Goal: Task Accomplishment & Management: Use online tool/utility

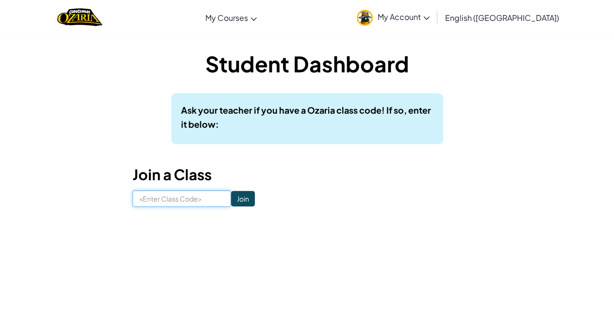
click at [181, 200] on input at bounding box center [182, 198] width 99 height 17
type input "s"
click at [171, 199] on input "StarSizeNOse" at bounding box center [182, 198] width 99 height 17
click at [174, 199] on input "StarSizeNOse" at bounding box center [182, 198] width 99 height 17
type input "StarSizeNose"
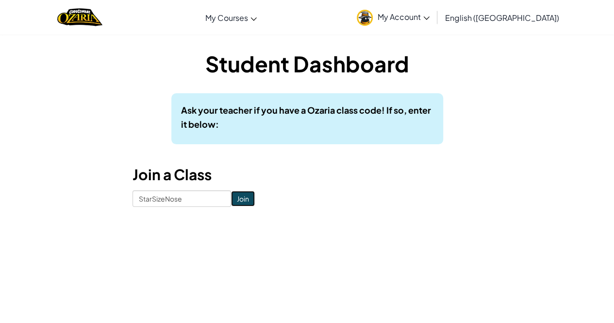
click at [233, 195] on input "Join" at bounding box center [243, 199] width 24 height 16
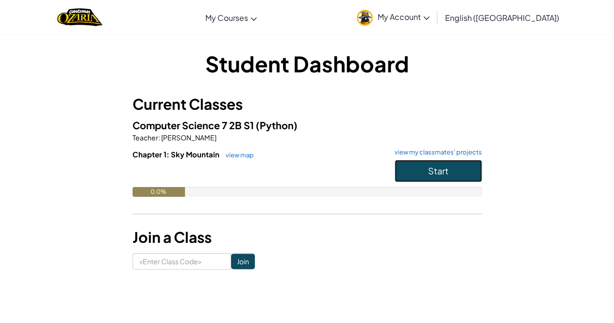
click at [425, 169] on button "Start" at bounding box center [438, 171] width 87 height 22
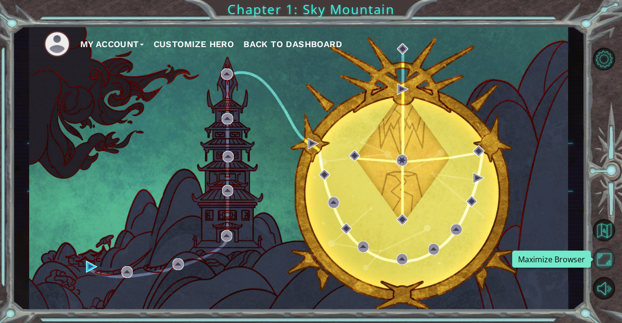
click at [604, 266] on button "Maximize Browser" at bounding box center [603, 259] width 23 height 23
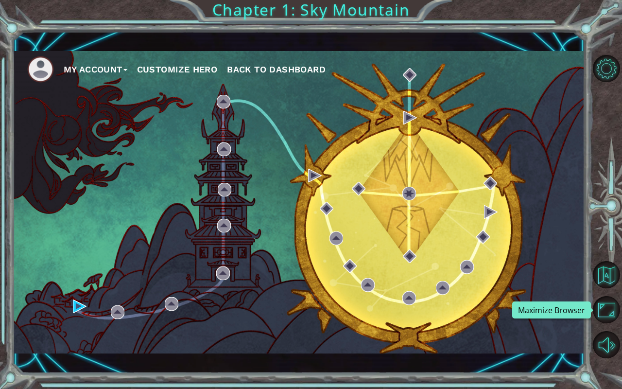
click at [592, 296] on button "Maximize Browser" at bounding box center [605, 309] width 27 height 27
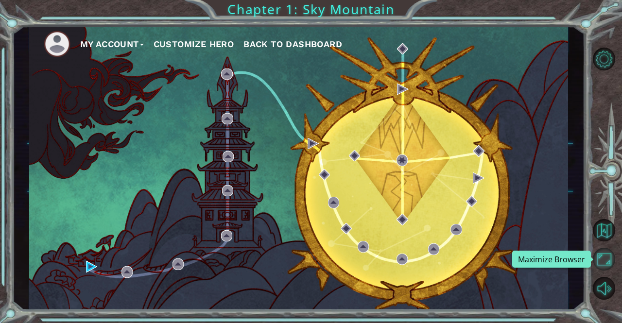
click at [600, 260] on button "Maximize Browser" at bounding box center [603, 259] width 23 height 23
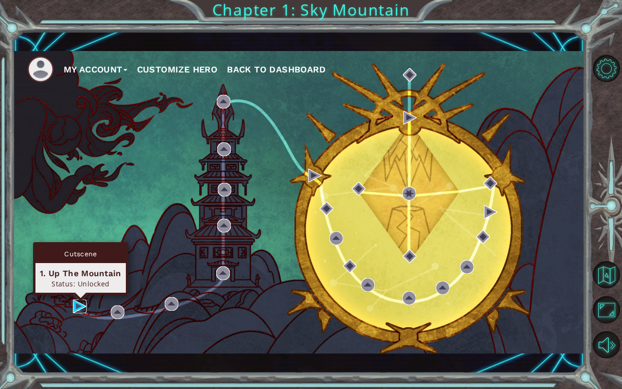
click at [75, 301] on img at bounding box center [80, 306] width 14 height 14
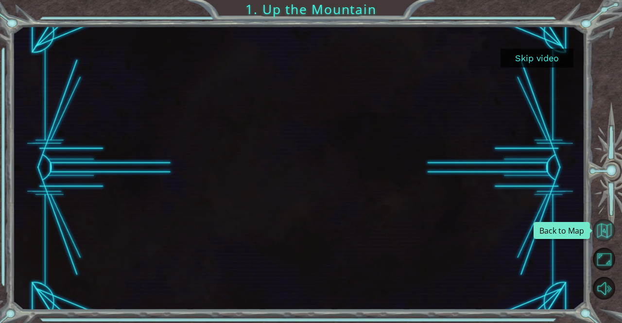
click at [601, 231] on button "Back to Map" at bounding box center [603, 230] width 23 height 23
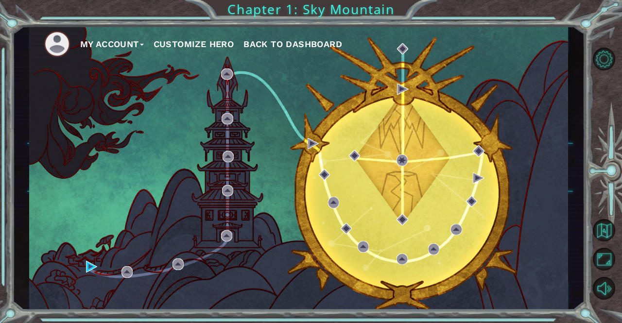
click at [191, 40] on button "Customize Hero" at bounding box center [193, 44] width 81 height 15
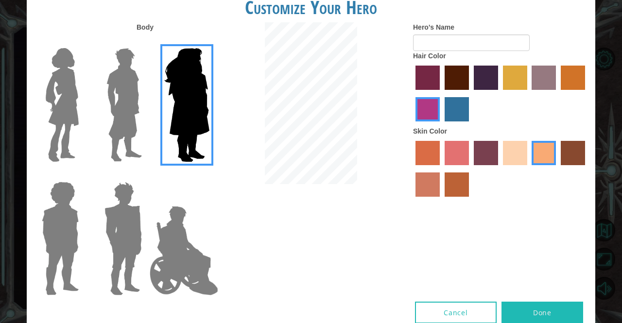
click at [121, 82] on img at bounding box center [123, 104] width 43 height 121
click at [146, 42] on input "Hero Lars" at bounding box center [146, 42] width 0 height 0
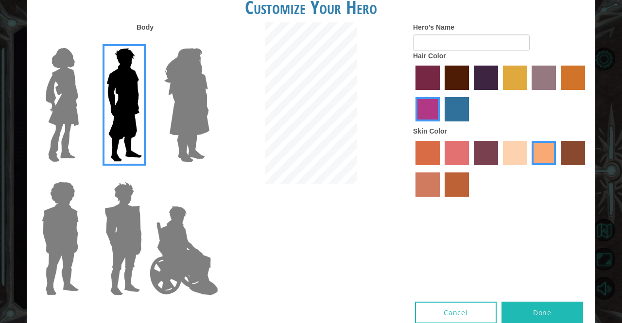
click at [68, 107] on img at bounding box center [62, 104] width 41 height 121
click at [83, 42] on input "Hero Connie" at bounding box center [83, 42] width 0 height 0
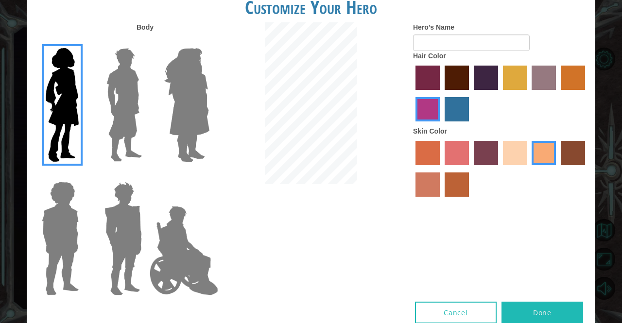
click at [113, 105] on img at bounding box center [123, 104] width 43 height 121
click at [146, 42] on input "Hero Lars" at bounding box center [146, 42] width 0 height 0
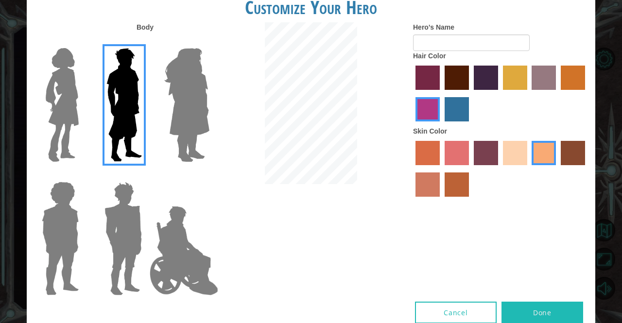
click at [122, 196] on img at bounding box center [123, 238] width 45 height 121
click at [146, 175] on input "Hero Garnet" at bounding box center [146, 175] width 0 height 0
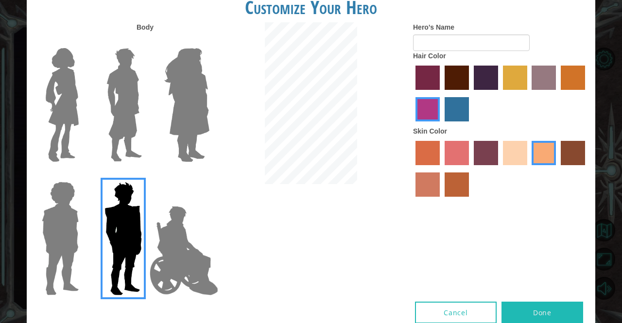
click at [61, 237] on img at bounding box center [60, 238] width 45 height 121
click at [83, 175] on input "Hero Steven" at bounding box center [83, 175] width 0 height 0
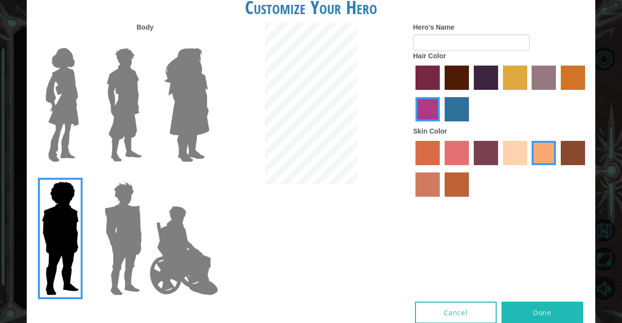
click at [180, 245] on img at bounding box center [184, 250] width 76 height 97
click at [209, 175] on input "Hero Jamie" at bounding box center [209, 175] width 0 height 0
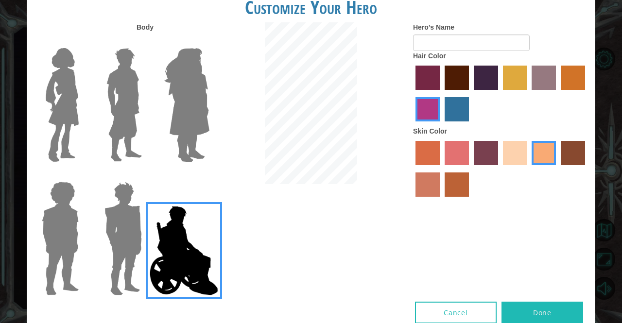
click at [124, 120] on img at bounding box center [123, 104] width 43 height 121
click at [146, 42] on input "Hero Lars" at bounding box center [146, 42] width 0 height 0
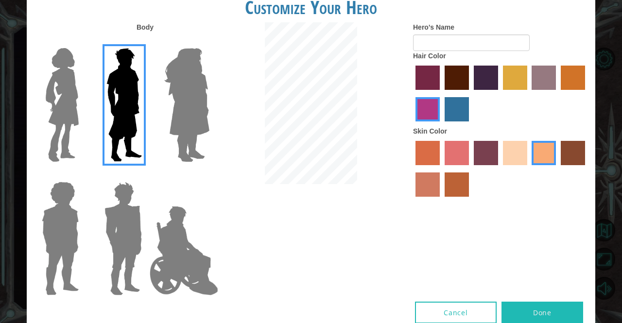
click at [486, 76] on label "hot purple hair color" at bounding box center [485, 78] width 24 height 24
click at [470, 93] on input "hot purple hair color" at bounding box center [470, 93] width 0 height 0
click at [571, 155] on label "karma skin color" at bounding box center [572, 153] width 24 height 24
click at [557, 169] on input "karma skin color" at bounding box center [557, 169] width 0 height 0
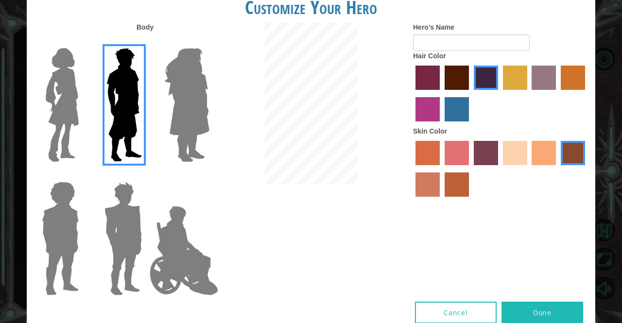
click at [545, 153] on label "tacao skin color" at bounding box center [543, 153] width 24 height 24
click at [528, 169] on input "tacao skin color" at bounding box center [528, 169] width 0 height 0
click at [427, 179] on label "burning sand skin color" at bounding box center [427, 184] width 24 height 24
click at [586, 169] on input "burning sand skin color" at bounding box center [586, 169] width 0 height 0
click at [538, 153] on label "tacao skin color" at bounding box center [543, 153] width 24 height 24
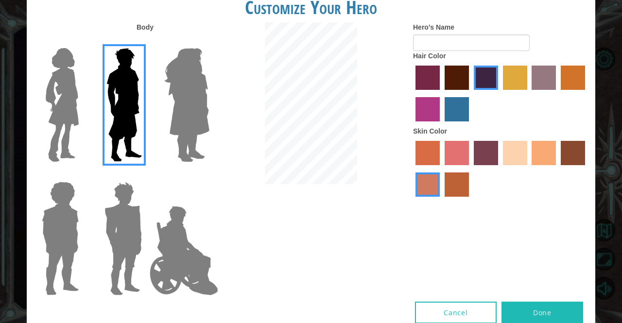
click at [528, 169] on input "tacao skin color" at bounding box center [528, 169] width 0 height 0
click at [423, 153] on label "sorbus skin color" at bounding box center [427, 153] width 24 height 24
click at [412, 169] on input "sorbus skin color" at bounding box center [412, 169] width 0 height 0
click at [548, 159] on label "tacao skin color" at bounding box center [543, 153] width 24 height 24
click at [528, 169] on input "tacao skin color" at bounding box center [528, 169] width 0 height 0
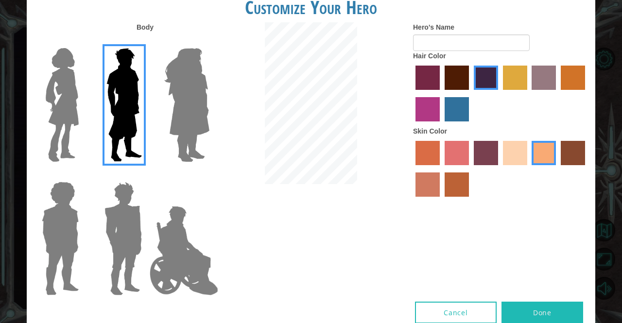
click at [490, 158] on label "tosca skin color" at bounding box center [485, 153] width 24 height 24
click at [470, 169] on input "tosca skin color" at bounding box center [470, 169] width 0 height 0
click at [501, 156] on div at bounding box center [500, 169] width 175 height 63
click at [511, 155] on label "sandy beach skin color" at bounding box center [515, 153] width 24 height 24
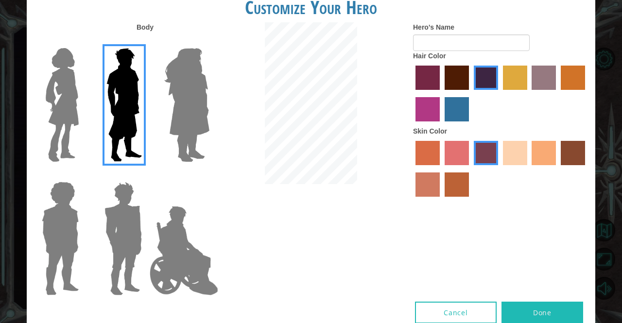
click at [499, 169] on input "sandy beach skin color" at bounding box center [499, 169] width 0 height 0
click at [542, 151] on label "tacao skin color" at bounding box center [543, 153] width 24 height 24
click at [528, 169] on input "tacao skin color" at bounding box center [528, 169] width 0 height 0
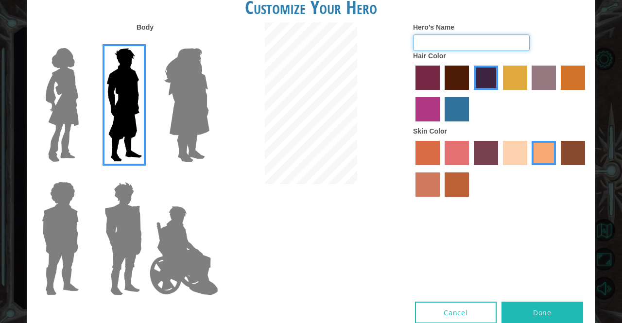
click at [442, 42] on input "Hero's Name" at bounding box center [471, 42] width 117 height 17
click at [577, 82] on label "gold drop hair color" at bounding box center [572, 78] width 24 height 24
click at [557, 93] on input "gold drop hair color" at bounding box center [557, 93] width 0 height 0
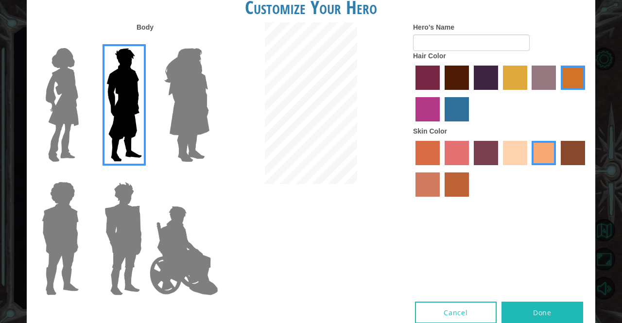
click at [525, 85] on label "tulip tree hair color" at bounding box center [515, 78] width 24 height 24
click at [499, 93] on input "tulip tree hair color" at bounding box center [499, 93] width 0 height 0
click at [542, 81] on label "bazaar hair color" at bounding box center [543, 78] width 24 height 24
click at [528, 93] on input "bazaar hair color" at bounding box center [528, 93] width 0 height 0
click at [512, 78] on label "tulip tree hair color" at bounding box center [515, 78] width 24 height 24
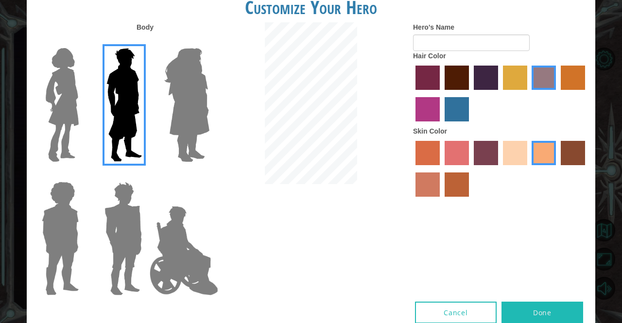
click at [499, 93] on input "tulip tree hair color" at bounding box center [499, 93] width 0 height 0
click at [494, 77] on label "hot purple hair color" at bounding box center [485, 78] width 24 height 24
click at [470, 93] on input "hot purple hair color" at bounding box center [470, 93] width 0 height 0
click at [461, 112] on label "lachmara hair color" at bounding box center [456, 109] width 24 height 24
click at [441, 125] on input "lachmara hair color" at bounding box center [441, 125] width 0 height 0
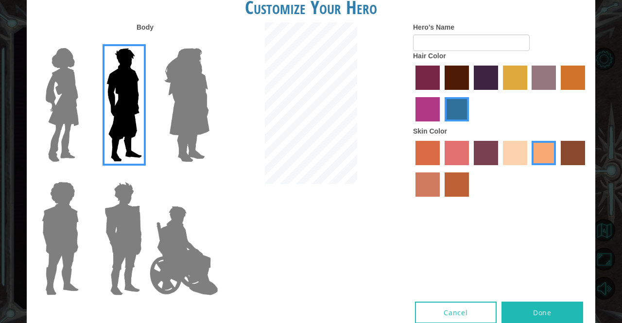
click at [424, 106] on label "medium red violet hair color" at bounding box center [427, 109] width 24 height 24
click at [586, 93] on input "medium red violet hair color" at bounding box center [586, 93] width 0 height 0
click at [423, 81] on label "paprika hair color" at bounding box center [427, 78] width 24 height 24
click at [412, 93] on input "paprika hair color" at bounding box center [412, 93] width 0 height 0
click at [454, 85] on label "maroon hair color" at bounding box center [456, 78] width 24 height 24
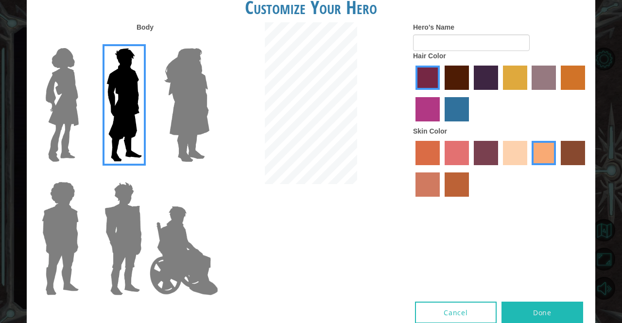
click at [441, 93] on input "maroon hair color" at bounding box center [441, 93] width 0 height 0
click at [436, 84] on label "paprika hair color" at bounding box center [427, 78] width 24 height 24
click at [412, 93] on input "paprika hair color" at bounding box center [412, 93] width 0 height 0
click at [451, 81] on label "maroon hair color" at bounding box center [456, 78] width 24 height 24
click at [441, 93] on input "maroon hair color" at bounding box center [441, 93] width 0 height 0
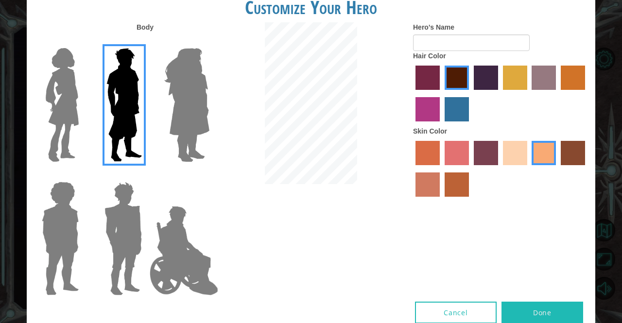
click at [547, 316] on button "Done" at bounding box center [542, 313] width 82 height 22
click at [484, 160] on label "tosca skin color" at bounding box center [485, 153] width 24 height 24
click at [470, 169] on input "tosca skin color" at bounding box center [470, 169] width 0 height 0
click at [536, 147] on label "tacao skin color" at bounding box center [543, 153] width 24 height 24
click at [528, 169] on input "tacao skin color" at bounding box center [528, 169] width 0 height 0
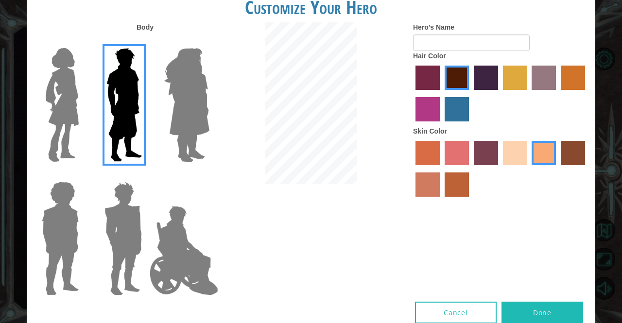
click at [453, 181] on label "smoke tree skin color" at bounding box center [456, 184] width 24 height 24
click at [441, 200] on input "smoke tree skin color" at bounding box center [441, 200] width 0 height 0
click at [438, 177] on label "burning sand skin color" at bounding box center [427, 184] width 24 height 24
click at [586, 169] on input "burning sand skin color" at bounding box center [586, 169] width 0 height 0
click at [425, 181] on label "burning sand skin color" at bounding box center [427, 184] width 24 height 24
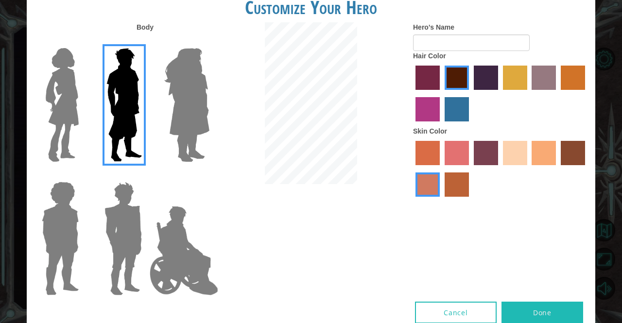
click at [586, 169] on input "burning sand skin color" at bounding box center [586, 169] width 0 height 0
click at [432, 159] on label "sorbus skin color" at bounding box center [427, 153] width 24 height 24
click at [412, 169] on input "sorbus skin color" at bounding box center [412, 169] width 0 height 0
click at [446, 160] on label "froly skin color" at bounding box center [456, 153] width 24 height 24
click at [441, 169] on input "froly skin color" at bounding box center [441, 169] width 0 height 0
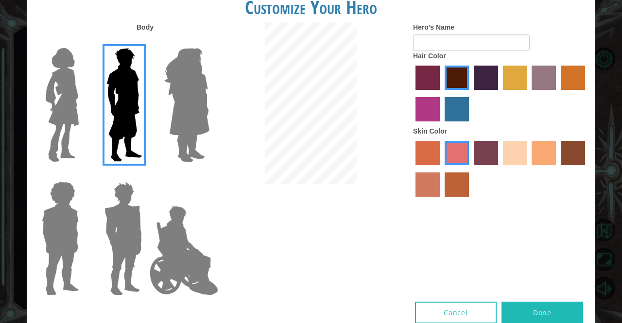
click at [471, 156] on div at bounding box center [500, 169] width 175 height 63
click at [478, 157] on label "tosca skin color" at bounding box center [485, 153] width 24 height 24
click at [470, 169] on input "tosca skin color" at bounding box center [470, 169] width 0 height 0
click at [509, 159] on label "sandy beach skin color" at bounding box center [515, 153] width 24 height 24
click at [499, 169] on input "sandy beach skin color" at bounding box center [499, 169] width 0 height 0
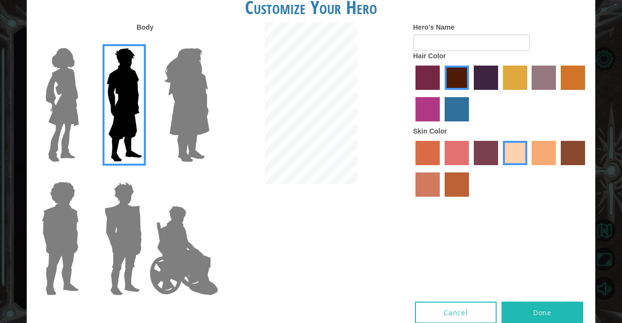
click at [548, 158] on label "tacao skin color" at bounding box center [543, 153] width 24 height 24
click at [528, 169] on input "tacao skin color" at bounding box center [528, 169] width 0 height 0
click at [516, 157] on label "sandy beach skin color" at bounding box center [515, 153] width 24 height 24
click at [499, 169] on input "sandy beach skin color" at bounding box center [499, 169] width 0 height 0
click at [543, 154] on label "tacao skin color" at bounding box center [543, 153] width 24 height 24
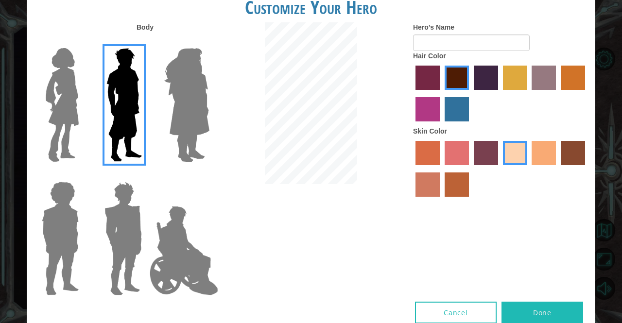
click at [528, 169] on input "tacao skin color" at bounding box center [528, 169] width 0 height 0
click at [568, 155] on label "karma skin color" at bounding box center [572, 153] width 24 height 24
click at [557, 169] on input "karma skin color" at bounding box center [557, 169] width 0 height 0
click at [559, 155] on div at bounding box center [500, 169] width 175 height 63
click at [547, 157] on label "tacao skin color" at bounding box center [543, 153] width 24 height 24
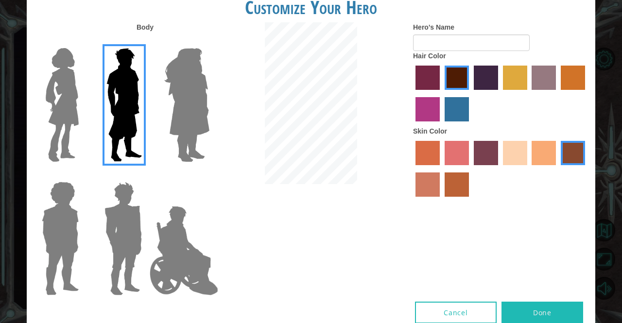
click at [528, 169] on input "tacao skin color" at bounding box center [528, 169] width 0 height 0
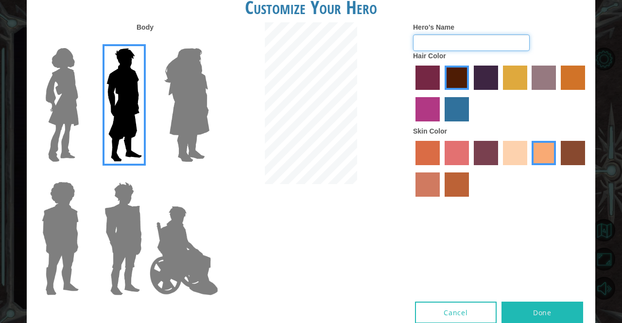
click at [445, 40] on input "Hero's Name" at bounding box center [471, 42] width 117 height 17
click at [464, 44] on input "[PERSON_NAME]" at bounding box center [471, 42] width 117 height 17
click at [452, 46] on input "[PERSON_NAME] ." at bounding box center [471, 42] width 117 height 17
click at [452, 46] on input "[PERSON_NAME]" at bounding box center [471, 42] width 117 height 17
paste input "[URL][DOMAIN_NAME]."
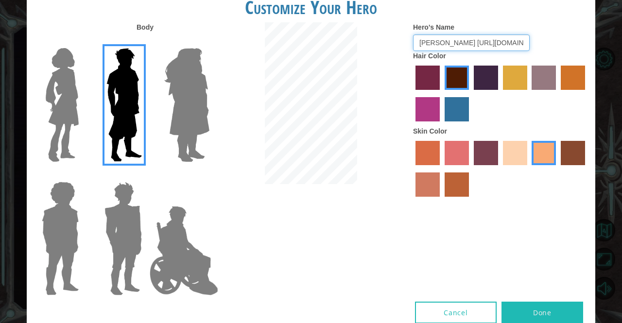
drag, startPoint x: 510, startPoint y: 43, endPoint x: 438, endPoint y: 52, distance: 73.0
click at [438, 52] on div "Hero's Name [PERSON_NAME] [URL][DOMAIN_NAME]. Hair Color Skin Color" at bounding box center [500, 111] width 189 height 179
type input "[PERSON_NAME]"
click at [549, 309] on button "Done" at bounding box center [542, 313] width 82 height 22
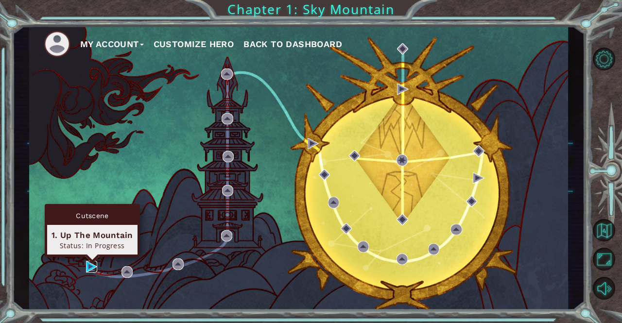
click at [88, 270] on img at bounding box center [91, 266] width 11 height 11
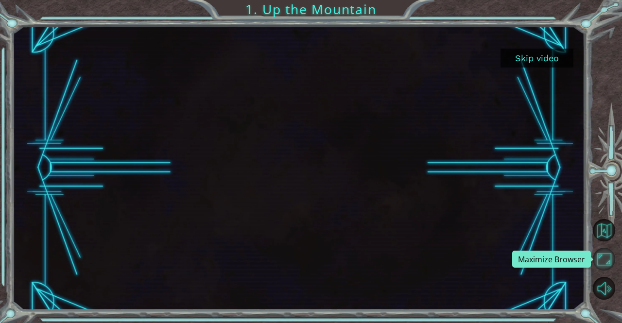
click at [601, 261] on button "Maximize Browser" at bounding box center [603, 259] width 23 height 23
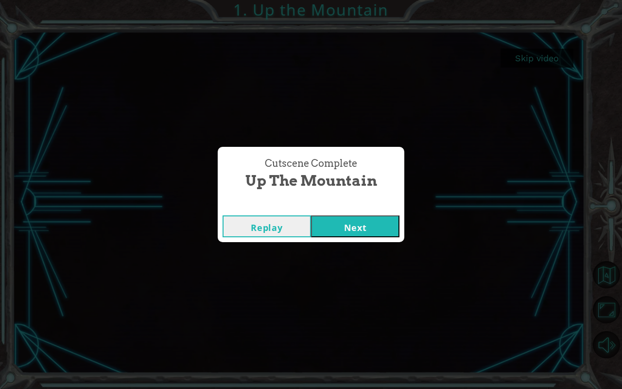
click at [364, 223] on button "Next" at bounding box center [355, 226] width 88 height 22
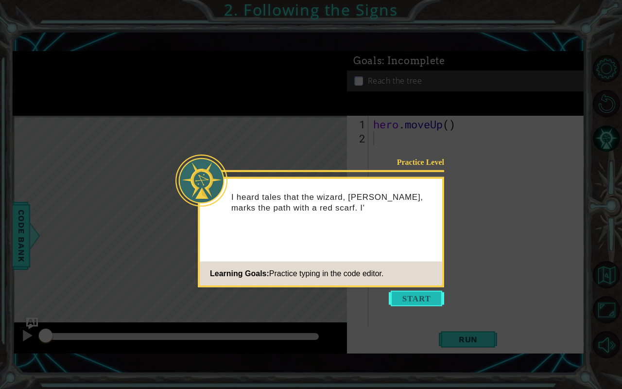
click at [423, 293] on button "Start" at bounding box center [416, 298] width 55 height 16
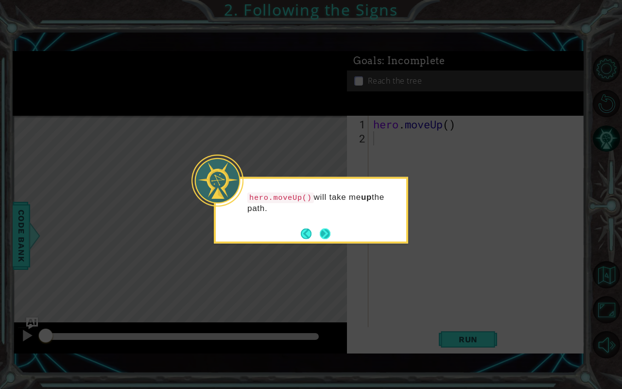
click at [324, 228] on button "Next" at bounding box center [325, 233] width 11 height 11
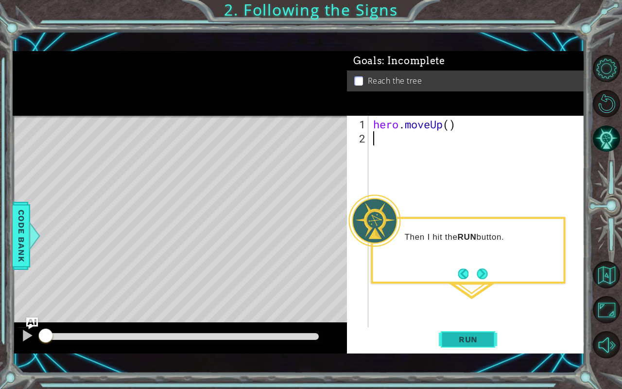
click at [456, 322] on span "Run" at bounding box center [468, 339] width 38 height 10
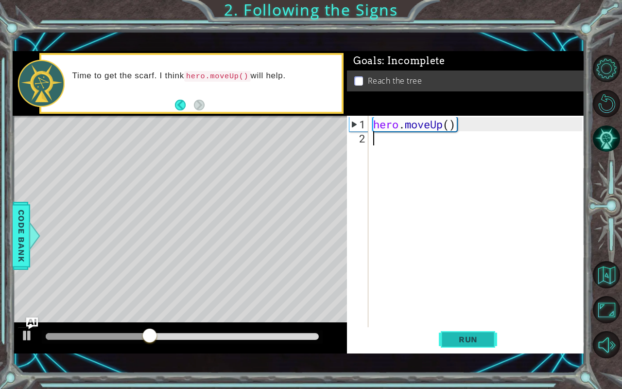
click at [472, 322] on span "Run" at bounding box center [468, 339] width 38 height 10
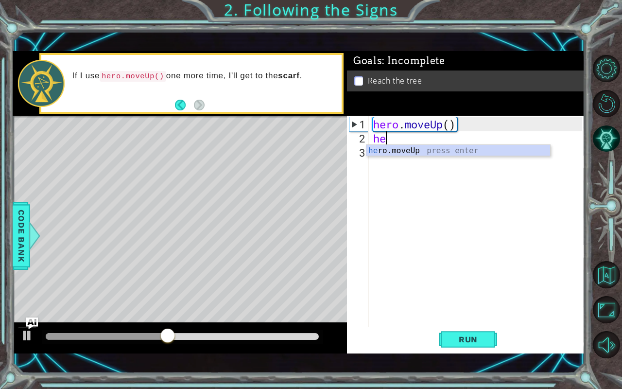
type textarea "her"
click at [417, 150] on div "her o.moveUp press enter" at bounding box center [458, 162] width 184 height 35
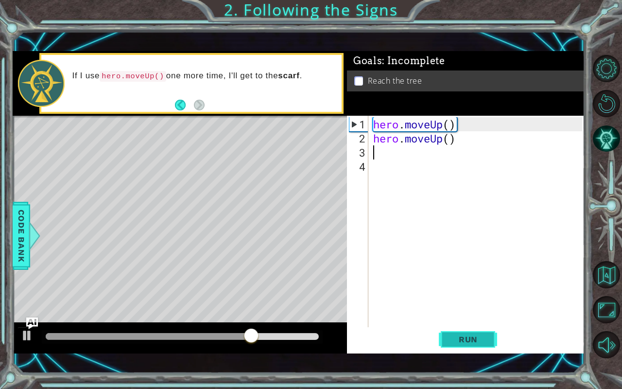
click at [457, 322] on button "Run" at bounding box center [468, 339] width 58 height 24
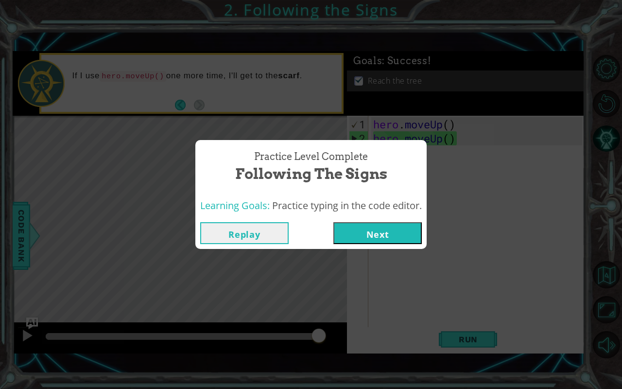
click at [382, 227] on button "Next" at bounding box center [377, 233] width 88 height 22
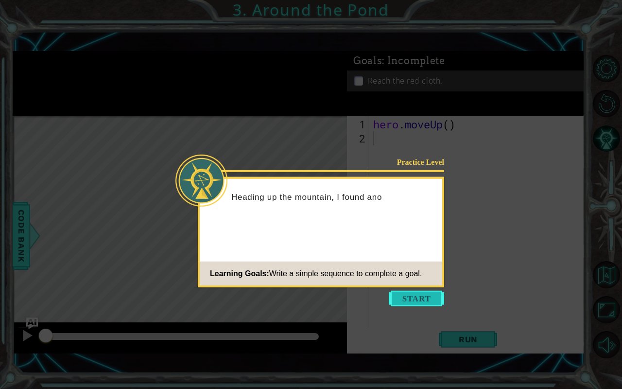
click at [406, 297] on button "Start" at bounding box center [416, 298] width 55 height 16
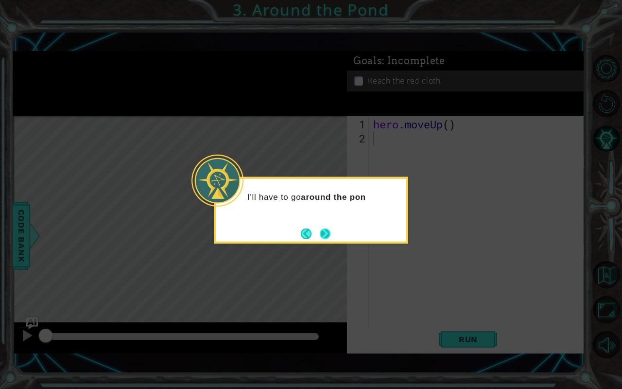
click at [322, 228] on button "Next" at bounding box center [325, 233] width 11 height 11
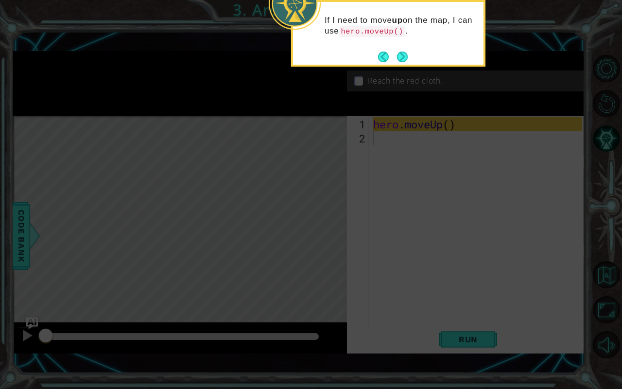
click at [399, 85] on icon at bounding box center [311, 85] width 622 height 605
click at [402, 57] on button "Next" at bounding box center [402, 56] width 11 height 11
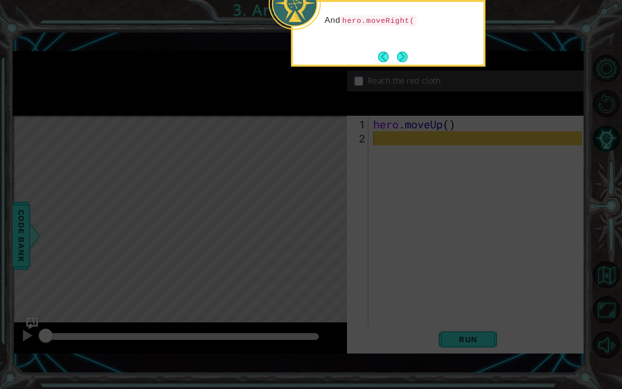
click at [402, 57] on button "Next" at bounding box center [402, 56] width 11 height 11
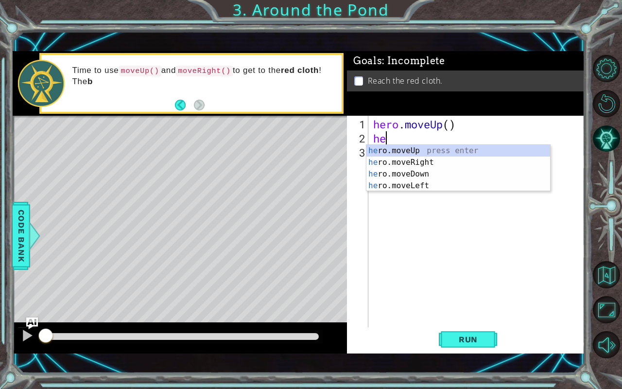
type textarea "her"
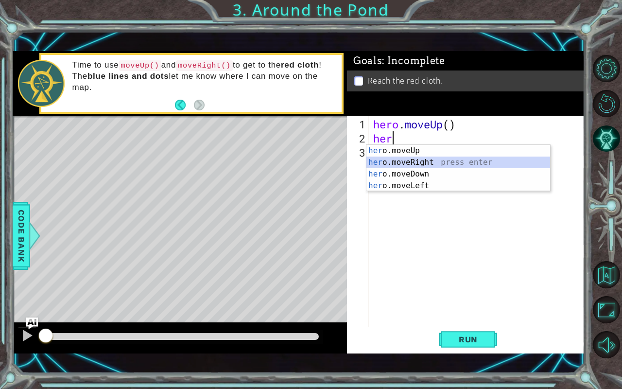
click at [401, 162] on div "her o.moveUp press enter her o.moveRight press enter her o.moveDown press enter…" at bounding box center [458, 180] width 184 height 70
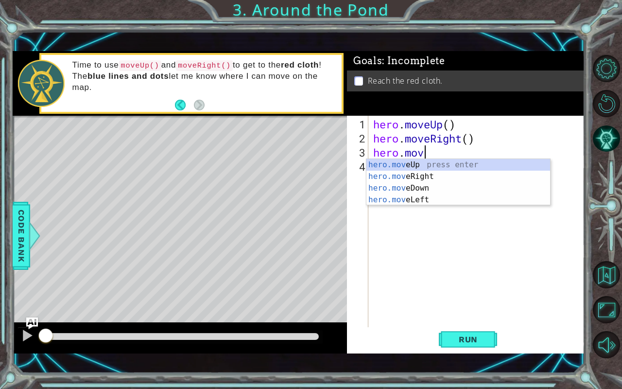
scroll to position [0, 2]
type textarea "hero.moveu"
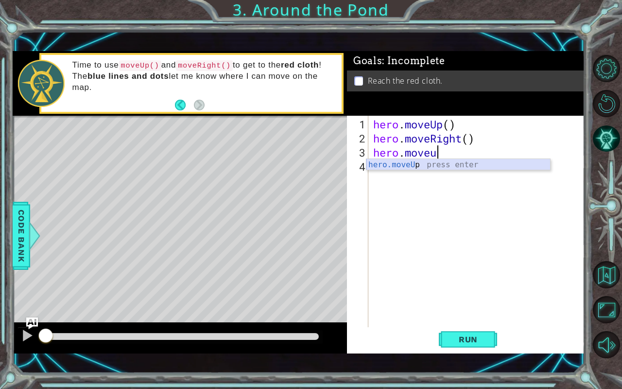
click at [448, 167] on div "hero.moveU p press enter" at bounding box center [458, 176] width 184 height 35
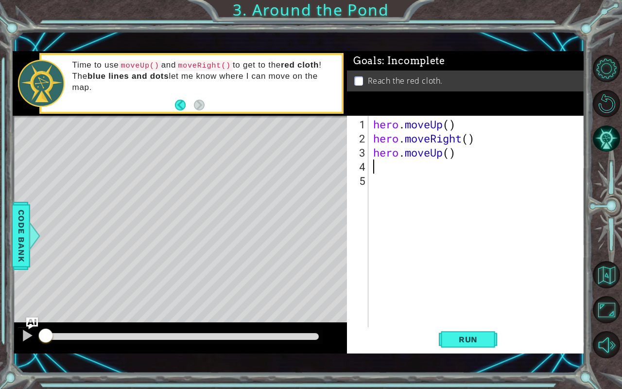
scroll to position [0, 0]
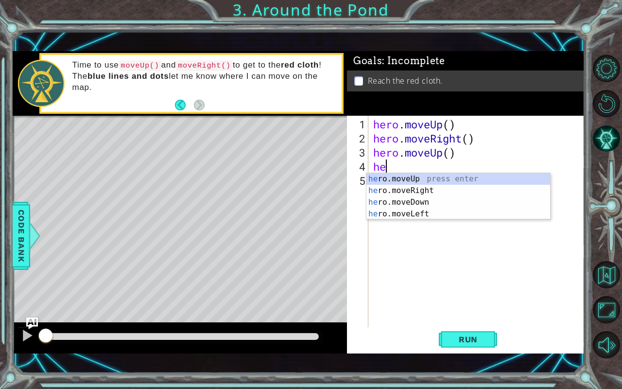
type textarea "her"
click at [393, 179] on div "her o.moveUp press enter her o.moveRight press enter her o.moveDown press enter…" at bounding box center [458, 208] width 184 height 70
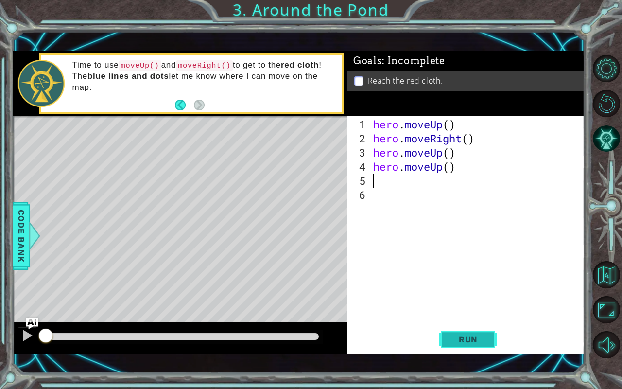
click at [477, 322] on span "Run" at bounding box center [468, 339] width 38 height 10
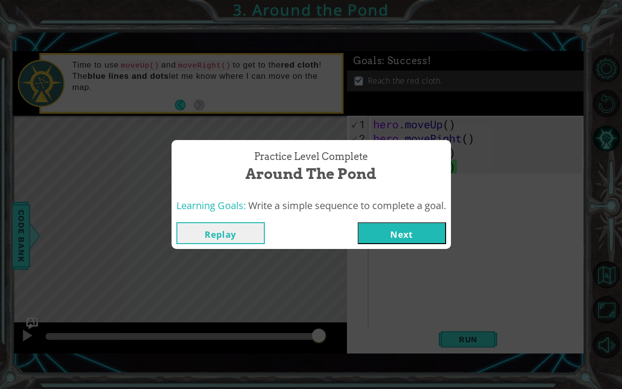
click at [408, 225] on button "Next" at bounding box center [401, 233] width 88 height 22
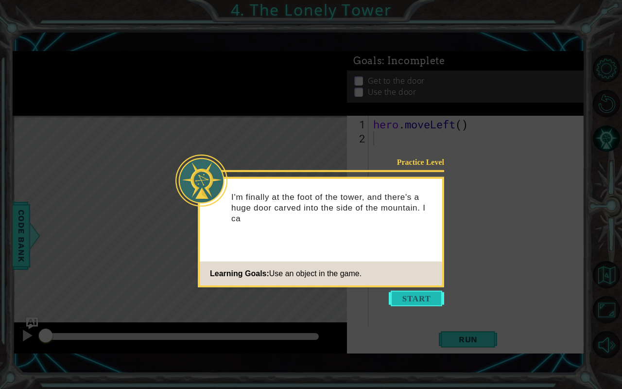
click at [418, 296] on button "Start" at bounding box center [416, 298] width 55 height 16
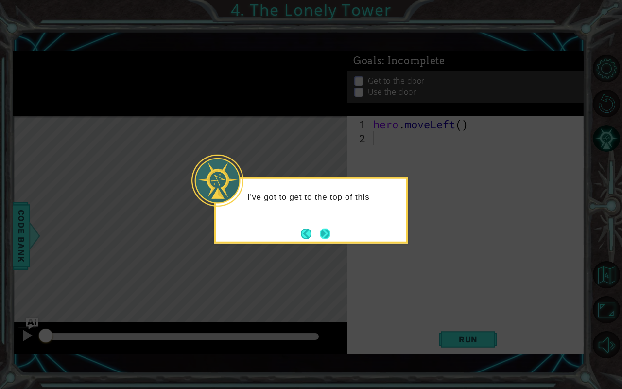
click at [326, 233] on button "Next" at bounding box center [325, 233] width 11 height 11
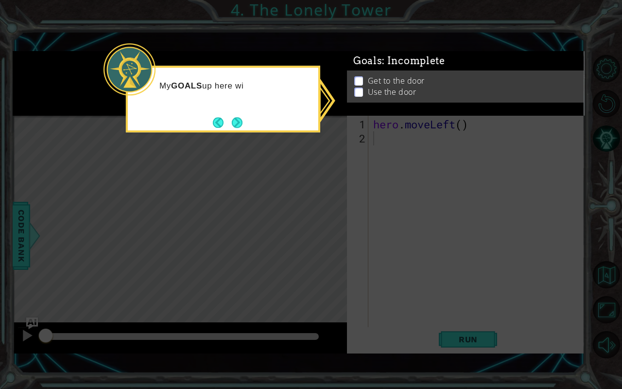
click at [326, 233] on icon at bounding box center [311, 194] width 622 height 389
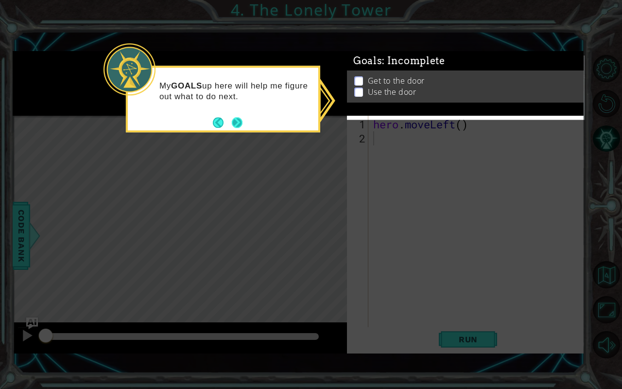
click at [235, 120] on button "Next" at bounding box center [237, 122] width 11 height 11
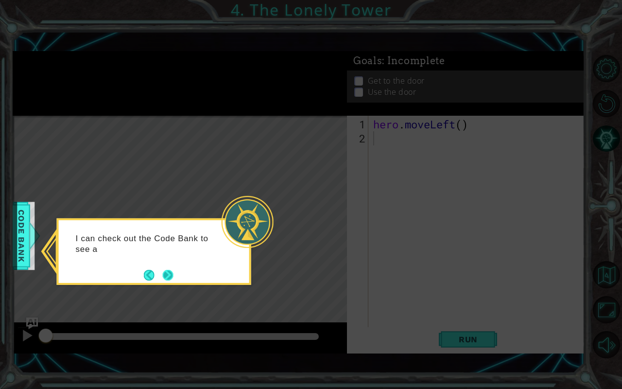
click at [170, 275] on button "Next" at bounding box center [168, 275] width 11 height 11
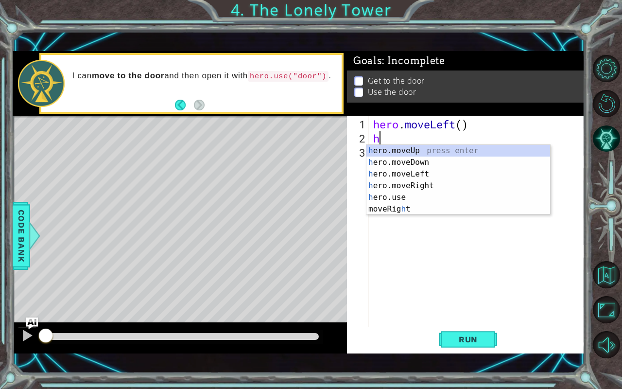
type textarea "her"
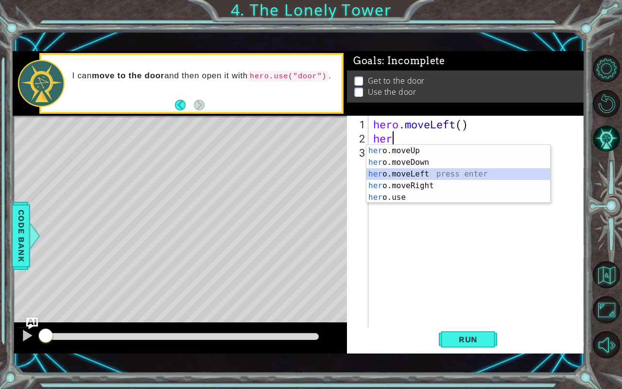
click at [387, 172] on div "her o.moveUp press enter her o.moveDown press enter her o.moveLeft press enter …" at bounding box center [458, 186] width 184 height 82
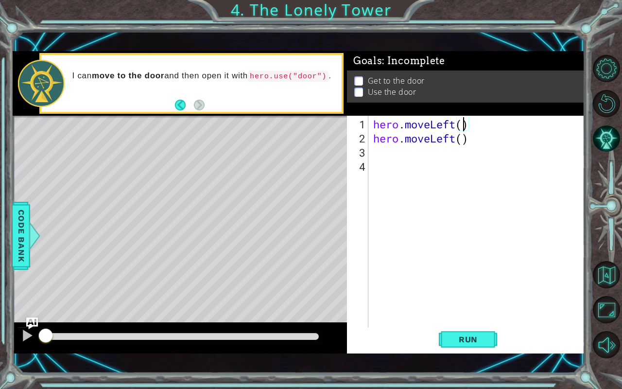
click at [462, 128] on div "hero . moveLeft ( ) hero . moveLeft ( )" at bounding box center [479, 236] width 216 height 239
drag, startPoint x: 471, startPoint y: 140, endPoint x: 367, endPoint y: 140, distance: 103.9
click at [367, 140] on div "hero.moveLeft(2) 1 2 3 4 hero . moveLeft ( 2 ) hero . moveLeft ( ) הההההההההההה…" at bounding box center [464, 221] width 235 height 211
type textarea "hero.moveLeft()"
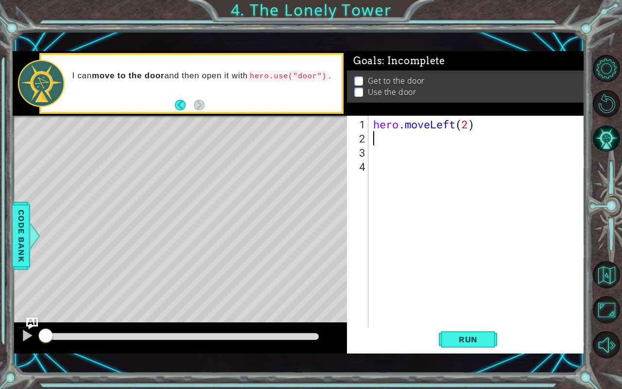
scroll to position [0, 0]
click at [469, 322] on span "Run" at bounding box center [468, 339] width 38 height 10
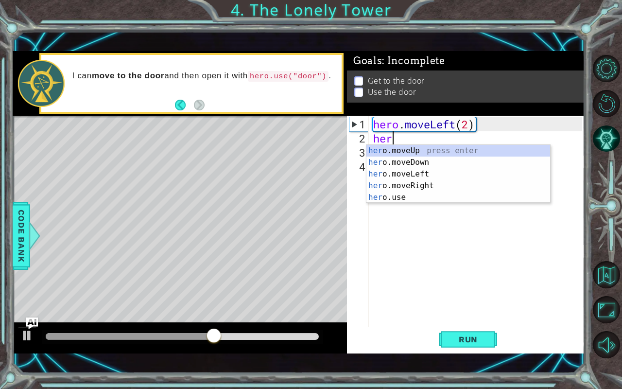
type textarea "hero"
click at [480, 149] on div "hero .moveUp press enter hero .moveDown press enter hero .moveLeft press enter …" at bounding box center [458, 186] width 184 height 82
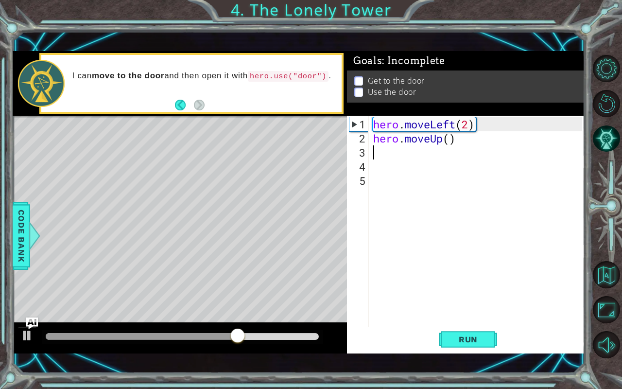
scroll to position [0, 0]
click at [452, 139] on div "hero . moveLeft ( 2 ) hero . moveUp ( )" at bounding box center [479, 236] width 216 height 239
type textarea "hero.moveUp(2)"
click at [403, 158] on div "hero . moveLeft ( 2 ) hero . moveUp ( 2 )" at bounding box center [479, 236] width 216 height 239
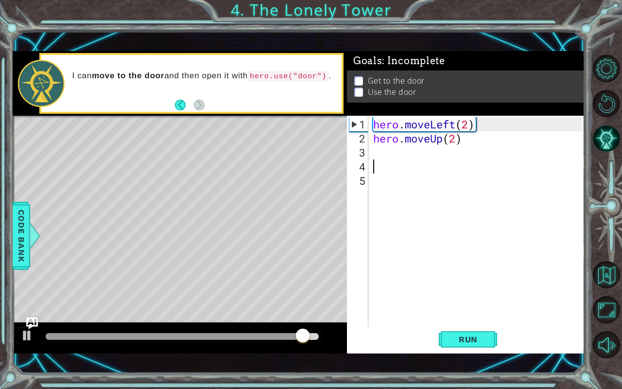
scroll to position [0, 0]
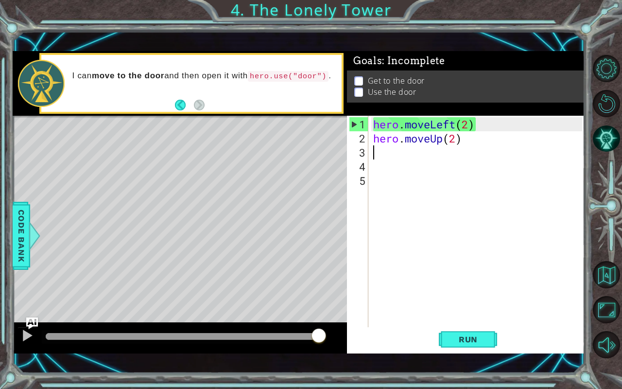
click at [402, 155] on div "hero . moveLeft ( 2 ) hero . moveUp ( 2 )" at bounding box center [479, 236] width 216 height 239
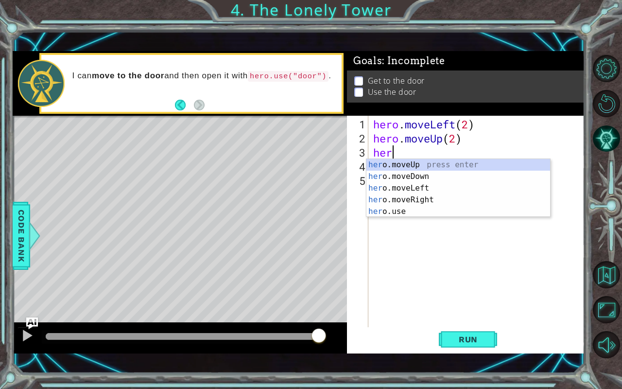
type textarea "hero"
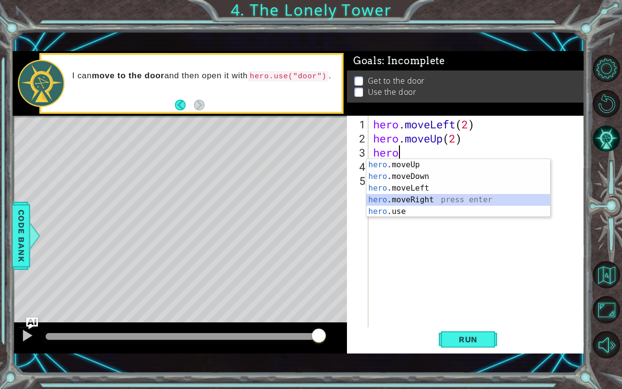
click at [427, 201] on div "hero .moveUp press enter hero .moveDown press enter hero .moveLeft press enter …" at bounding box center [458, 200] width 184 height 82
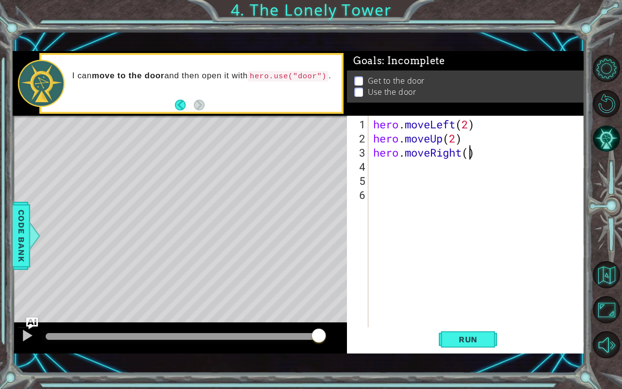
click at [467, 152] on div "hero . moveLeft ( 2 ) hero . moveUp ( 2 ) hero . moveRight ( )" at bounding box center [479, 236] width 216 height 239
type textarea "hero.moveRight(2)"
click at [458, 322] on button "Run" at bounding box center [468, 339] width 58 height 24
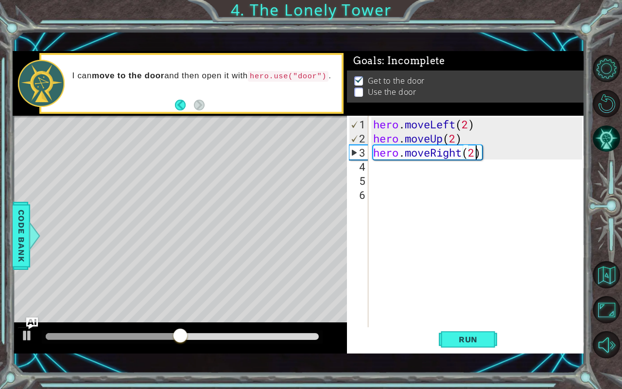
click at [426, 176] on div "hero . moveLeft ( 2 ) hero . moveUp ( 2 ) hero . moveRight ( 2 )" at bounding box center [479, 236] width 216 height 239
click at [414, 165] on div "hero . moveLeft ( 2 ) hero . moveUp ( 2 ) hero . moveRight ( 2 )" at bounding box center [479, 236] width 216 height 239
click at [393, 230] on body "1 ההההההההההההההההההההההההההההההההההההההההההההההההההההההההההההההההההההההההההההה…" at bounding box center [311, 194] width 622 height 389
click at [398, 166] on div "hero . moveLeft ( 2 ) hero . moveUp ( 2 ) hero . moveRight ( 2 ) her" at bounding box center [479, 236] width 216 height 239
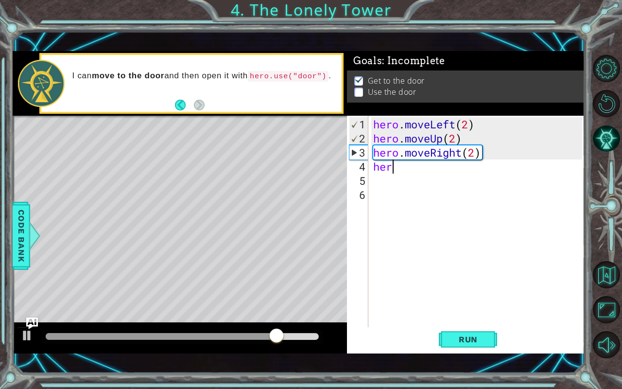
scroll to position [0, 0]
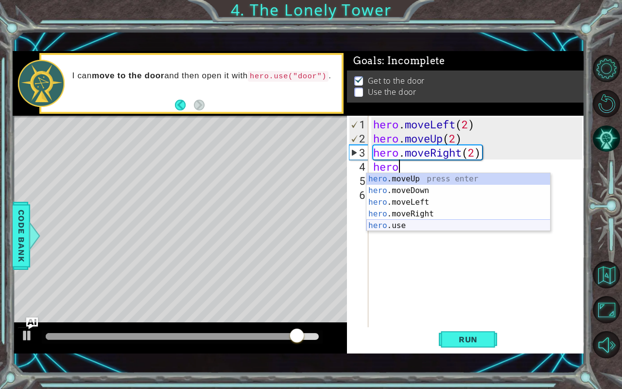
click at [403, 226] on div "hero .moveUp press enter hero .moveDown press enter hero .moveLeft press enter …" at bounding box center [458, 214] width 184 height 82
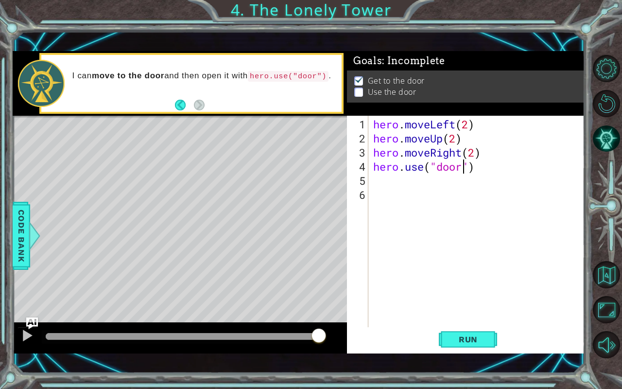
scroll to position [0, 4]
type textarea "hero.use("door")"
click at [466, 322] on button "Run" at bounding box center [468, 339] width 58 height 24
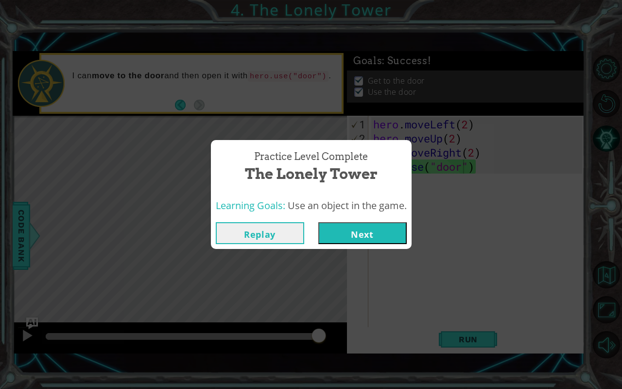
click at [366, 233] on button "Next" at bounding box center [362, 233] width 88 height 22
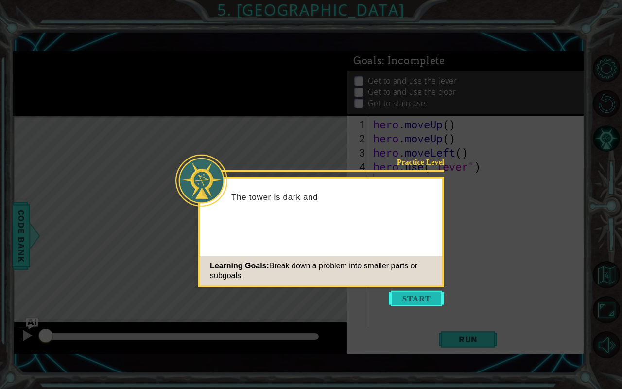
click at [415, 296] on button "Start" at bounding box center [416, 298] width 55 height 16
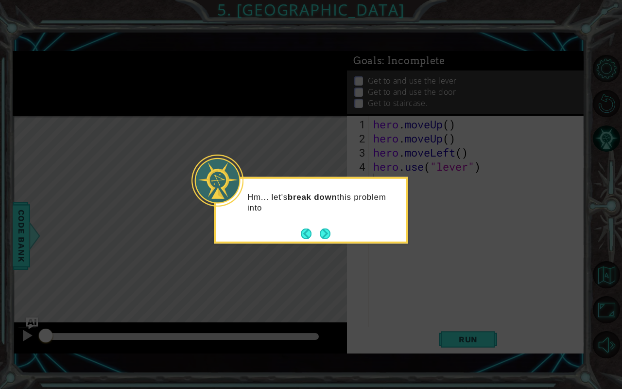
click at [326, 222] on div "Hm... let's break down this problem into" at bounding box center [311, 210] width 194 height 67
click at [325, 228] on button "Next" at bounding box center [325, 233] width 11 height 11
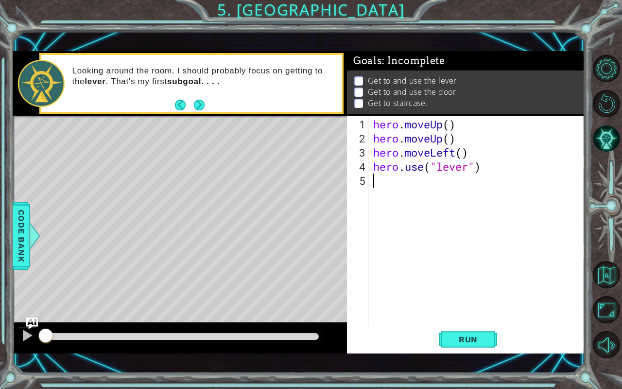
click at [450, 126] on div "hero . moveUp ( ) hero . moveUp ( ) hero . moveLeft ( ) hero . use ( "lever" )" at bounding box center [479, 236] width 216 height 239
type textarea "hero.moveUp()"
click at [473, 322] on span "Run" at bounding box center [468, 339] width 38 height 10
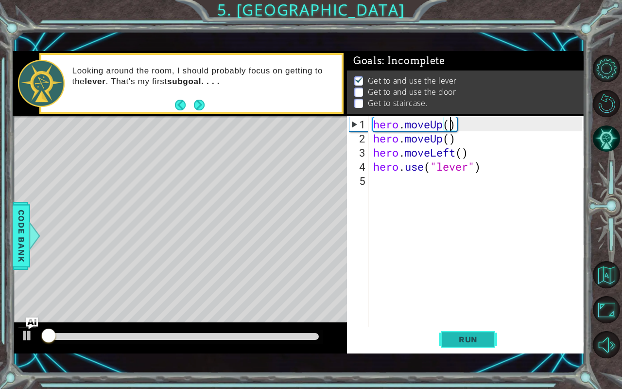
scroll to position [5, 0]
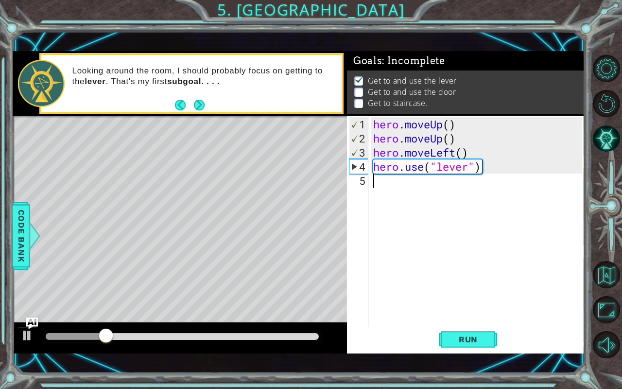
click at [414, 184] on div "hero . moveUp ( ) hero . moveUp ( ) hero . moveLeft ( ) hero . use ( "lever" )" at bounding box center [479, 236] width 216 height 239
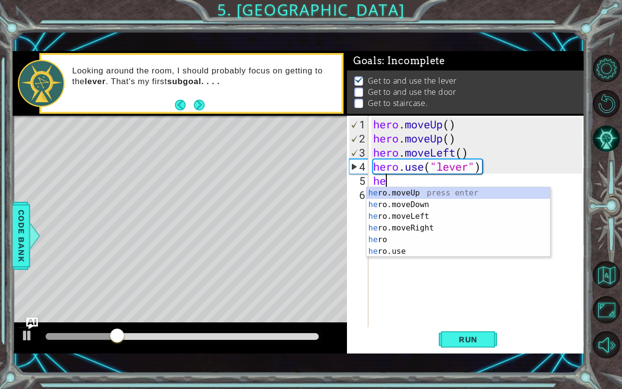
scroll to position [0, 0]
type textarea "hero"
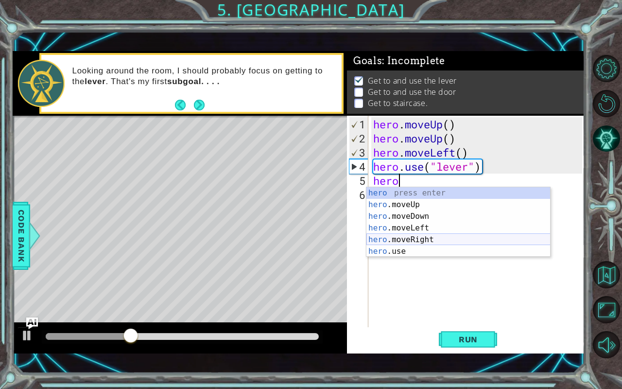
click at [417, 234] on div "hero press enter hero .moveUp press enter hero .moveDown press enter hero .move…" at bounding box center [458, 233] width 184 height 93
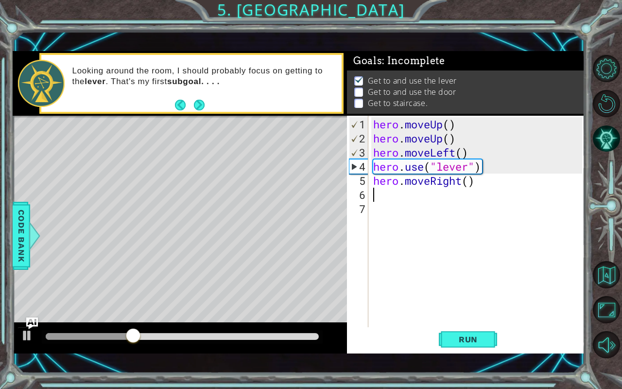
scroll to position [0, 0]
click at [466, 183] on div "hero . moveUp ( ) hero . moveUp ( ) hero . moveLeft ( ) hero . use ( "lever" ) …" at bounding box center [479, 236] width 216 height 239
type textarea "hero.moveRight(3)"
click at [462, 322] on span "Run" at bounding box center [468, 339] width 38 height 10
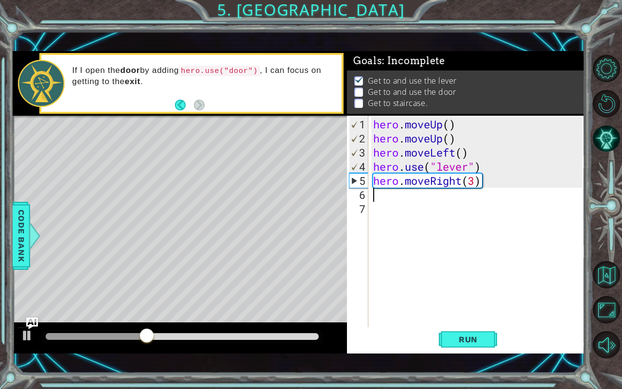
click at [375, 195] on div "hero . moveUp ( ) hero . moveUp ( ) hero . moveLeft ( ) hero . use ( "lever" ) …" at bounding box center [479, 236] width 216 height 239
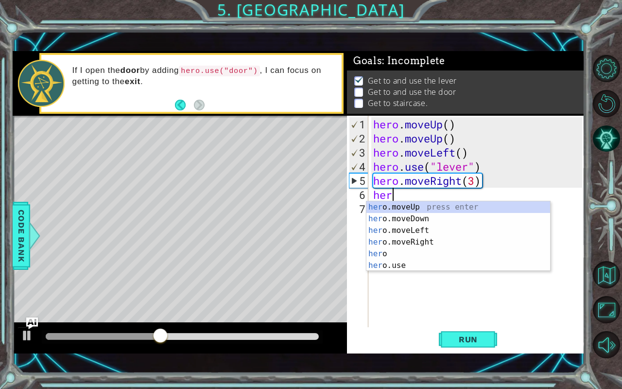
scroll to position [0, 0]
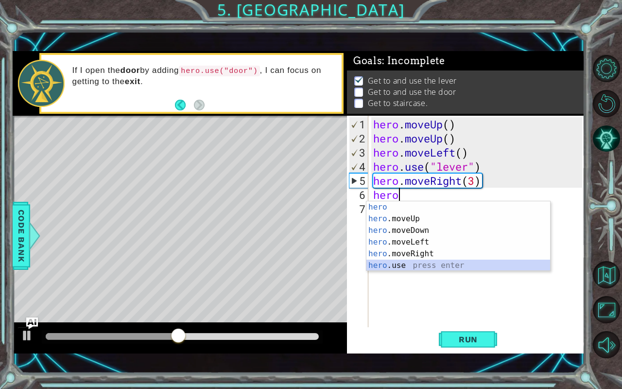
click at [412, 263] on div "hero press enter hero .moveUp press enter hero .moveDown press enter hero .move…" at bounding box center [458, 247] width 184 height 93
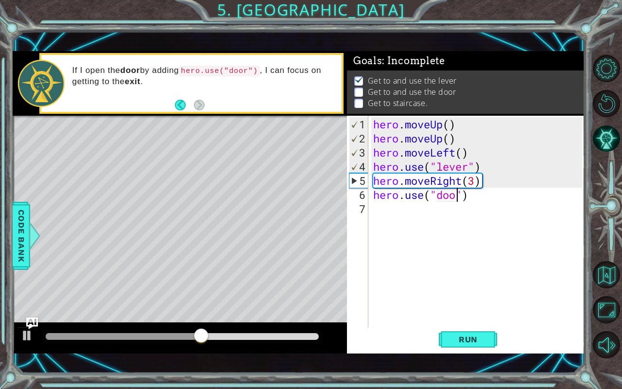
type textarea "hero.use("door")"
click at [413, 209] on div "hero . moveUp ( ) hero . moveUp ( ) hero . moveLeft ( ) hero . use ( "lever" ) …" at bounding box center [479, 236] width 216 height 239
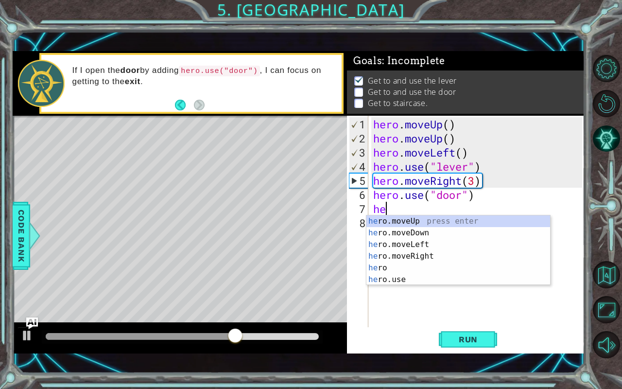
type textarea "her"
click at [419, 221] on div "her o.moveUp press enter her o.moveDown press enter her o.moveLeft press enter …" at bounding box center [458, 261] width 184 height 93
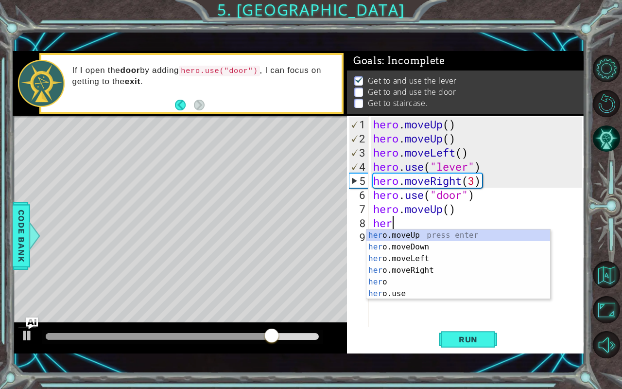
scroll to position [0, 0]
type textarea "hero"
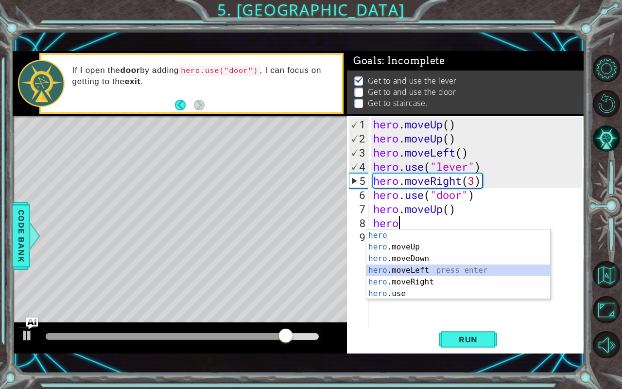
click at [415, 268] on div "hero press enter hero .moveUp press enter hero .moveDown press enter hero .move…" at bounding box center [458, 275] width 184 height 93
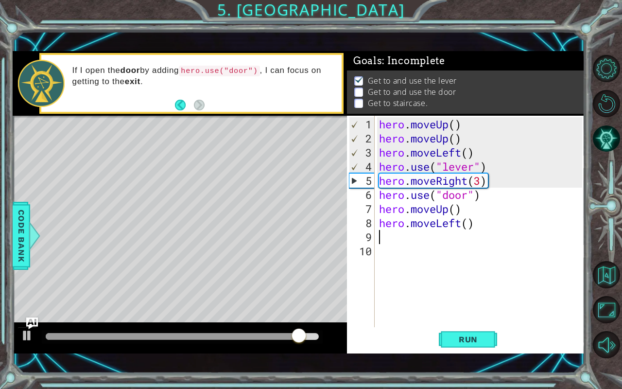
click at [467, 222] on div "hero . moveUp ( ) hero . moveUp ( ) hero . moveLeft ( ) hero . use ( "lever" ) …" at bounding box center [482, 236] width 210 height 239
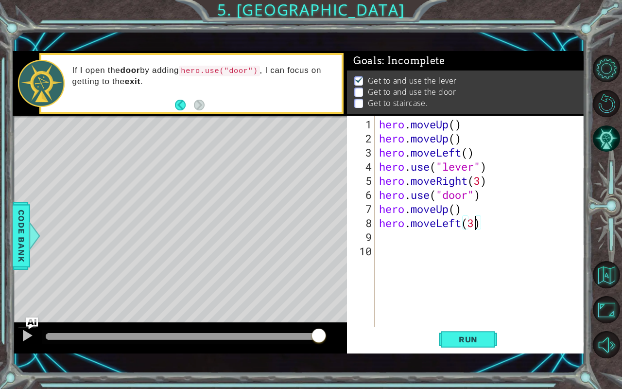
scroll to position [0, 4]
click at [476, 322] on span "Run" at bounding box center [468, 339] width 38 height 10
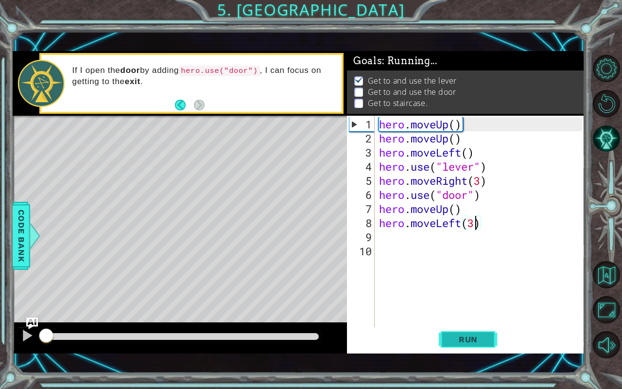
scroll to position [5, 0]
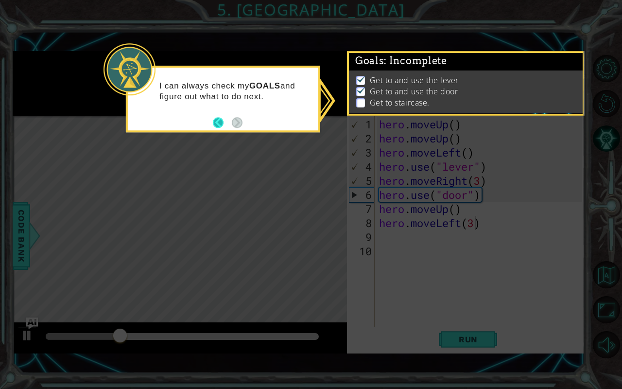
click at [219, 118] on button "Back" at bounding box center [222, 122] width 19 height 11
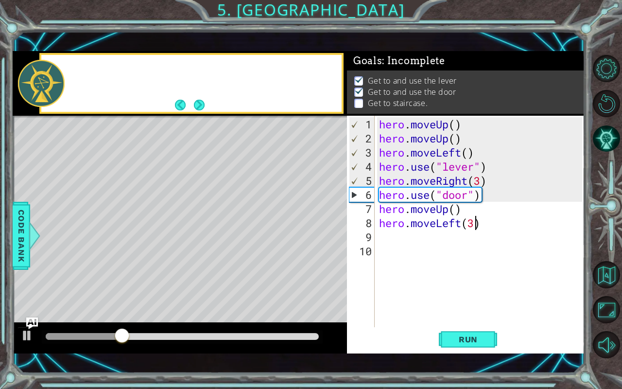
scroll to position [4, 0]
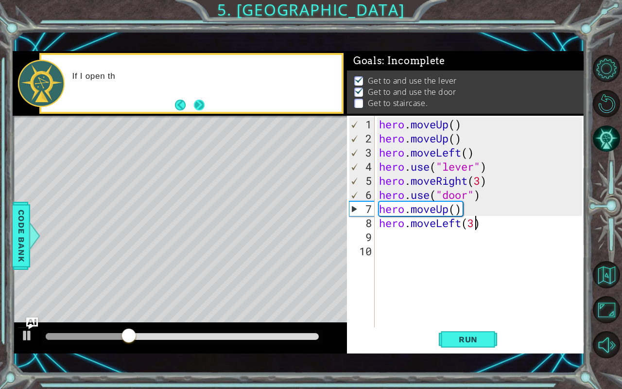
click at [197, 102] on button "Next" at bounding box center [199, 105] width 11 height 11
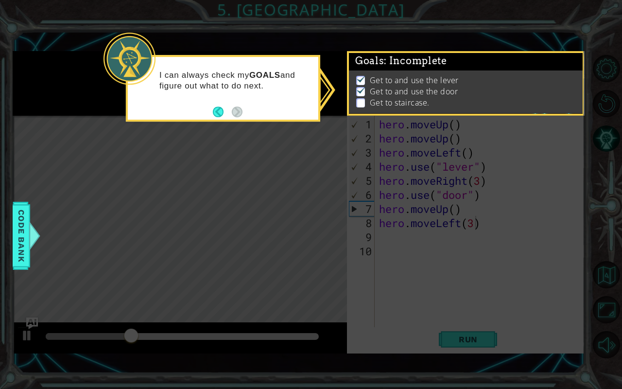
scroll to position [5, 0]
drag, startPoint x: 439, startPoint y: 309, endPoint x: 417, endPoint y: 318, distance: 23.3
click at [417, 318] on icon at bounding box center [311, 194] width 622 height 389
click at [386, 77] on p "Get to and use the lever" at bounding box center [414, 80] width 89 height 11
click at [215, 112] on button "Back" at bounding box center [222, 111] width 19 height 11
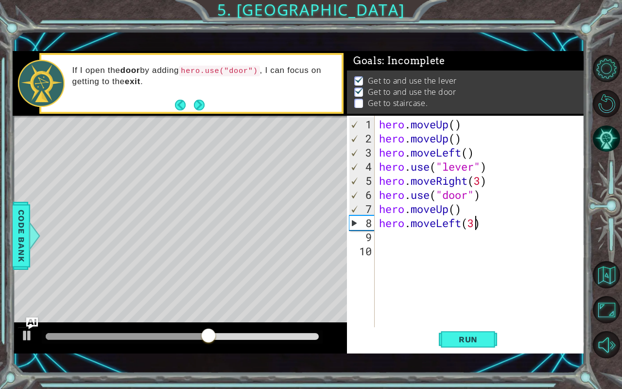
scroll to position [4, 0]
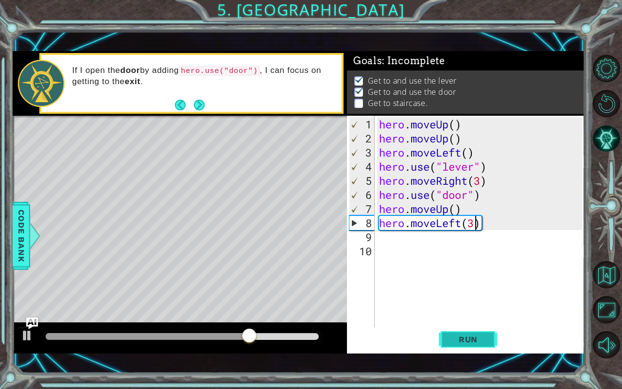
click at [473, 322] on span "Run" at bounding box center [468, 339] width 38 height 10
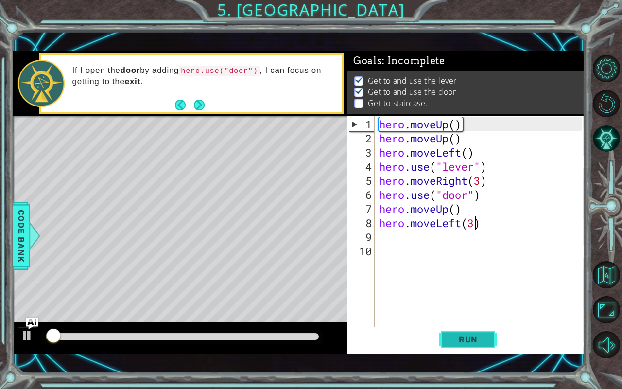
scroll to position [5, 0]
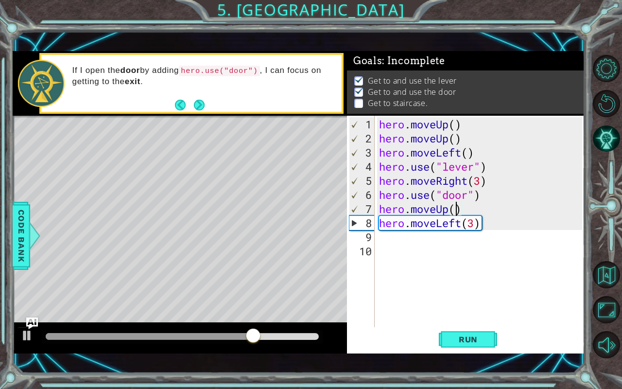
click at [454, 210] on div "hero . moveUp ( ) hero . moveUp ( ) hero . moveLeft ( ) hero . use ( "lever" ) …" at bounding box center [482, 236] width 210 height 239
type textarea "hero.moveUp(2)"
click at [476, 322] on button "Run" at bounding box center [468, 339] width 58 height 24
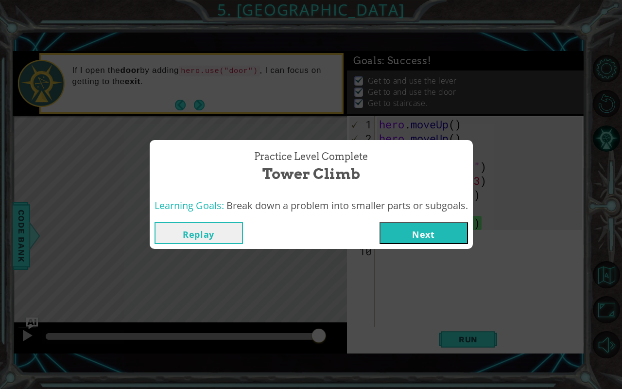
click at [426, 236] on button "Next" at bounding box center [423, 233] width 88 height 22
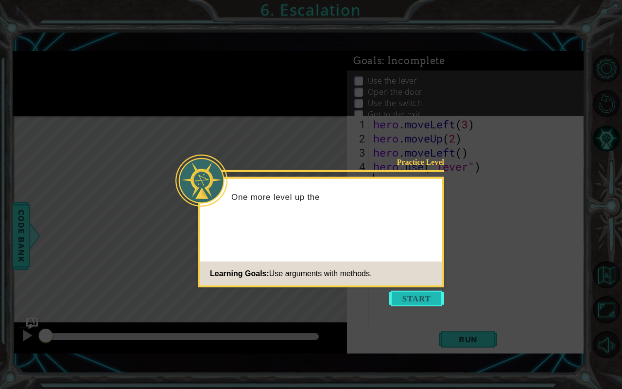
click at [435, 295] on button "Start" at bounding box center [416, 298] width 55 height 16
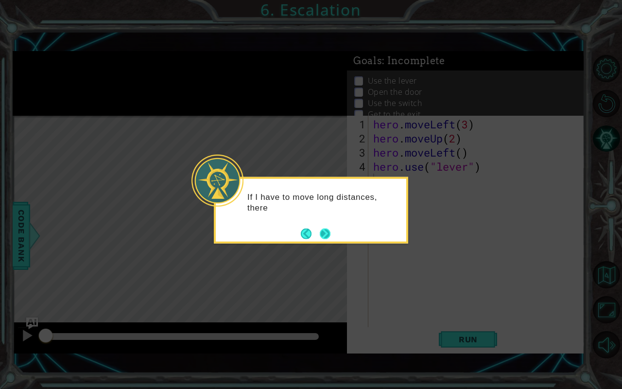
click at [322, 229] on button "Next" at bounding box center [325, 233] width 11 height 11
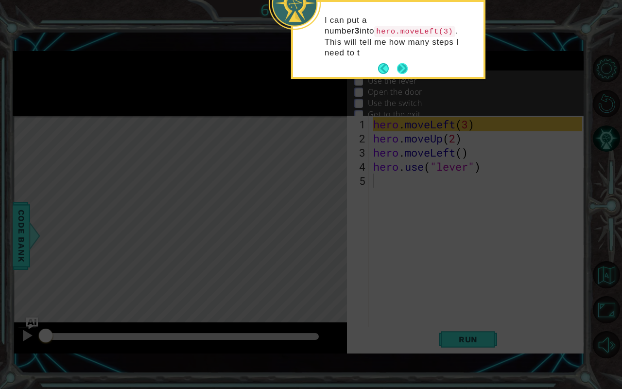
click at [402, 63] on button "Next" at bounding box center [402, 68] width 11 height 11
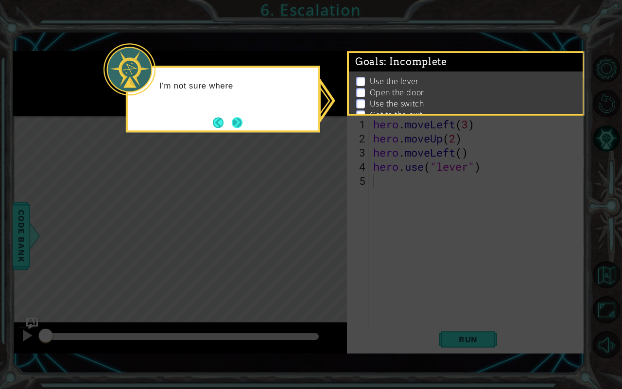
click at [236, 117] on button "Next" at bounding box center [237, 122] width 11 height 11
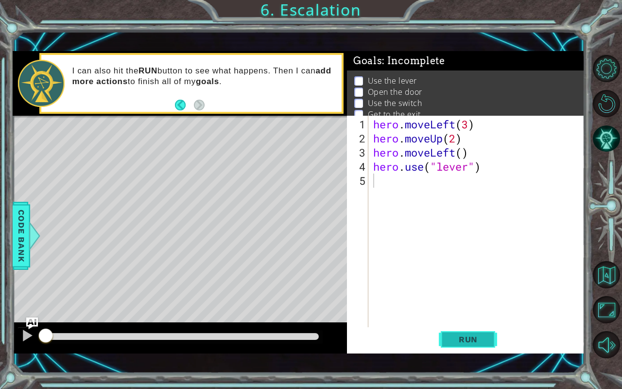
click at [478, 322] on span "Run" at bounding box center [468, 339] width 38 height 10
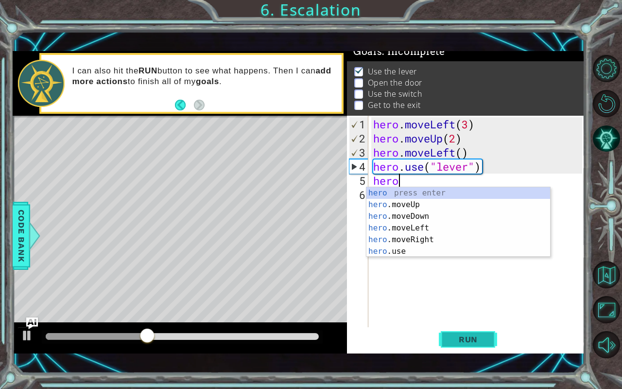
scroll to position [0, 1]
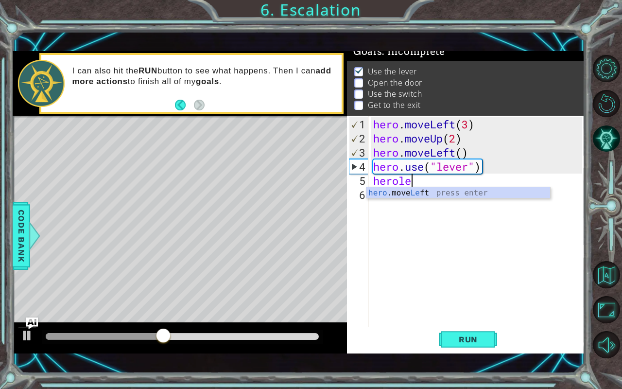
type textarea "hero.moveLeft(1)"
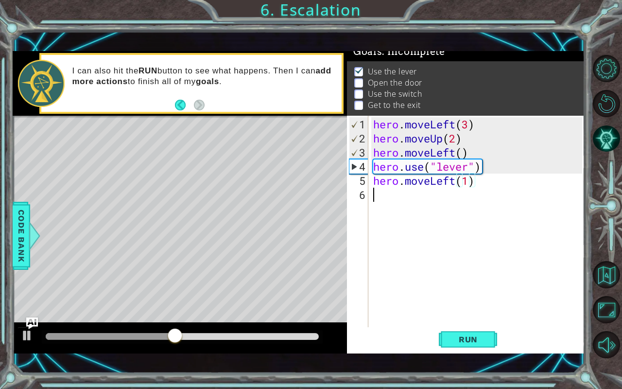
click at [402, 200] on div "hero . moveLeft ( 3 ) hero . moveUp ( 2 ) hero . moveLeft ( ) hero . use ( "lev…" at bounding box center [479, 236] width 216 height 239
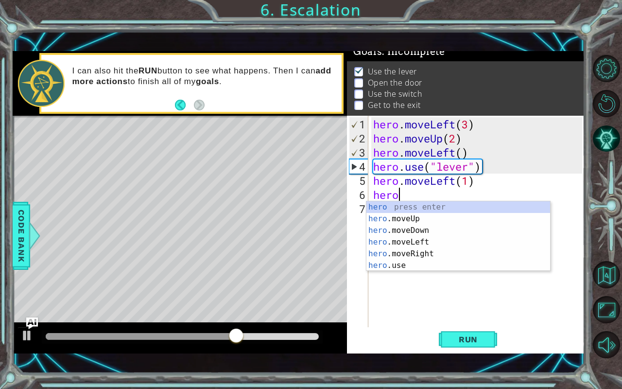
scroll to position [0, 0]
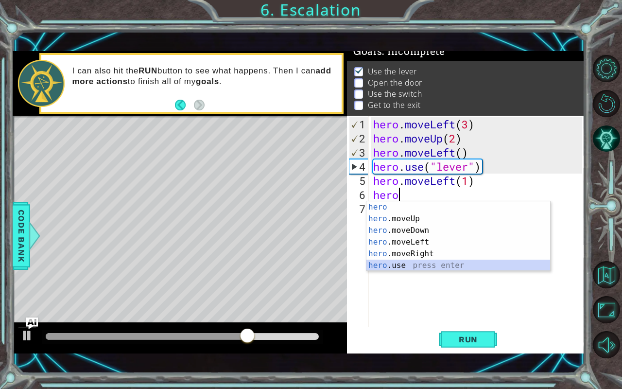
click at [410, 264] on div "hero press enter hero .moveUp press enter hero .moveDown press enter hero .move…" at bounding box center [458, 247] width 184 height 93
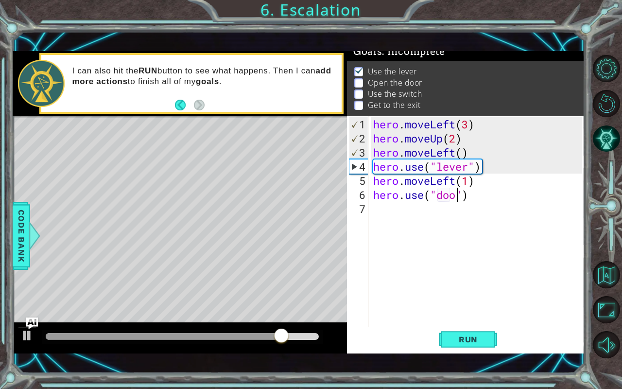
scroll to position [0, 4]
type textarea "hero.use("door")"
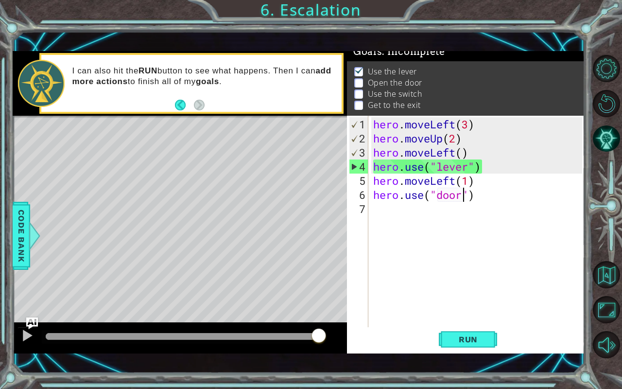
click at [394, 217] on div "hero . moveLeft ( 3 ) hero . moveUp ( 2 ) hero . moveLeft ( ) hero . use ( "lev…" at bounding box center [479, 236] width 216 height 239
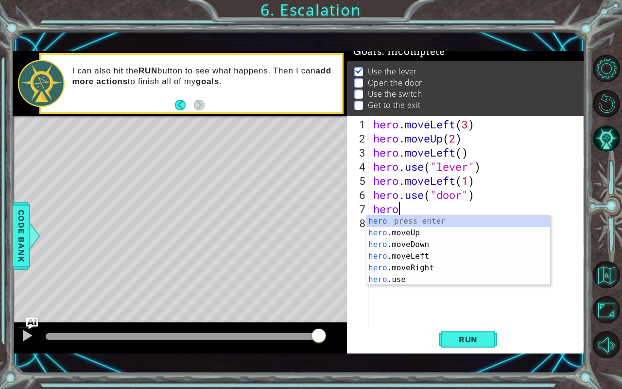
scroll to position [0, 0]
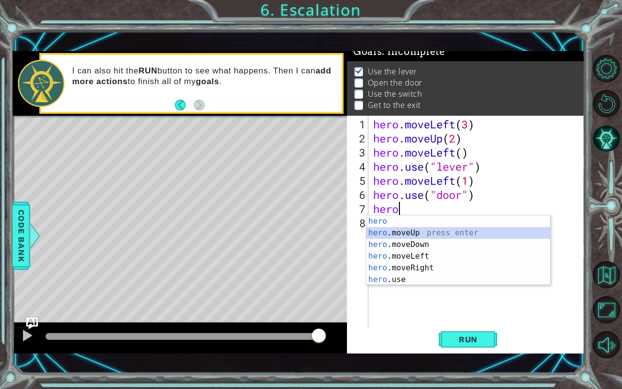
click at [390, 238] on div "hero press enter hero .moveUp press enter hero .moveDown press enter hero .move…" at bounding box center [458, 261] width 184 height 93
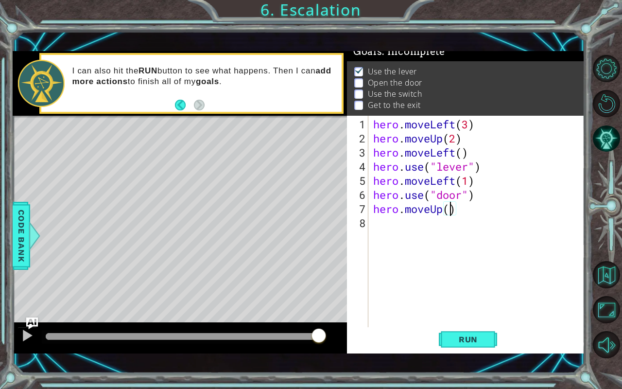
scroll to position [0, 3]
type textarea "hero.moveUp(2)"
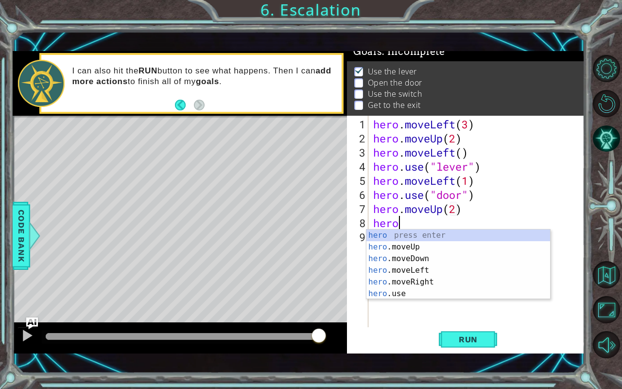
scroll to position [0, 0]
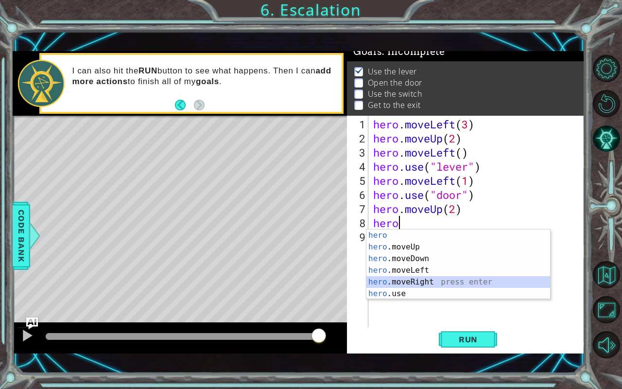
click at [427, 281] on div "hero press enter hero .moveUp press enter hero .moveDown press enter hero .move…" at bounding box center [458, 275] width 184 height 93
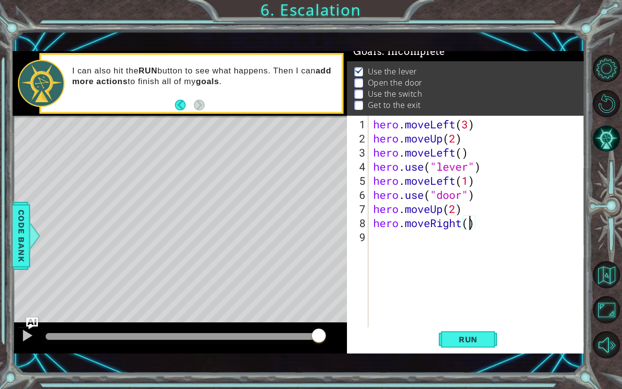
type textarea "hero.moveRight(2)"
click at [381, 238] on div "hero . moveLeft ( 3 ) hero . moveUp ( 2 ) hero . moveLeft ( ) hero . use ( "lev…" at bounding box center [479, 236] width 216 height 239
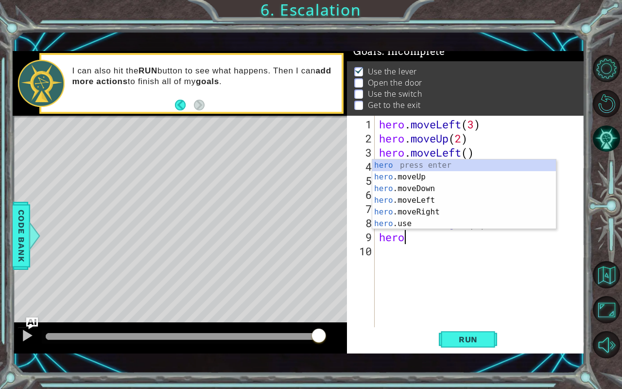
scroll to position [0, 0]
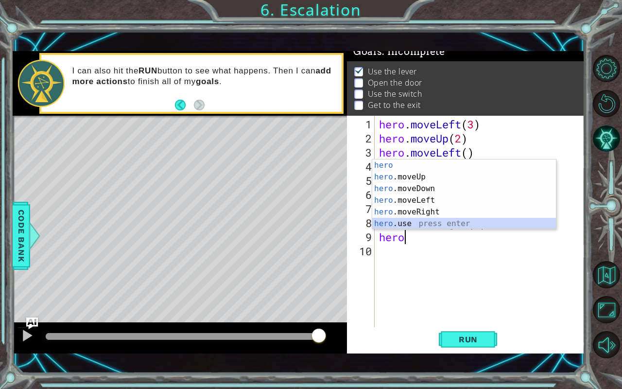
click at [415, 220] on div "hero press enter hero .moveUp press enter hero .moveDown press enter hero .move…" at bounding box center [464, 205] width 184 height 93
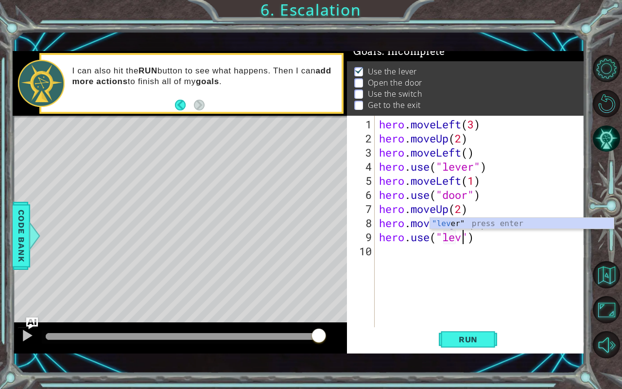
scroll to position [0, 4]
type textarea "hero.use("lever")"
click at [405, 258] on div "hero . moveLeft ( 3 ) hero . moveUp ( 2 ) hero . moveLeft ( ) hero . use ( "lev…" at bounding box center [482, 236] width 210 height 239
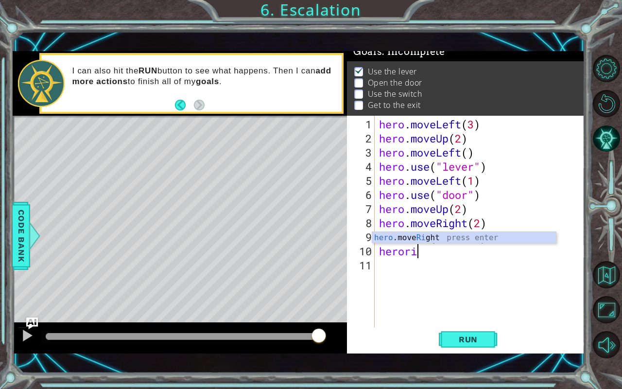
scroll to position [0, 1]
type textarea "herorigh"
click at [413, 231] on body "1 ההההההההההההההההההההההההההההההההההההההההההההההההההההההההההההההההההההההההההההה…" at bounding box center [311, 194] width 622 height 389
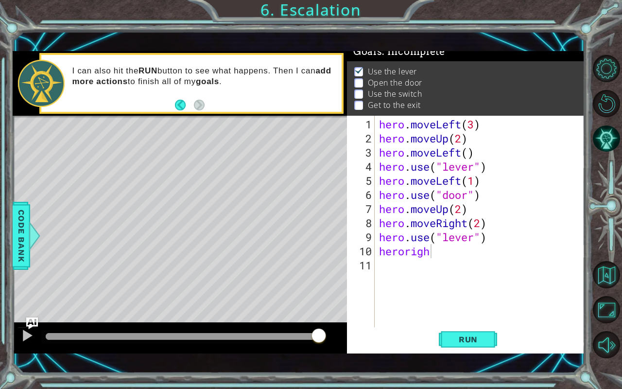
scroll to position [0, 0]
click at [438, 259] on div "hero . moveLeft ( 3 ) hero . moveUp ( 2 ) hero . moveLeft ( ) hero . use ( "lev…" at bounding box center [482, 236] width 210 height 239
click at [439, 252] on div "hero . moveLeft ( 3 ) hero . moveUp ( 2 ) hero . moveLeft ( ) hero . use ( "lev…" at bounding box center [482, 236] width 210 height 239
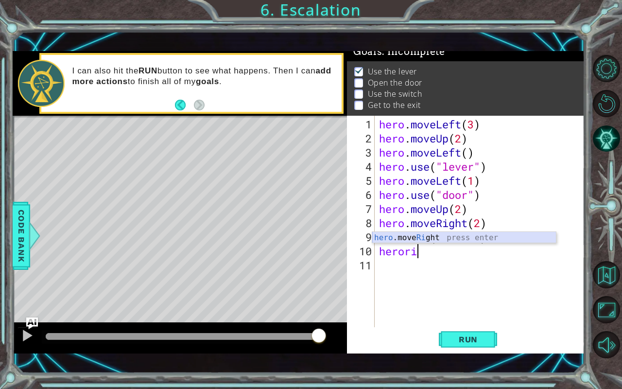
click at [433, 234] on div "hero .move Ri ght press enter" at bounding box center [464, 249] width 184 height 35
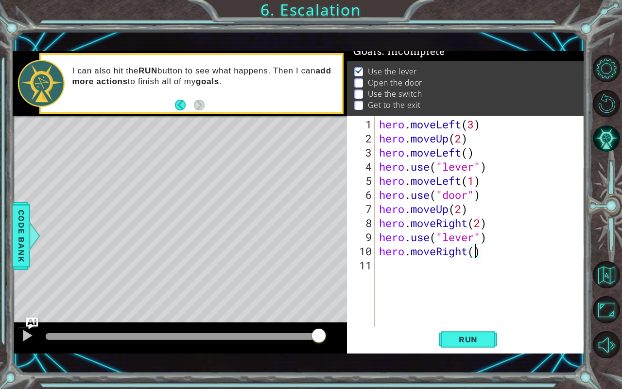
type textarea "hero.moveRight(2)"
click at [437, 261] on div "hero . moveLeft ( 3 ) hero . moveUp ( 2 ) hero . moveLeft ( ) hero . use ( "lev…" at bounding box center [482, 236] width 210 height 239
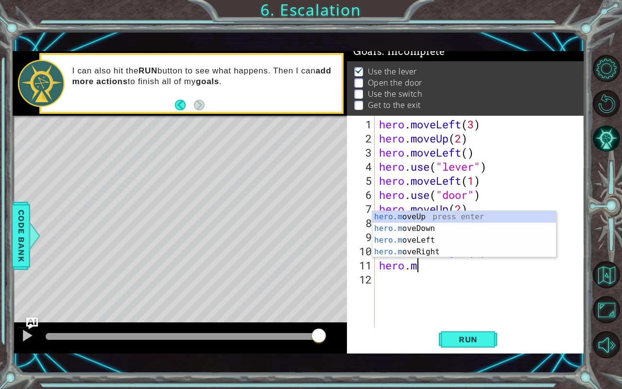
scroll to position [0, 1]
click at [420, 217] on div "hero.m oveUp press enter hero.m oveDown press enter hero.m oveLeft press enter …" at bounding box center [464, 246] width 184 height 70
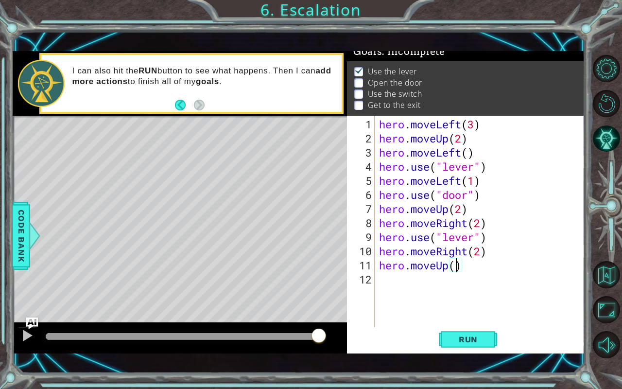
scroll to position [0, 3]
click at [484, 322] on span "Run" at bounding box center [468, 339] width 38 height 10
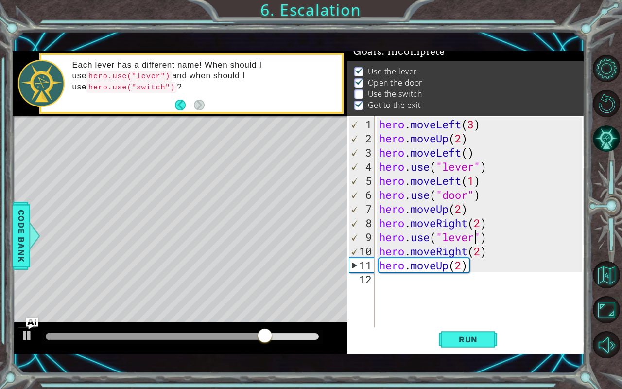
click at [473, 241] on div "hero . moveLeft ( 3 ) hero . moveUp ( 2 ) hero . moveLeft ( ) hero . use ( "lev…" at bounding box center [482, 236] width 210 height 239
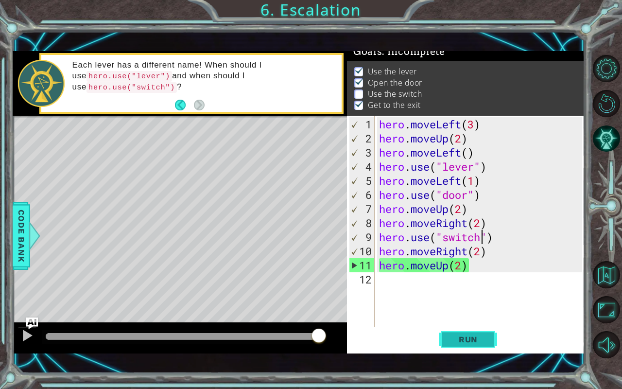
type textarea "hero.use("switch")"
click at [451, 322] on span "Run" at bounding box center [468, 339] width 38 height 10
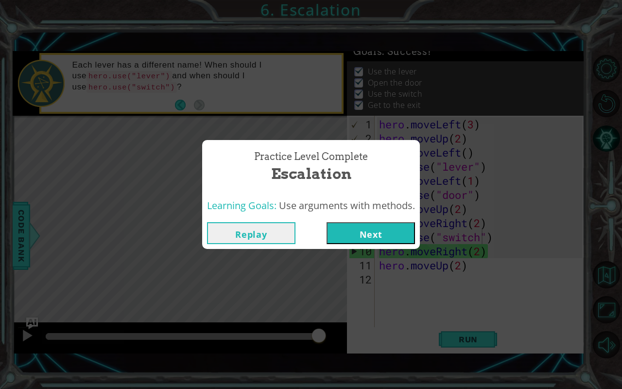
click at [393, 232] on button "Next" at bounding box center [370, 233] width 88 height 22
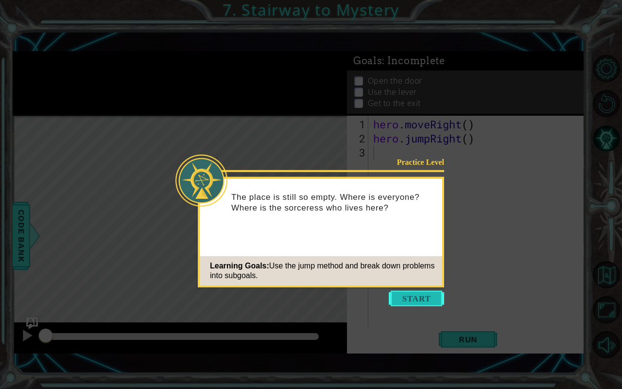
click at [412, 297] on button "Start" at bounding box center [416, 298] width 55 height 16
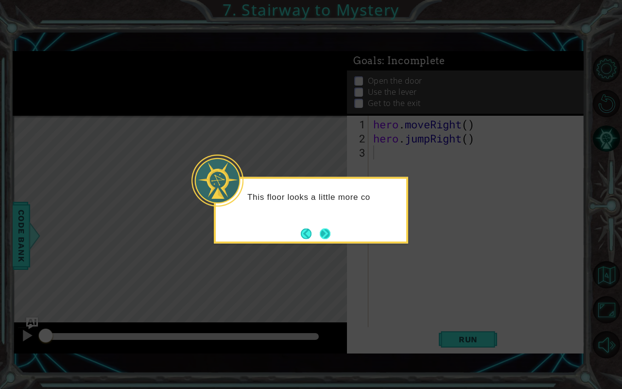
click at [324, 228] on button "Next" at bounding box center [325, 233] width 11 height 11
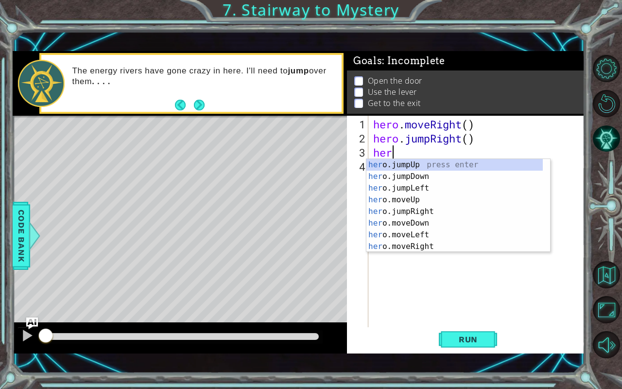
scroll to position [0, 0]
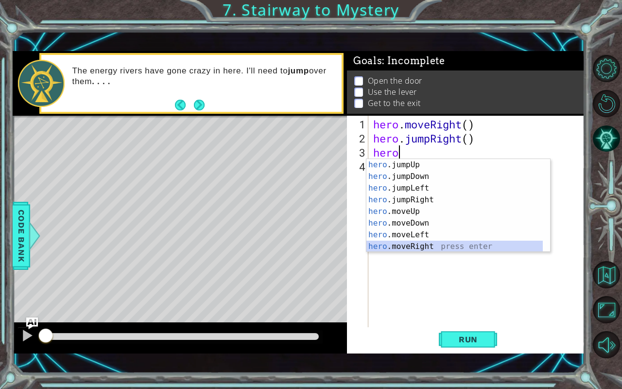
click at [410, 246] on div "hero .jumpUp press enter hero .jumpDown press enter hero .jumpLeft press enter …" at bounding box center [454, 217] width 177 height 117
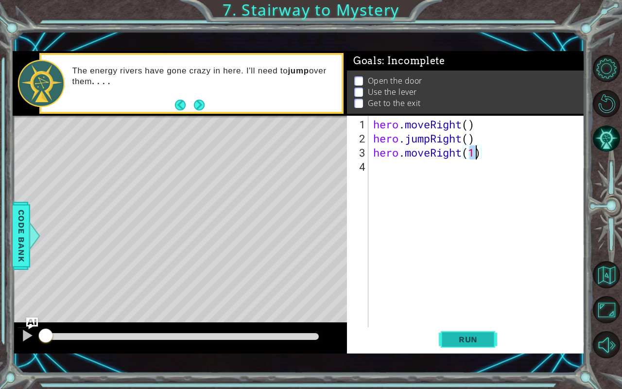
type textarea "hero.moveRight(1)"
click at [467, 322] on span "Run" at bounding box center [468, 339] width 38 height 10
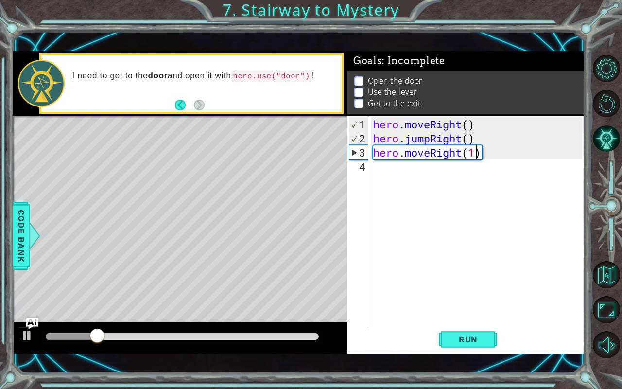
click at [397, 184] on div "hero . moveRight ( ) hero . jumpRight ( ) hero . moveRight ( 1 )" at bounding box center [479, 236] width 216 height 239
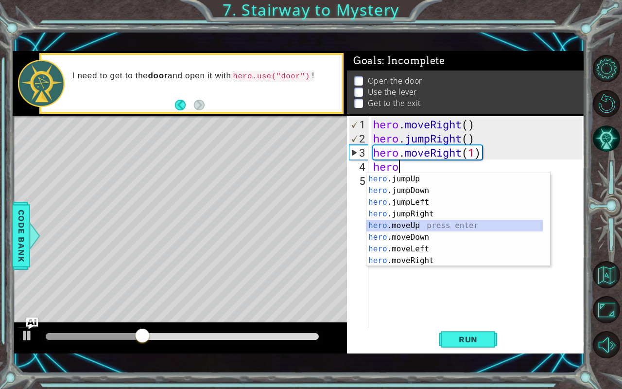
click at [399, 223] on div "hero .jumpUp press enter hero .jumpDown press enter hero .jumpLeft press enter …" at bounding box center [454, 231] width 177 height 117
type textarea "hero.moveUp(1)"
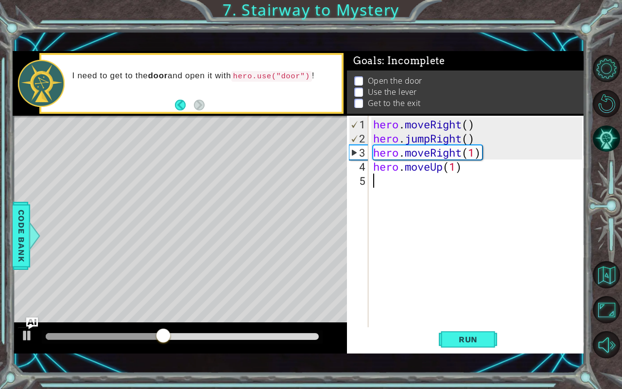
click at [429, 191] on div "hero . moveRight ( ) hero . jumpRight ( ) hero . moveRight ( 1 ) hero . moveUp …" at bounding box center [479, 236] width 216 height 239
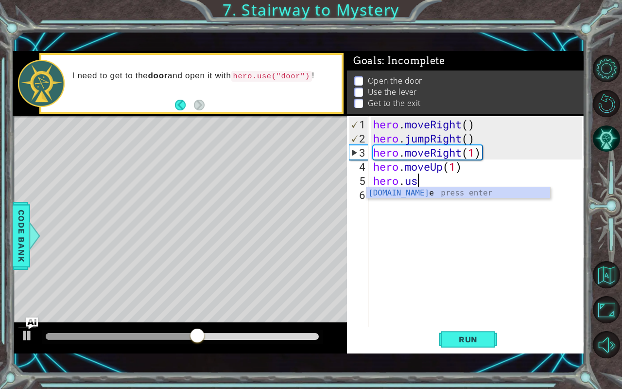
scroll to position [0, 2]
click at [429, 191] on div "hero.use press enter" at bounding box center [458, 204] width 184 height 35
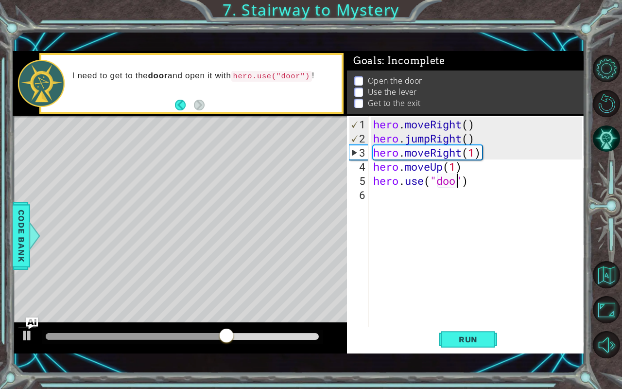
type textarea "hero.use("door")"
click at [419, 205] on div "hero . moveRight ( ) hero . jumpRight ( ) hero . moveRight ( 1 ) hero . moveUp …" at bounding box center [479, 236] width 216 height 239
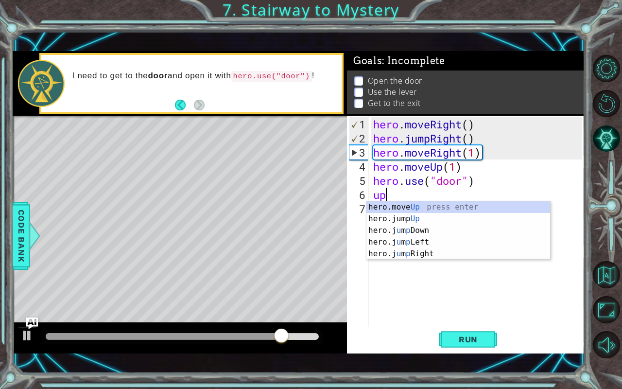
click at [419, 205] on div "hero.move Up press enter hero.jump Up press enter hero.j u m p Down press enter…" at bounding box center [458, 242] width 184 height 82
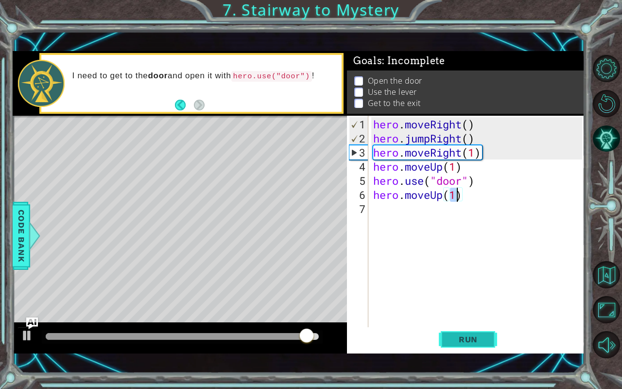
click at [477, 322] on span "Run" at bounding box center [468, 339] width 38 height 10
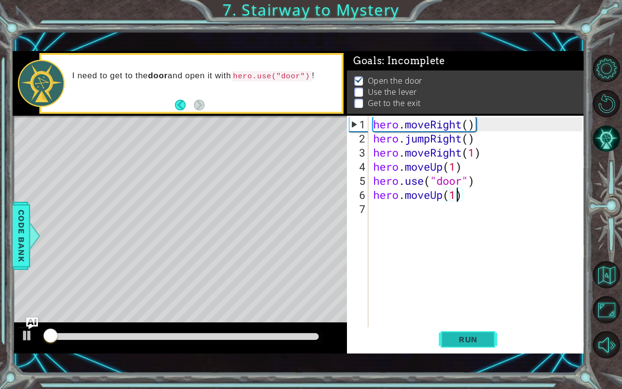
scroll to position [5, 0]
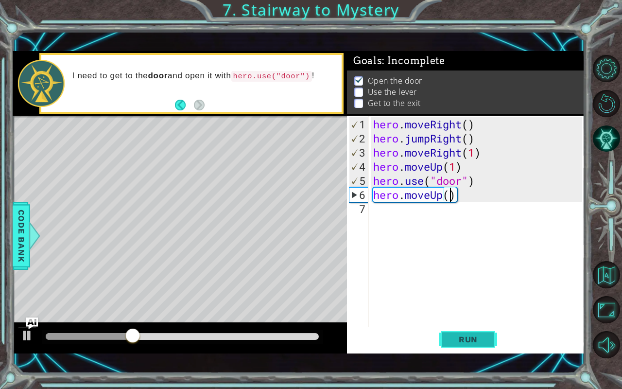
type textarea "hero.moveUp(2)"
click at [400, 223] on div "hero . moveRight ( ) hero . jumpRight ( ) hero . moveRight ( 1 ) hero . moveUp …" at bounding box center [479, 236] width 216 height 239
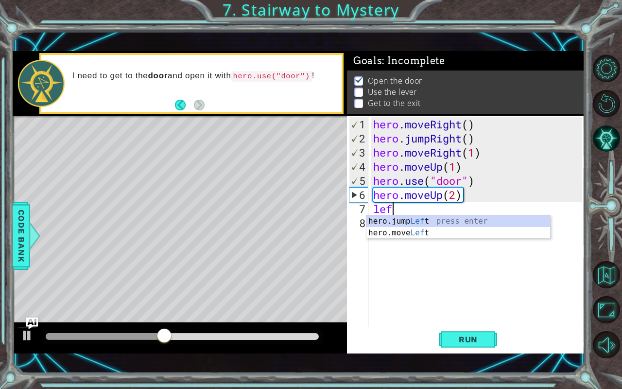
scroll to position [0, 0]
type textarea "left"
drag, startPoint x: 401, startPoint y: 223, endPoint x: 399, endPoint y: 231, distance: 8.5
click at [399, 231] on div "hero.jump Left press enter hero.move Left press enter" at bounding box center [458, 238] width 184 height 47
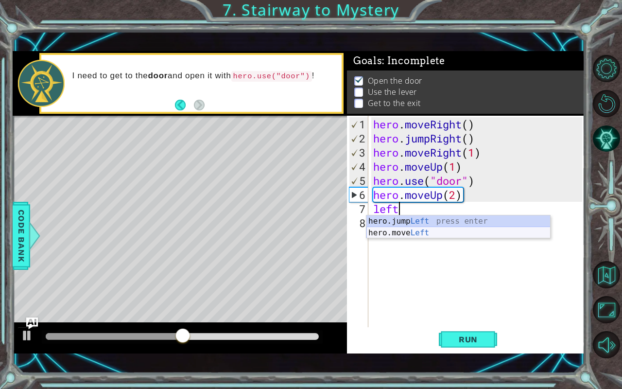
scroll to position [0, 0]
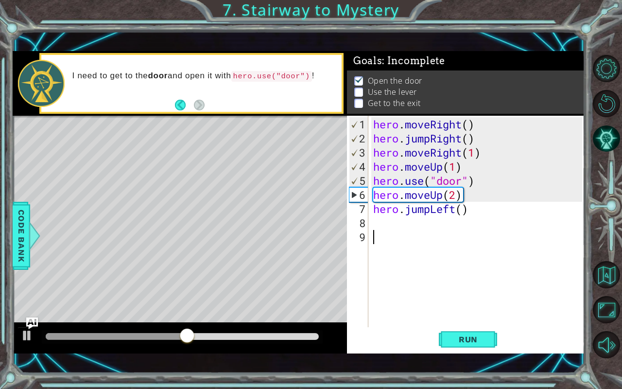
click at [399, 231] on div "hero . moveRight ( ) hero . jumpRight ( ) hero . moveRight ( 1 ) hero . moveUp …" at bounding box center [479, 236] width 216 height 239
click at [430, 211] on div "hero . moveRight ( ) hero . jumpRight ( ) hero . moveRight ( 1 ) hero . moveUp …" at bounding box center [479, 236] width 216 height 239
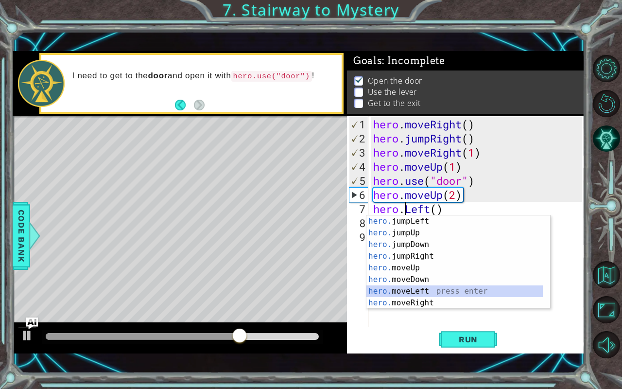
click at [430, 287] on div "hero. jumpLeft press enter hero. jumpUp press enter hero. jumpDown press enter …" at bounding box center [454, 273] width 177 height 117
type textarea "hero.moveLeft(1)"
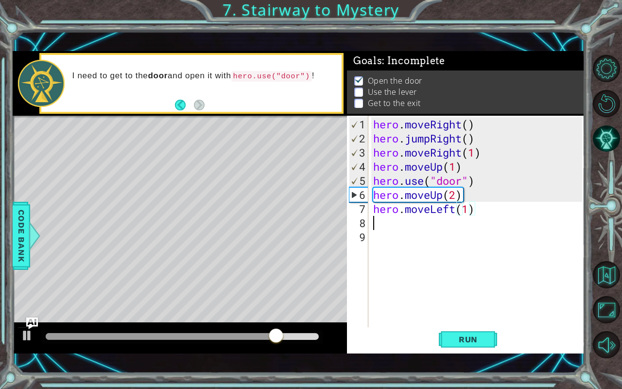
click at [403, 228] on div "hero . moveRight ( ) hero . jumpRight ( ) hero . moveRight ( 1 ) hero . moveUp …" at bounding box center [479, 236] width 216 height 239
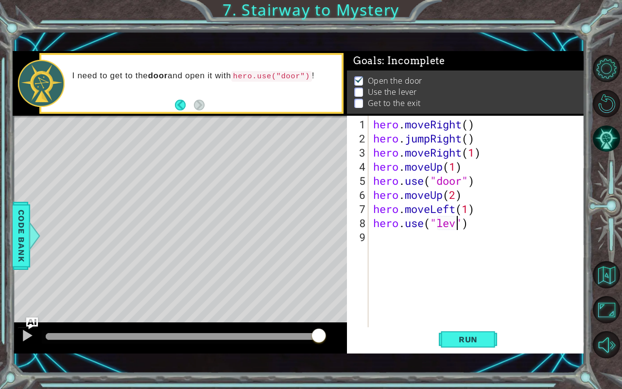
scroll to position [0, 4]
type textarea "hero.use("lever")"
click at [405, 235] on div "hero . moveRight ( ) hero . jumpRight ( ) hero . moveRight ( 1 ) hero . moveUp …" at bounding box center [479, 236] width 216 height 239
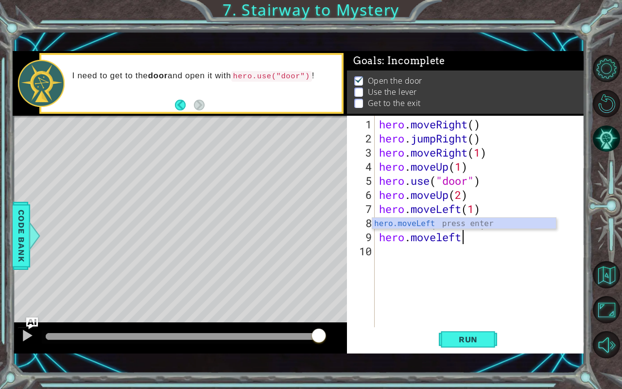
scroll to position [0, 3]
click at [463, 222] on div "hero.moveLeft press enter" at bounding box center [464, 235] width 184 height 35
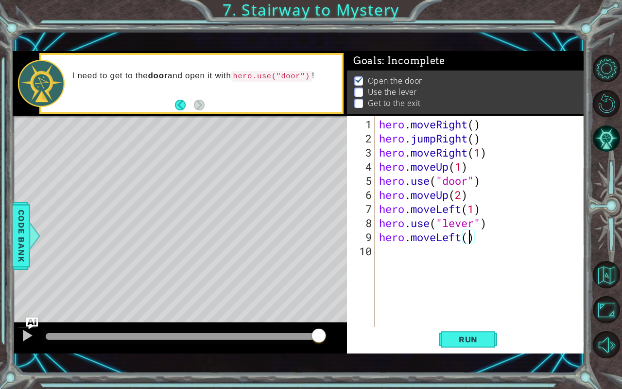
type textarea "hero.moveLeft(2)"
click at [418, 260] on div "hero . moveRight ( ) hero . jumpRight ( ) hero . moveRight ( 1 ) hero . moveUp …" at bounding box center [482, 236] width 210 height 239
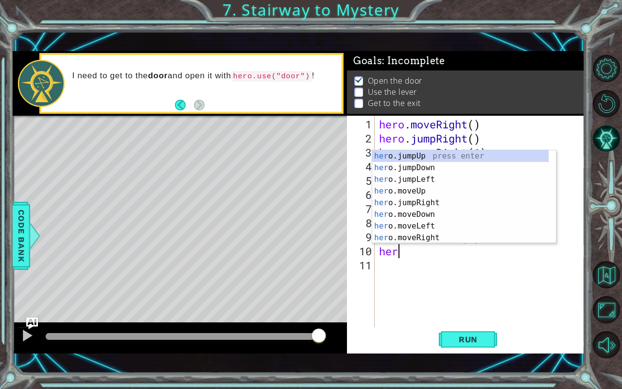
scroll to position [0, 0]
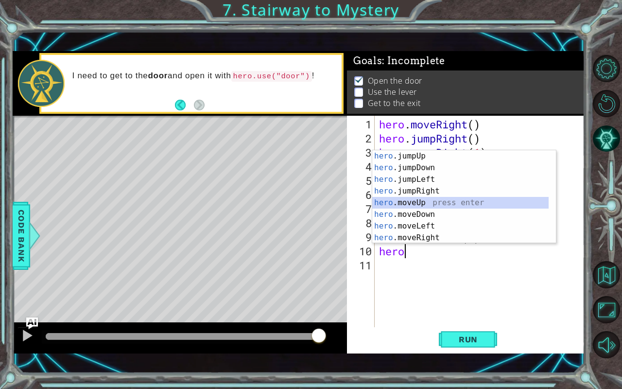
click at [426, 203] on div "hero .jumpUp press enter hero .jumpDown press enter hero .jumpLeft press enter …" at bounding box center [460, 208] width 177 height 117
type textarea "hero.moveUp(1)"
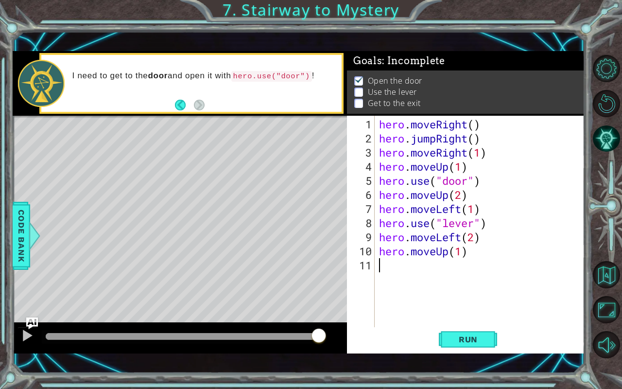
click at [398, 267] on div "hero . moveRight ( ) hero . jumpRight ( ) hero . moveRight ( 1 ) hero . moveUp …" at bounding box center [482, 236] width 210 height 239
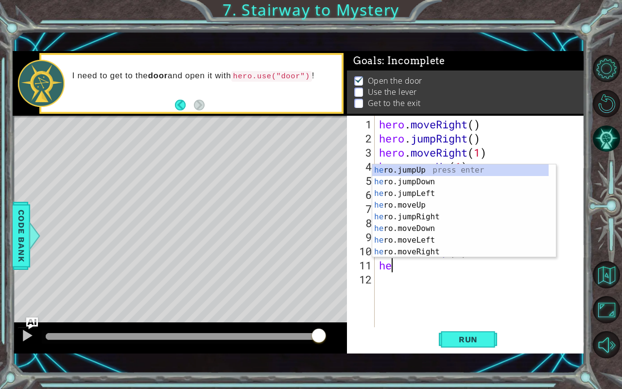
scroll to position [0, 0]
type textarea "hero"
click at [409, 171] on div "hero .jumpUp press enter hero .jumpDown press enter hero .jumpLeft press enter …" at bounding box center [460, 222] width 177 height 117
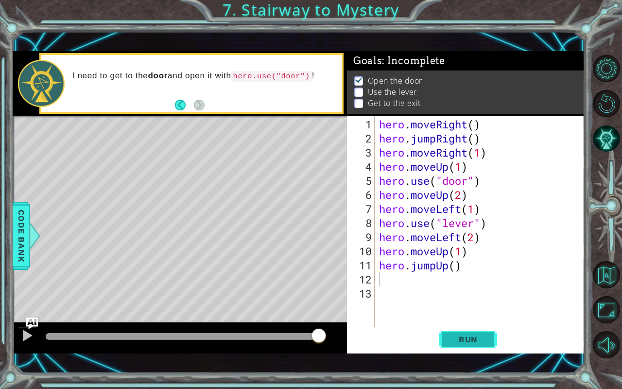
click at [478, 322] on span "Run" at bounding box center [468, 339] width 38 height 10
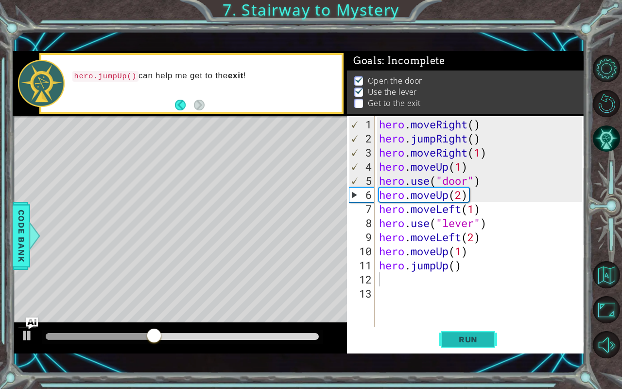
drag, startPoint x: 478, startPoint y: 337, endPoint x: 483, endPoint y: 344, distance: 8.1
click at [483, 322] on span "Run" at bounding box center [468, 339] width 38 height 10
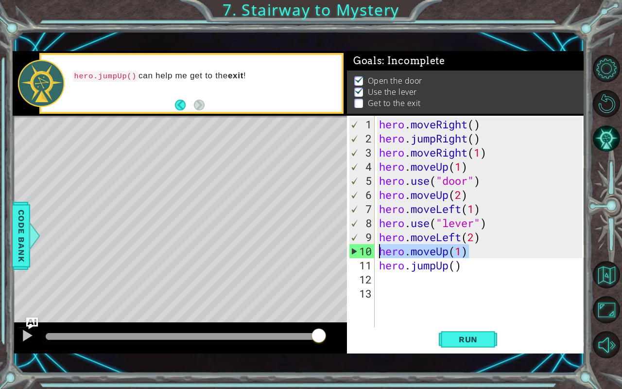
drag, startPoint x: 476, startPoint y: 249, endPoint x: 382, endPoint y: 254, distance: 94.8
click at [382, 254] on div "hero . moveRight ( ) hero . jumpRight ( ) hero . moveRight ( 1 ) hero . moveUp …" at bounding box center [482, 236] width 210 height 239
type textarea "hero.moveUp(1)"
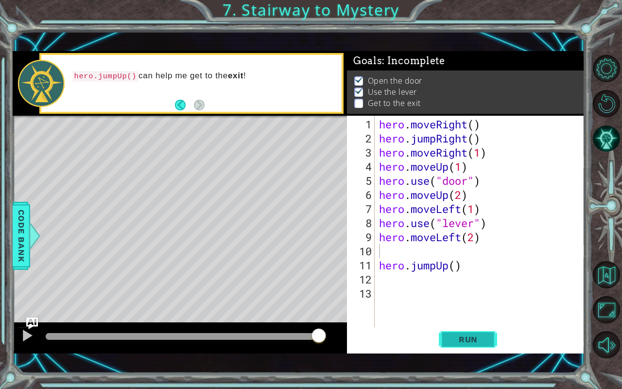
click at [477, 322] on button "Run" at bounding box center [468, 339] width 58 height 24
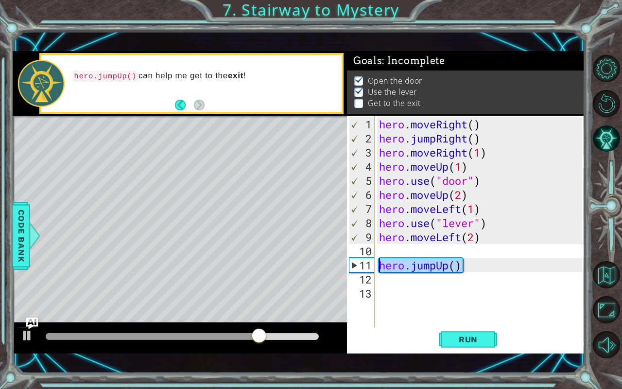
drag, startPoint x: 473, startPoint y: 265, endPoint x: 376, endPoint y: 262, distance: 96.7
click at [376, 262] on div "1 2 3 4 5 6 7 8 9 10 11 12 13 hero . moveRight ( ) hero . jumpRight ( ) hero . …" at bounding box center [464, 221] width 235 height 211
type textarea "hero.jumpUp()"
click at [382, 250] on div "hero . moveRight ( ) hero . jumpRight ( ) hero . moveRight ( 1 ) hero . moveUp …" at bounding box center [482, 236] width 210 height 239
paste textarea "hero.jumpUp()"
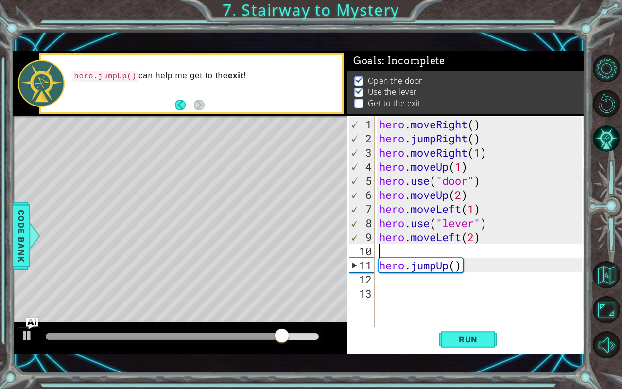
type textarea "hero.jumpUp()"
drag, startPoint x: 486, startPoint y: 271, endPoint x: 389, endPoint y: 273, distance: 96.2
click at [389, 273] on div "hero . moveRight ( ) hero . jumpRight ( ) hero . moveRight ( 1 ) hero . moveUp …" at bounding box center [482, 236] width 210 height 239
click at [479, 265] on div "hero . moveRight ( ) hero . jumpRight ( ) hero . moveRight ( 1 ) hero . moveUp …" at bounding box center [482, 236] width 210 height 239
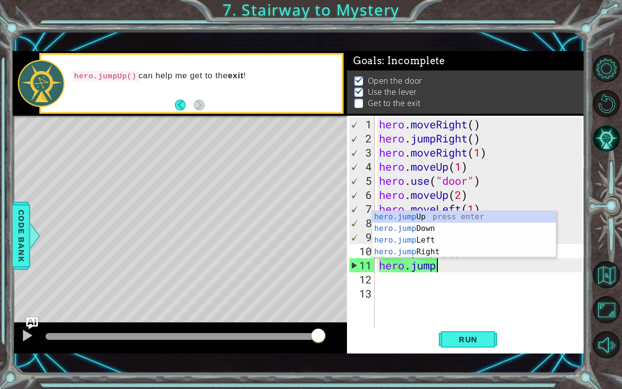
type textarea "h"
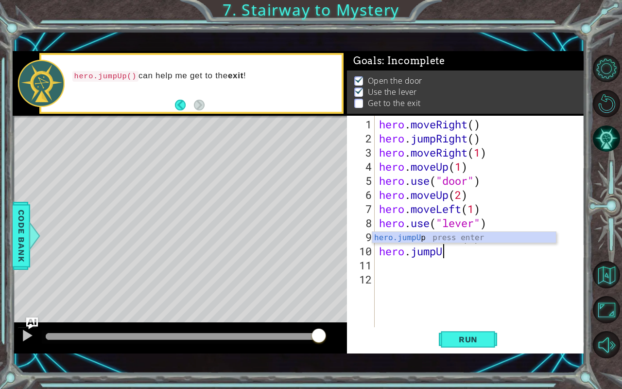
scroll to position [0, 2]
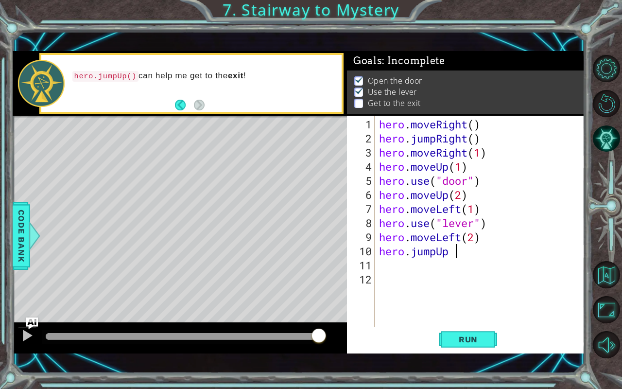
type textarea "hero.jumpUp"
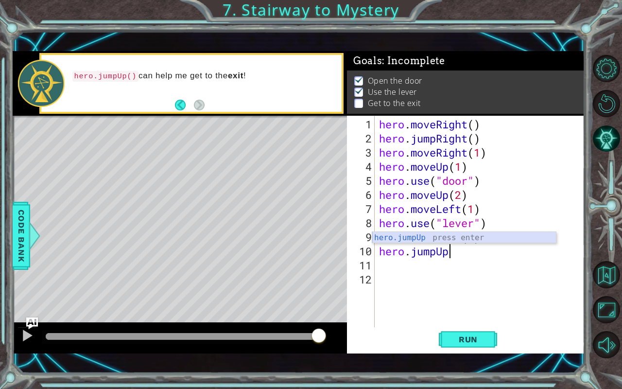
click at [457, 236] on div "hero.jumpUp press enter" at bounding box center [464, 249] width 184 height 35
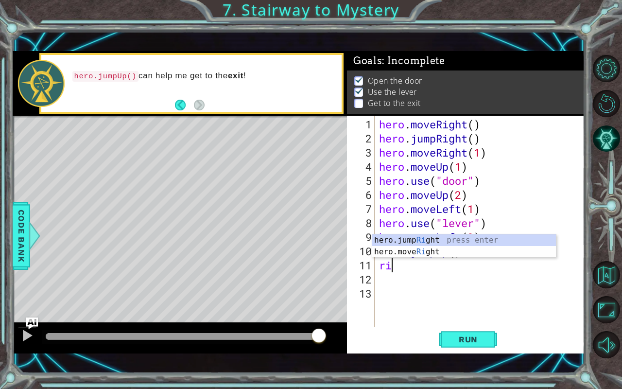
scroll to position [0, 0]
type textarea "righ"
click at [406, 245] on div "hero.jump Righ t press enter hero.move Righ t press enter" at bounding box center [464, 257] width 184 height 47
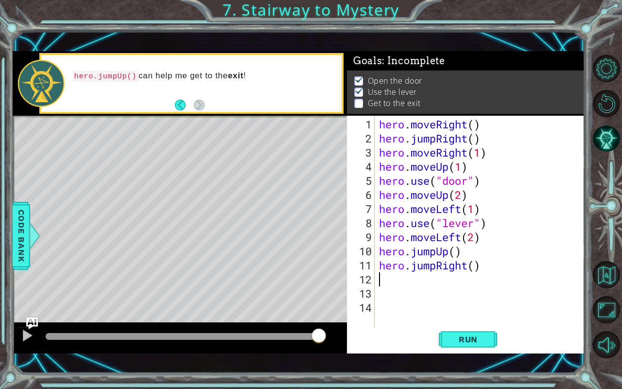
scroll to position [0, 0]
click at [434, 270] on div "hero . moveRight ( ) hero . jumpRight ( ) hero . moveRight ( 1 ) hero . moveUp …" at bounding box center [482, 236] width 210 height 239
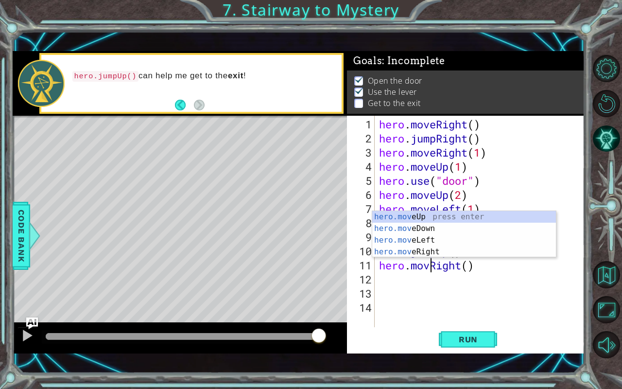
scroll to position [0, 2]
click at [474, 267] on div "hero . moveRight ( ) hero . jumpRight ( ) hero . moveRight ( 1 ) hero . moveUp …" at bounding box center [482, 236] width 210 height 239
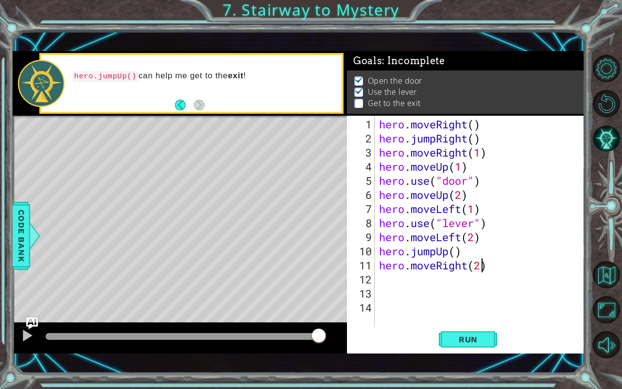
scroll to position [0, 4]
type textarea "hero.moveRight(2)"
click at [463, 322] on span "Run" at bounding box center [468, 339] width 38 height 10
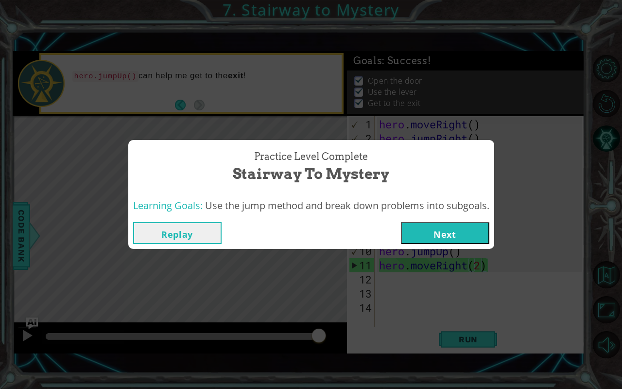
click at [463, 227] on button "Next" at bounding box center [445, 233] width 88 height 22
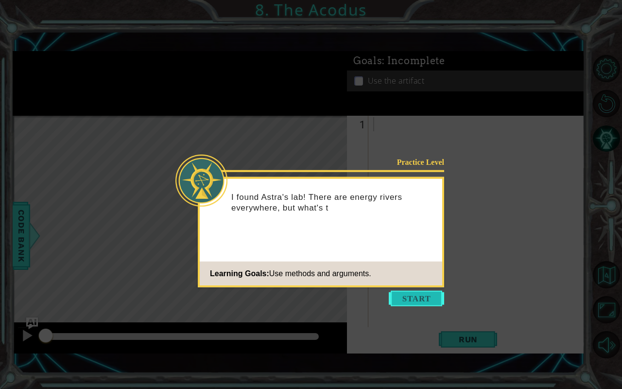
click at [414, 293] on button "Start" at bounding box center [416, 298] width 55 height 16
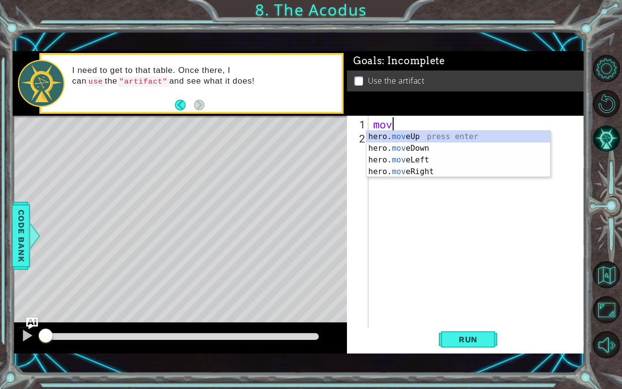
scroll to position [0, 0]
click at [403, 136] on div "hero. move Up press enter hero. move Down press enter hero. move Left press ent…" at bounding box center [458, 166] width 184 height 70
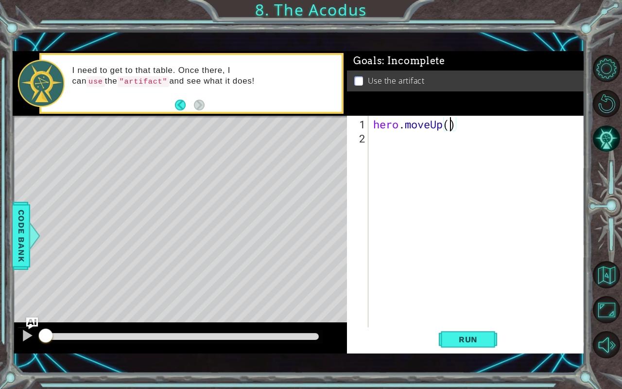
type textarea "hero.moveUp(2)"
click at [375, 142] on div "hero . moveUp ( 2 )" at bounding box center [479, 236] width 216 height 239
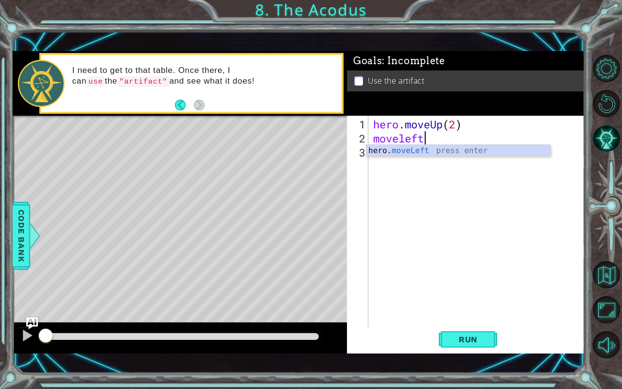
scroll to position [0, 2]
type textarea "hero.moveLeft(1)"
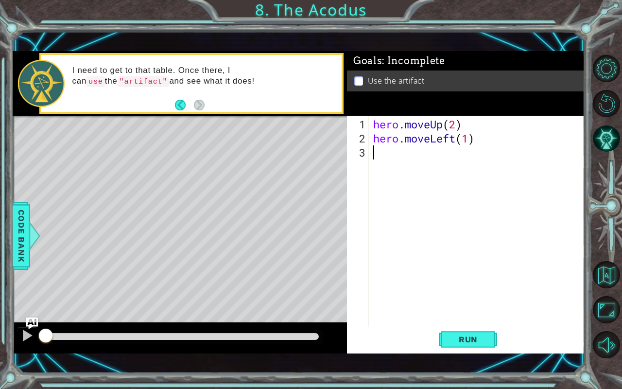
click at [380, 150] on div "hero . moveUp ( 2 ) hero . moveLeft ( 1 )" at bounding box center [479, 236] width 216 height 239
type textarea "hero.moveDown(2)"
click at [375, 167] on div "hero . moveUp ( 2 ) hero . moveLeft ( 1 ) hero . moveDown ( 2 )" at bounding box center [479, 236] width 216 height 239
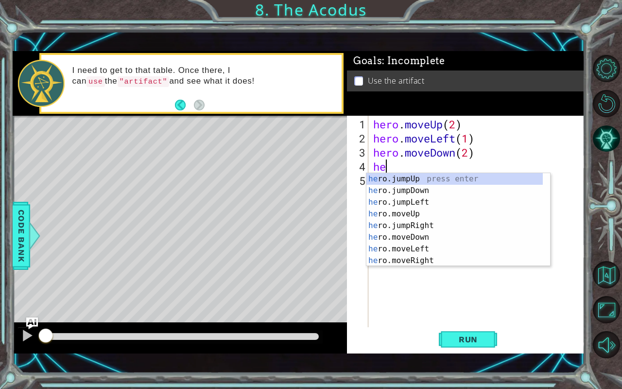
type textarea "her"
click at [448, 202] on div "her o.jumpUp press enter her o.jumpDown press enter her o.jumpLeft press enter …" at bounding box center [454, 231] width 177 height 117
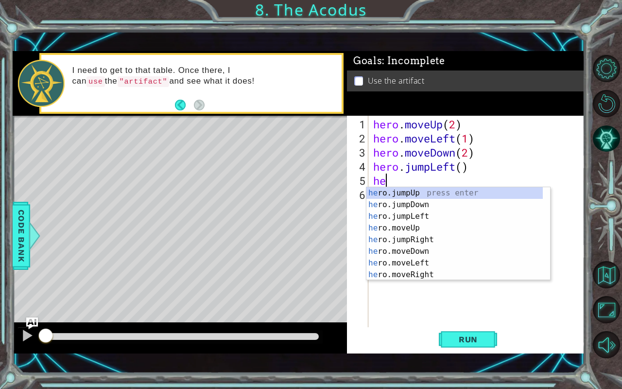
scroll to position [0, 0]
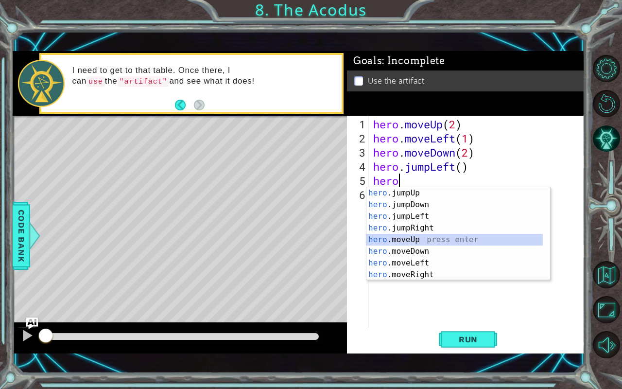
click at [444, 235] on div "hero .jumpUp press enter hero .jumpDown press enter hero .jumpLeft press enter …" at bounding box center [454, 245] width 177 height 117
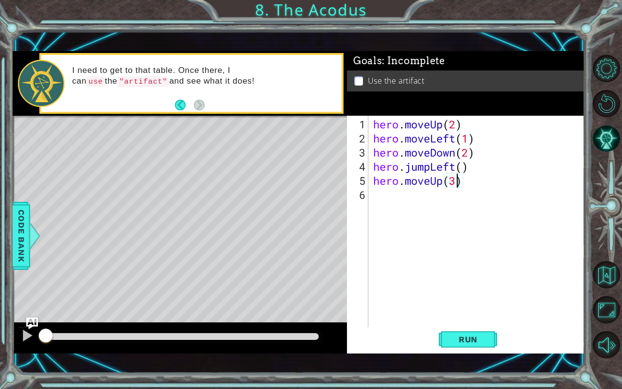
type textarea "hero.moveUp(2)"
click at [428, 214] on div "hero . moveUp ( 2 ) hero . moveLeft ( 1 ) hero . moveDown ( 2 ) hero . jumpLeft…" at bounding box center [479, 236] width 216 height 239
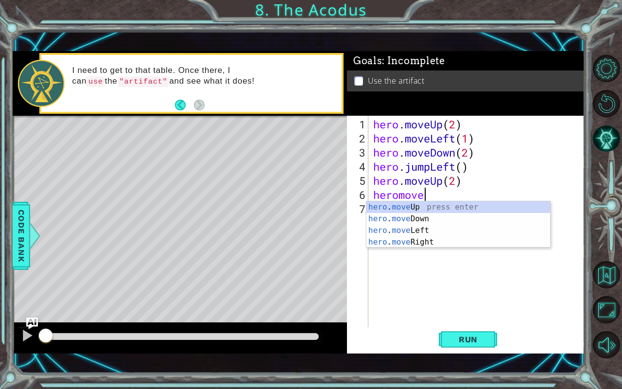
scroll to position [0, 2]
click at [429, 208] on div "hero . move Up press enter hero . move Down press enter hero . move Left press …" at bounding box center [458, 236] width 184 height 70
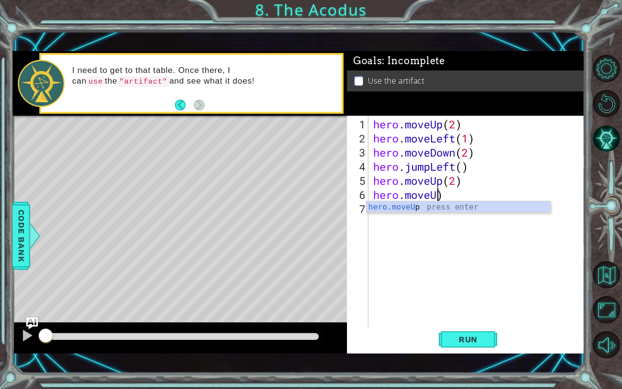
scroll to position [0, 2]
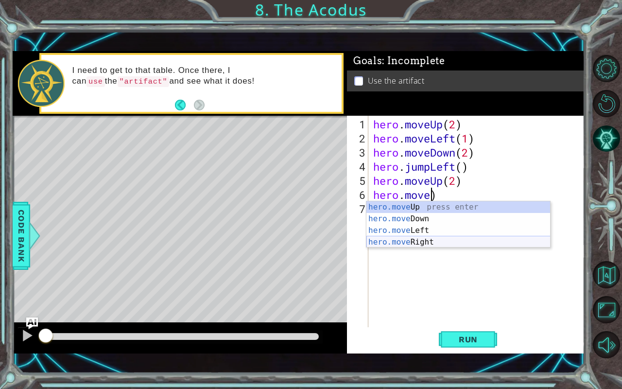
click at [430, 240] on div "hero.move Up press enter hero.move Down press enter hero.move Left press enter …" at bounding box center [458, 236] width 184 height 70
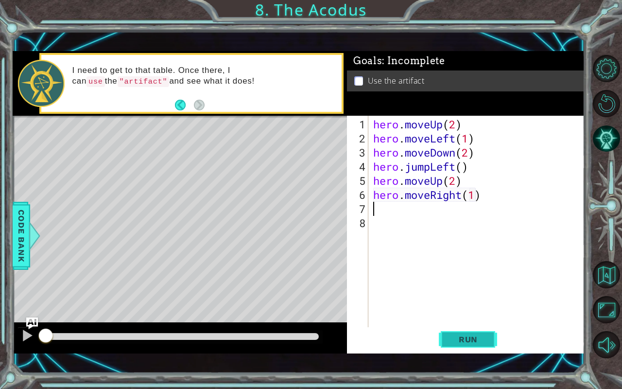
type textarea "hero.moveRight(1)"
click at [452, 322] on button "Run" at bounding box center [468, 339] width 58 height 24
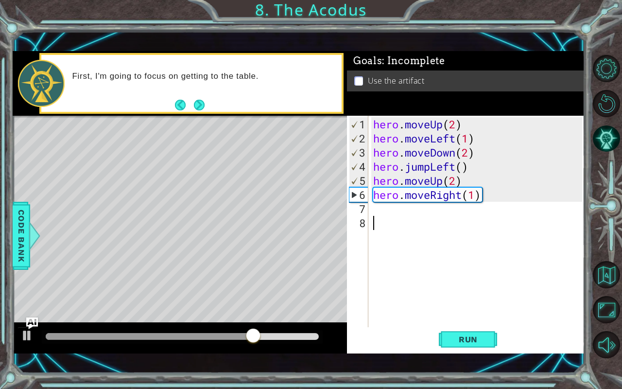
click at [389, 220] on div "hero . moveUp ( 2 ) hero . moveLeft ( 1 ) hero . moveDown ( 2 ) hero . jumpLeft…" at bounding box center [479, 236] width 216 height 239
click at [394, 213] on div "hero . moveUp ( 2 ) hero . moveLeft ( 1 ) hero . moveDown ( 2 ) hero . jumpLeft…" at bounding box center [479, 236] width 216 height 239
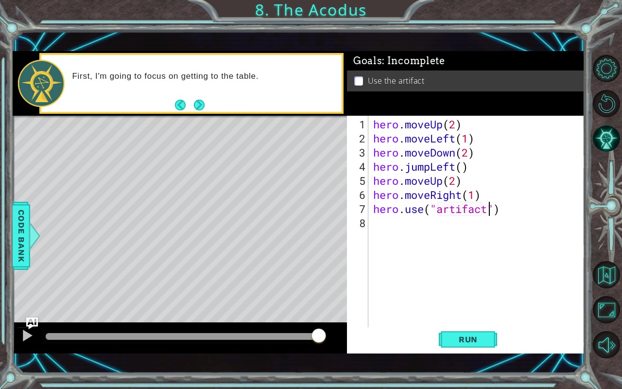
scroll to position [0, 5]
type textarea "hero.use("artifact")"
click at [466, 322] on button "Run" at bounding box center [468, 339] width 58 height 24
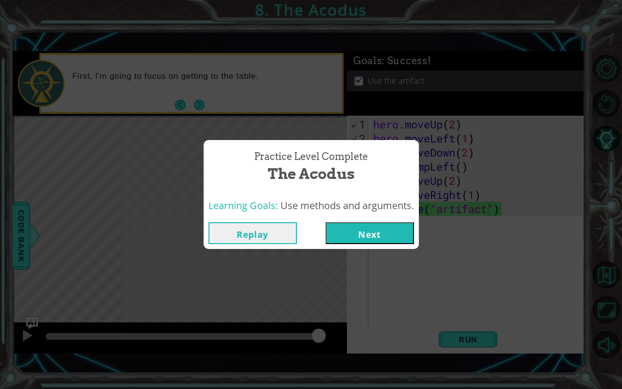
click at [401, 231] on button "Next" at bounding box center [369, 233] width 88 height 22
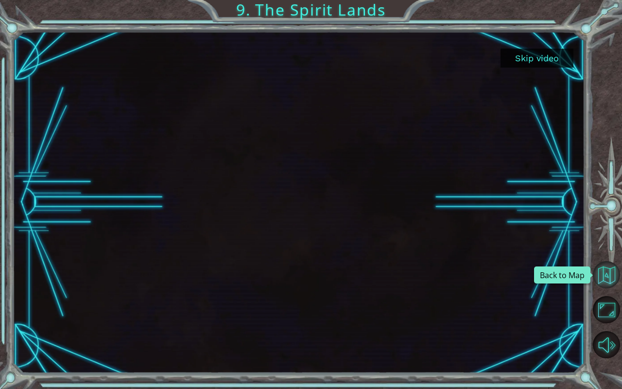
click at [608, 278] on button "Back to Map" at bounding box center [605, 274] width 27 height 27
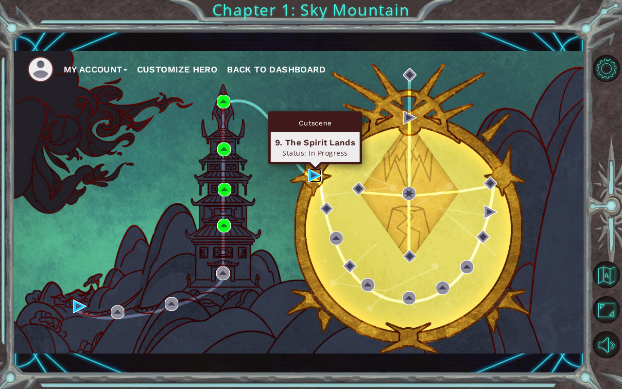
click at [310, 172] on img at bounding box center [315, 176] width 14 height 14
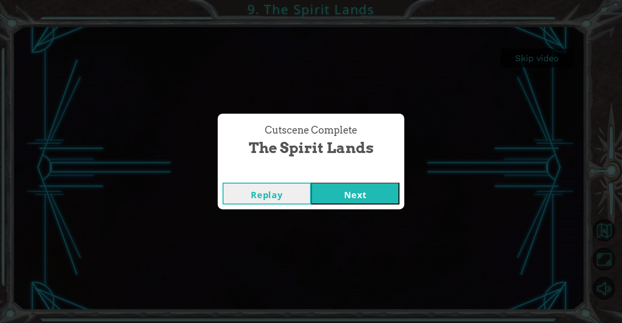
click at [354, 195] on button "Next" at bounding box center [355, 194] width 88 height 22
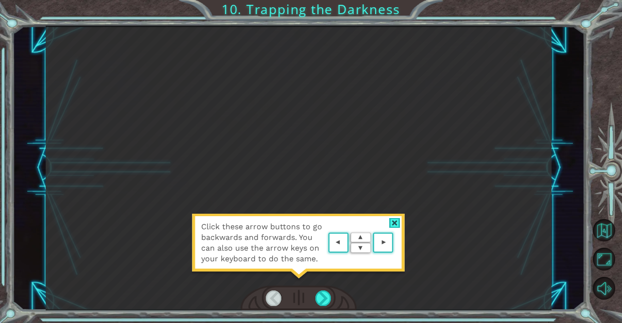
click at [325, 288] on div at bounding box center [298, 299] width 117 height 26
click at [324, 294] on div at bounding box center [323, 298] width 16 height 16
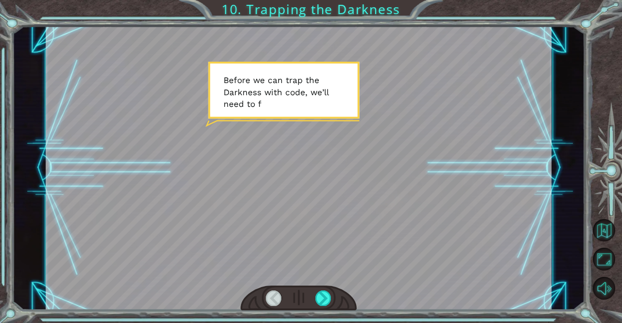
click at [318, 181] on div at bounding box center [299, 168] width 506 height 285
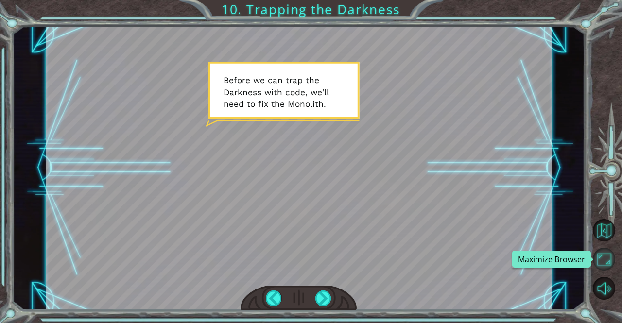
click at [607, 258] on button "Maximize Browser" at bounding box center [603, 259] width 23 height 23
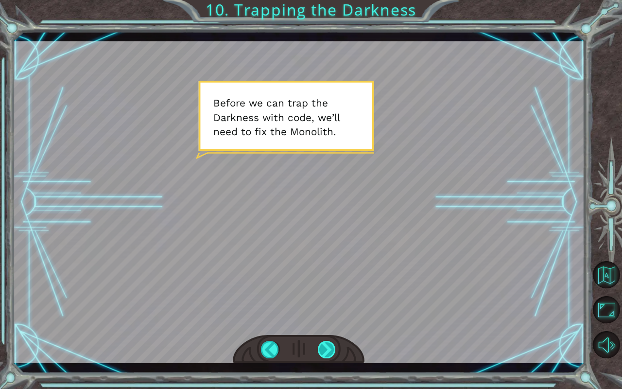
click at [330, 322] on div at bounding box center [327, 348] width 18 height 17
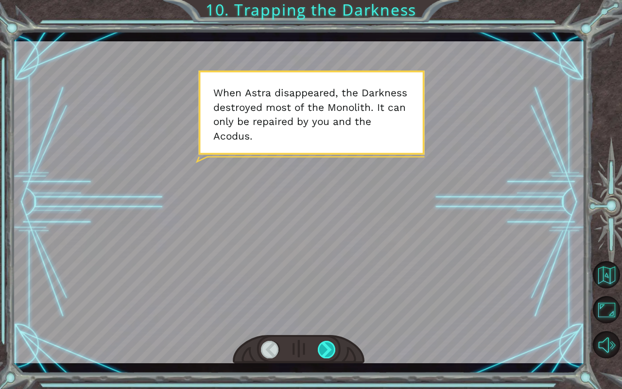
click at [327, 322] on div at bounding box center [327, 348] width 18 height 17
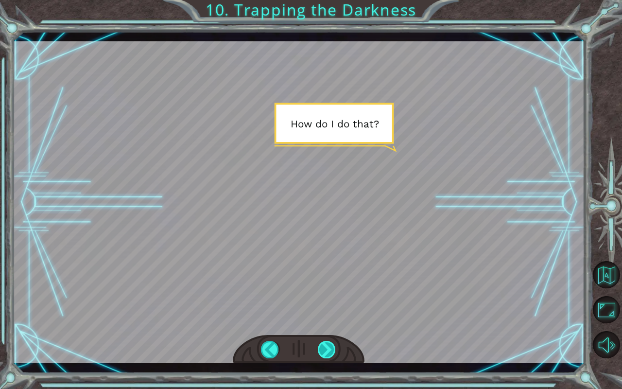
click at [327, 322] on div at bounding box center [327, 348] width 18 height 17
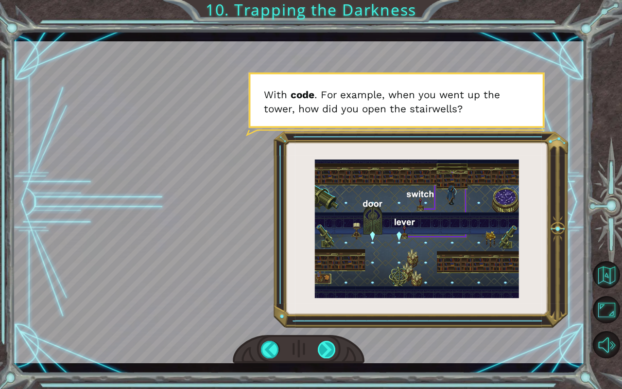
click at [323, 322] on div at bounding box center [327, 348] width 18 height 17
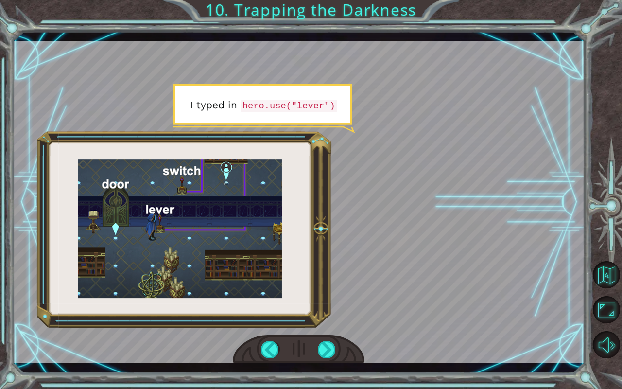
drag, startPoint x: 323, startPoint y: 349, endPoint x: 444, endPoint y: 197, distance: 194.2
click at [444, 197] on div at bounding box center [299, 201] width 572 height 321
click at [305, 230] on div at bounding box center [299, 201] width 572 height 321
click at [326, 322] on div at bounding box center [327, 348] width 18 height 17
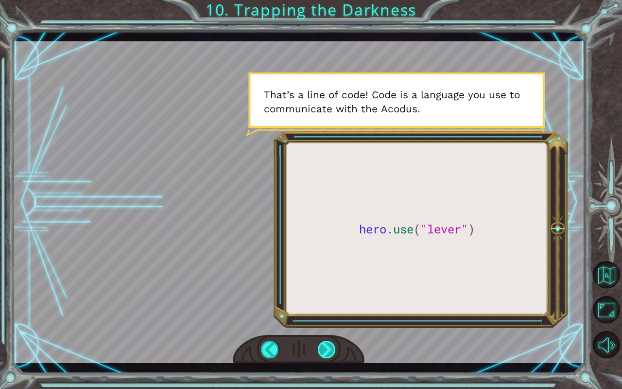
click at [331, 322] on div at bounding box center [327, 348] width 18 height 17
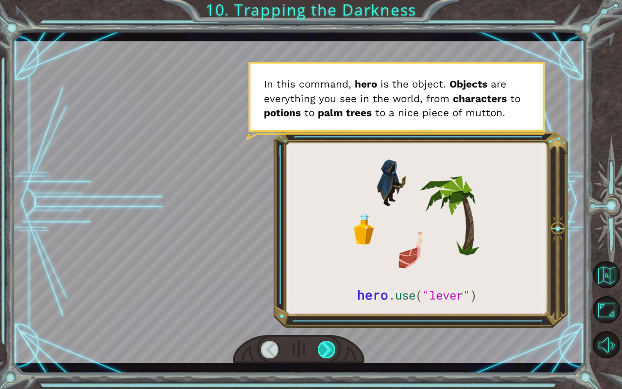
click at [331, 322] on div at bounding box center [327, 348] width 18 height 17
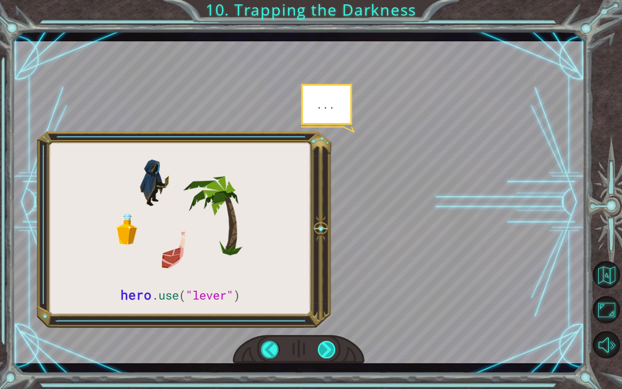
click at [331, 322] on div at bounding box center [327, 348] width 18 height 17
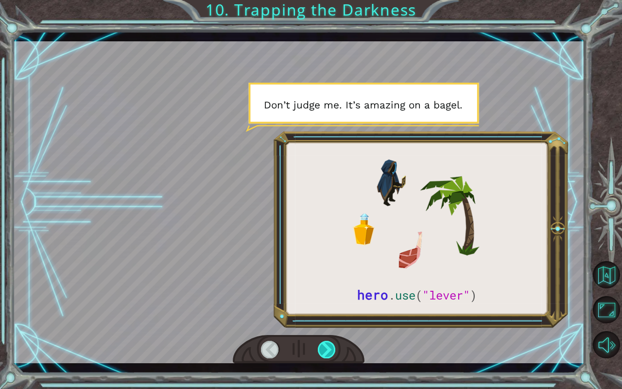
click at [331, 322] on div at bounding box center [327, 348] width 18 height 17
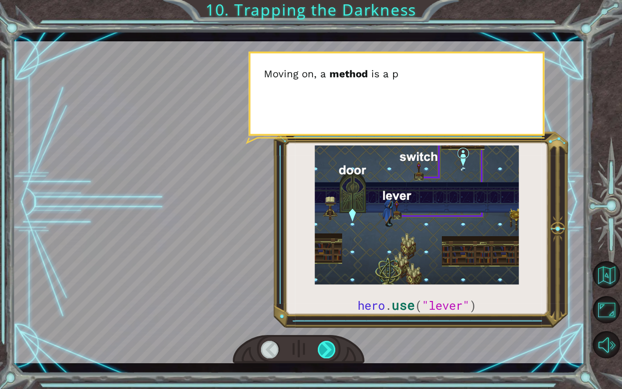
click at [331, 322] on div at bounding box center [327, 348] width 18 height 17
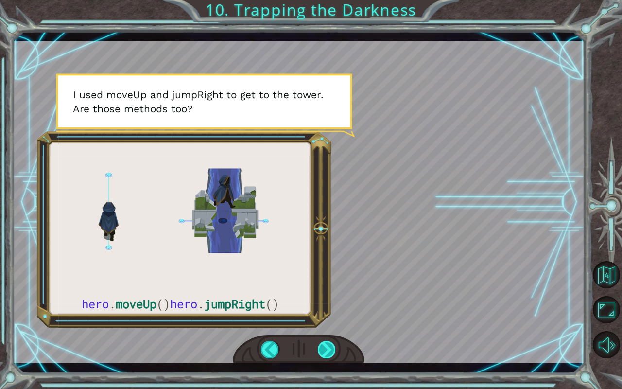
click at [331, 322] on div at bounding box center [327, 348] width 18 height 17
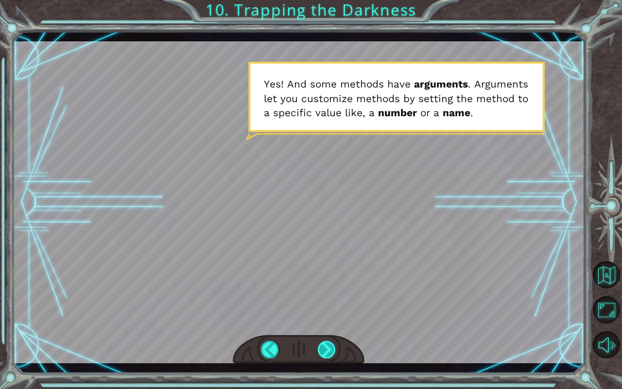
click at [331, 322] on div at bounding box center [327, 348] width 18 height 17
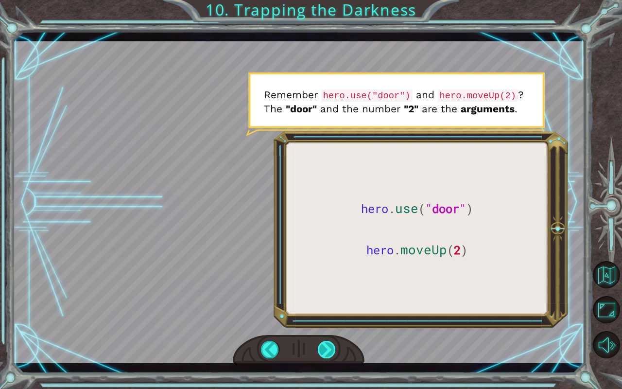
drag, startPoint x: 331, startPoint y: 347, endPoint x: 321, endPoint y: 346, distance: 10.2
click at [321, 322] on div at bounding box center [327, 348] width 18 height 17
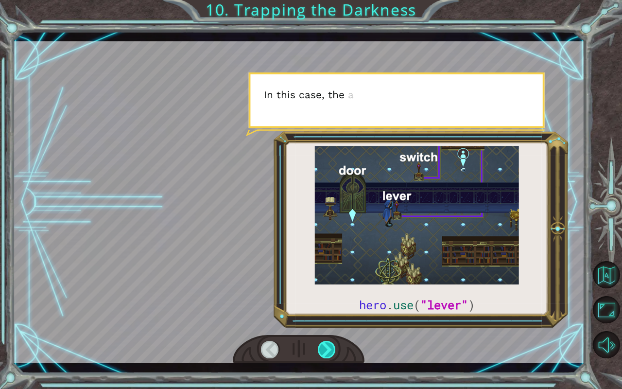
click at [321, 322] on div at bounding box center [327, 348] width 18 height 17
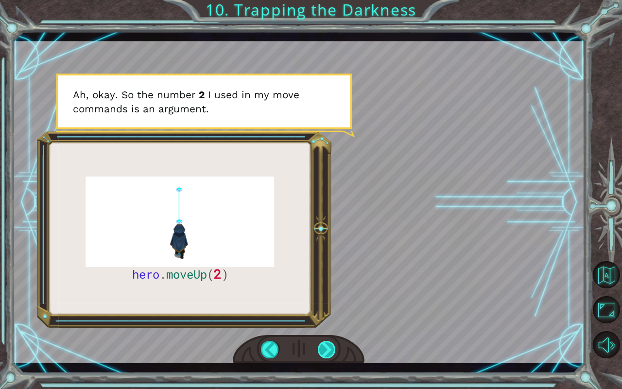
click at [321, 322] on div at bounding box center [327, 348] width 18 height 17
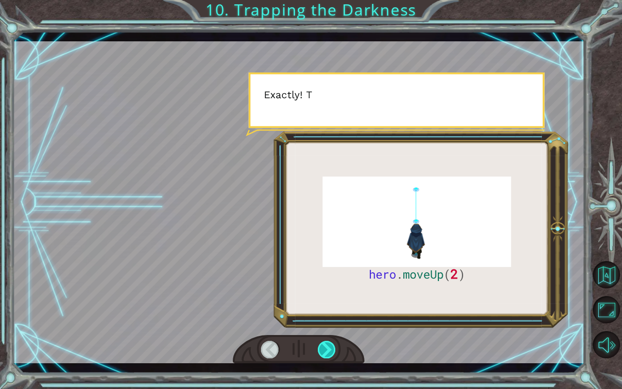
click at [321, 322] on div at bounding box center [327, 348] width 18 height 17
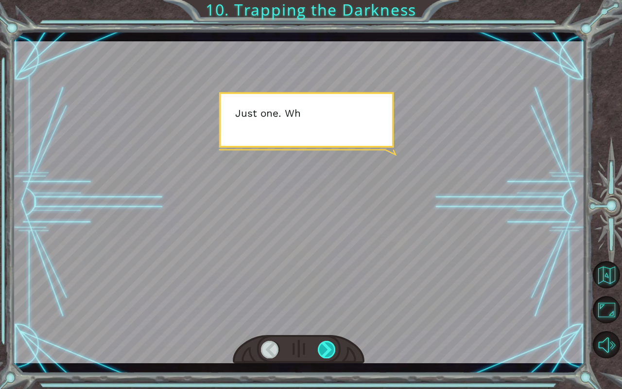
click at [321, 322] on div at bounding box center [327, 348] width 18 height 17
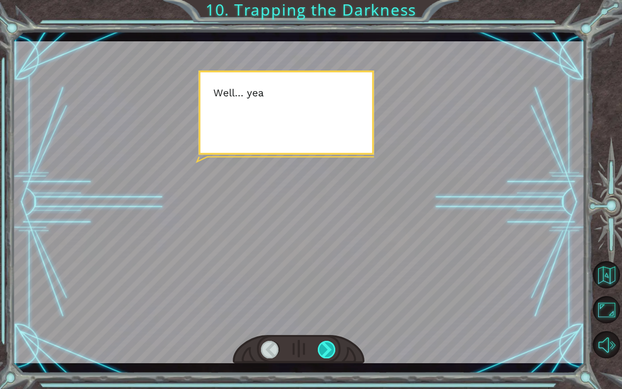
click at [321, 322] on div at bounding box center [327, 348] width 18 height 17
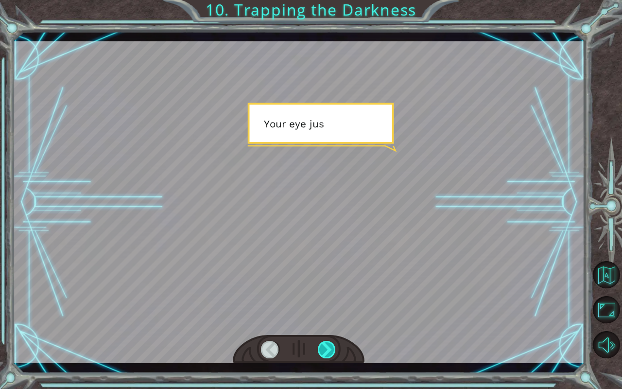
click at [321, 322] on div at bounding box center [327, 348] width 18 height 17
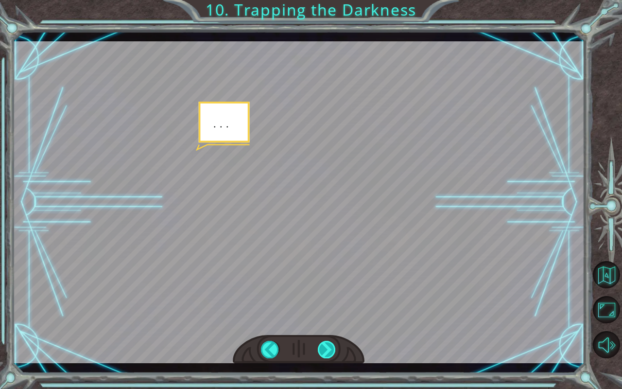
click at [321, 322] on div at bounding box center [327, 348] width 18 height 17
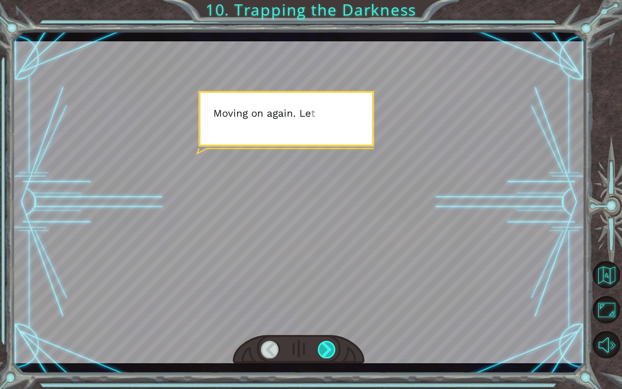
click at [321, 322] on div at bounding box center [327, 348] width 18 height 17
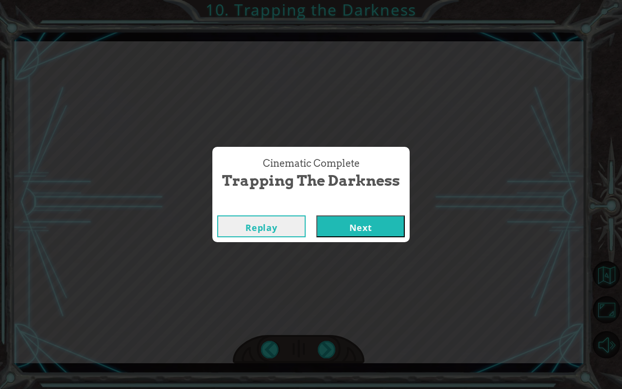
click at [341, 224] on button "Next" at bounding box center [360, 226] width 88 height 22
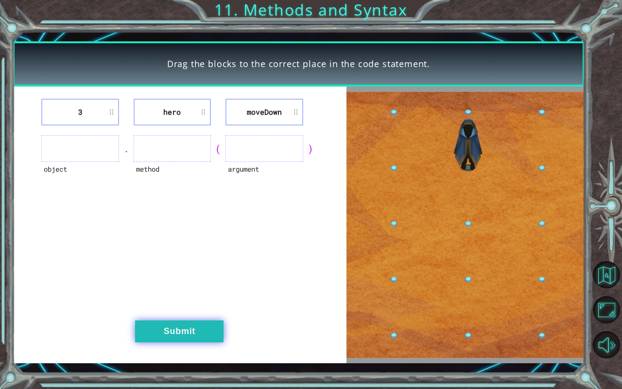
click at [176, 322] on button "Submit" at bounding box center [179, 331] width 88 height 22
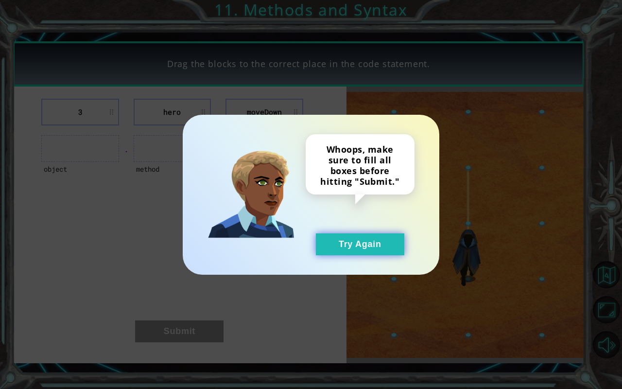
click at [321, 239] on button "Try Again" at bounding box center [360, 244] width 88 height 22
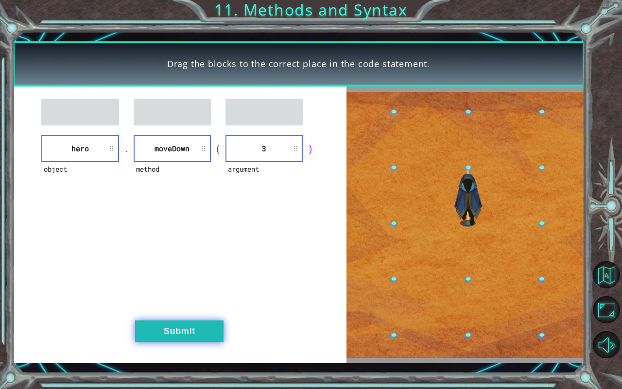
click at [205, 322] on button "Submit" at bounding box center [179, 331] width 88 height 22
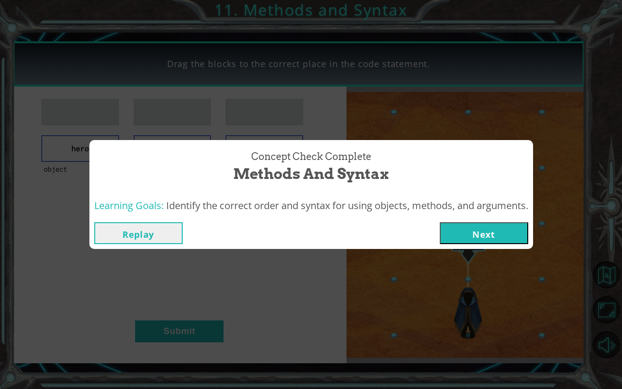
click at [487, 230] on button "Next" at bounding box center [484, 233] width 88 height 22
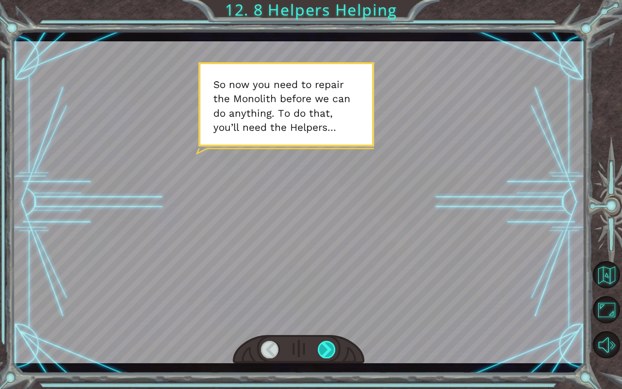
click at [321, 322] on div at bounding box center [327, 348] width 18 height 17
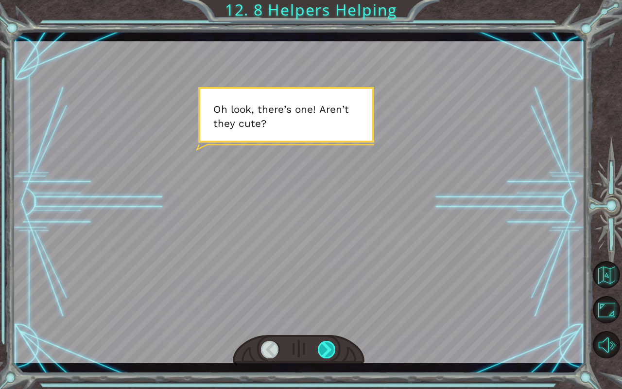
click at [321, 322] on div at bounding box center [327, 348] width 18 height 17
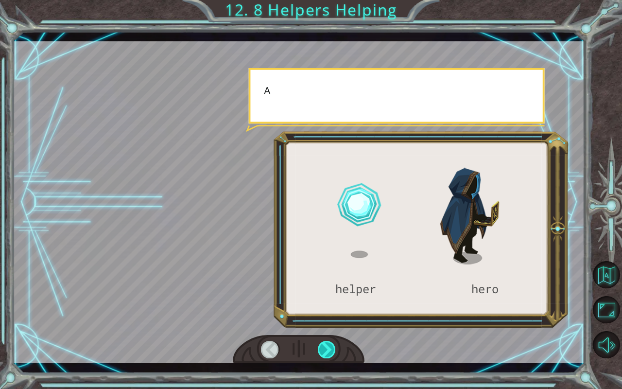
click at [321, 322] on div at bounding box center [327, 348] width 18 height 17
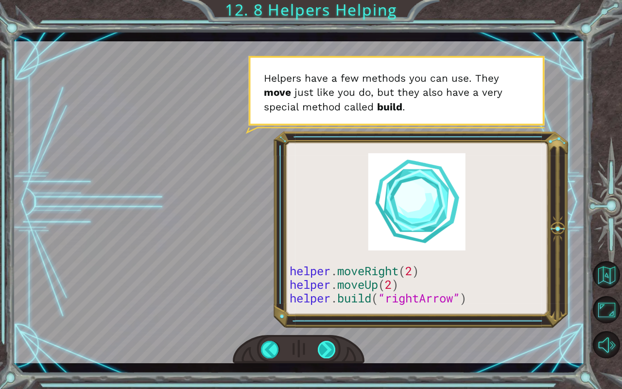
click at [328, 322] on div at bounding box center [327, 348] width 18 height 17
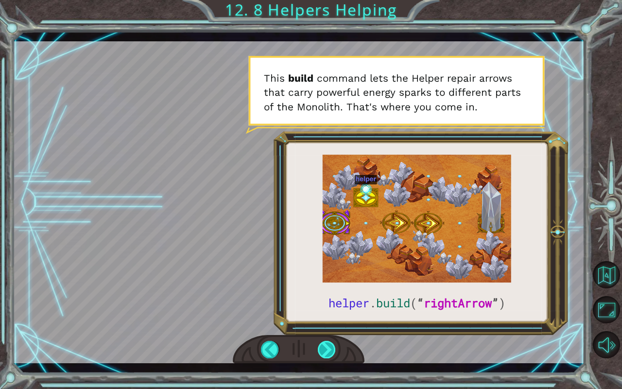
click at [328, 322] on div at bounding box center [327, 348] width 18 height 17
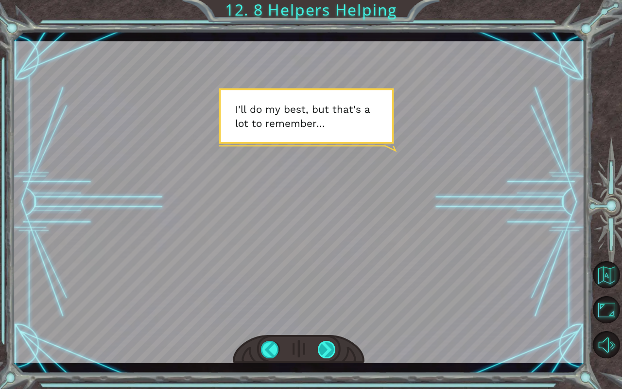
drag, startPoint x: 328, startPoint y: 347, endPoint x: 323, endPoint y: 348, distance: 5.1
click at [323, 322] on div at bounding box center [327, 348] width 18 height 17
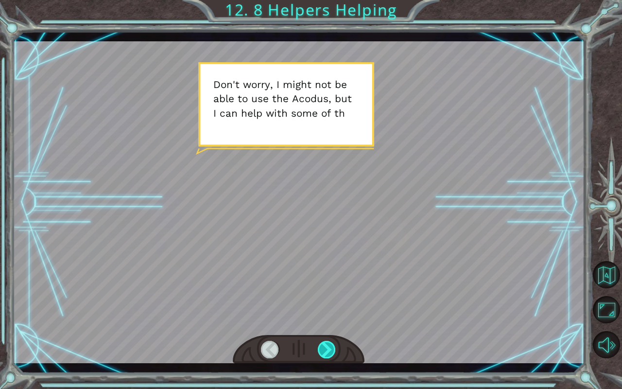
click at [323, 322] on div at bounding box center [327, 348] width 18 height 17
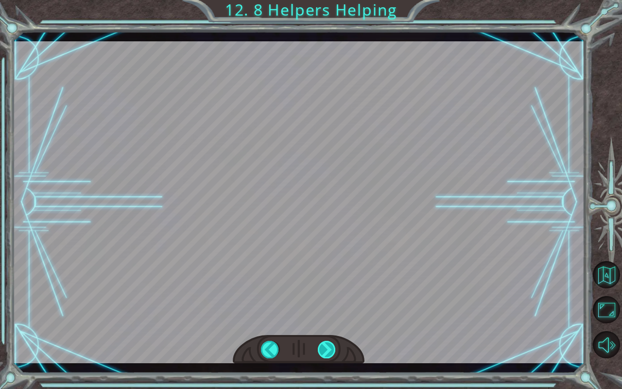
click at [323, 0] on div "helper . build ( “ rightArrow ” ) S o n o w y o u n e e d t o r e p a i r t h e…" at bounding box center [311, 0] width 622 height 0
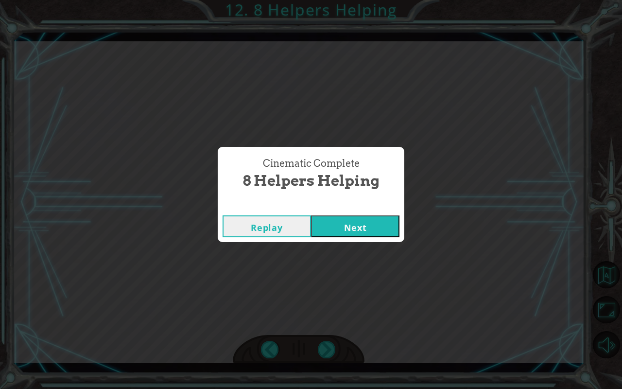
click at [363, 227] on button "Next" at bounding box center [355, 226] width 88 height 22
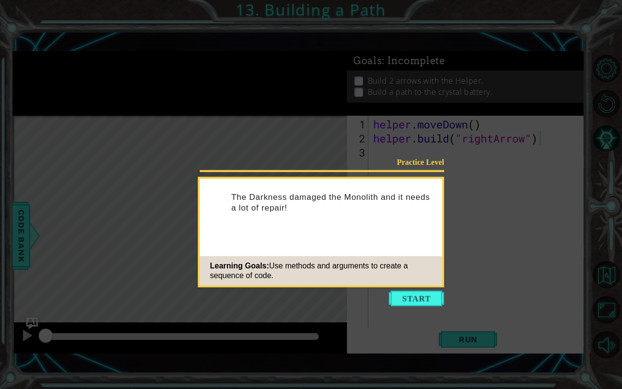
click at [435, 288] on icon at bounding box center [311, 194] width 622 height 389
click at [435, 293] on button "Start" at bounding box center [416, 298] width 55 height 16
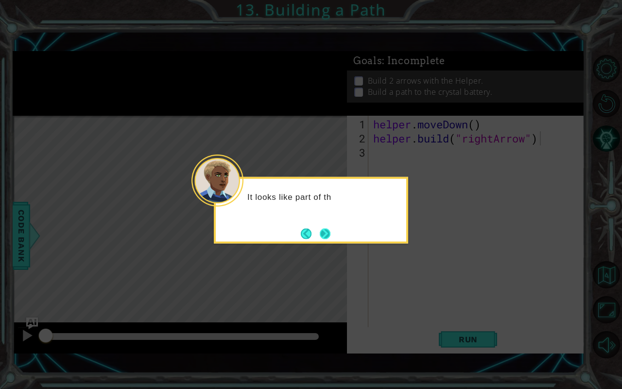
click at [323, 233] on button "Next" at bounding box center [325, 233] width 11 height 11
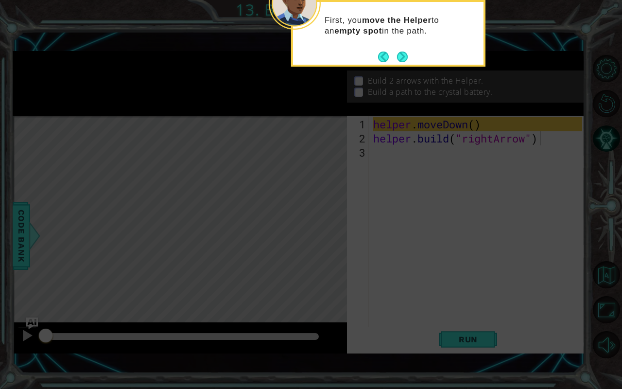
drag, startPoint x: 323, startPoint y: 233, endPoint x: 313, endPoint y: 264, distance: 32.3
click at [313, 264] on icon at bounding box center [311, 85] width 622 height 605
click at [401, 57] on button "Next" at bounding box center [402, 56] width 11 height 11
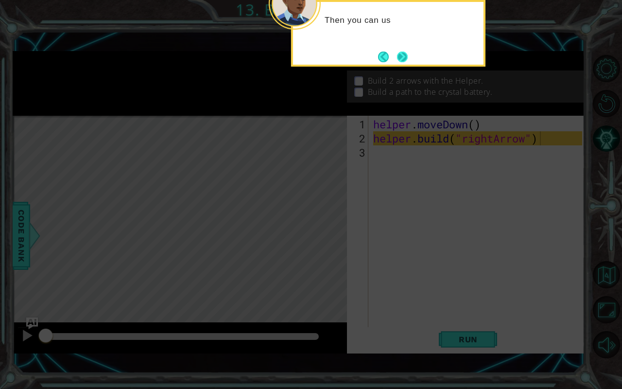
click at [407, 56] on button "Next" at bounding box center [402, 56] width 11 height 11
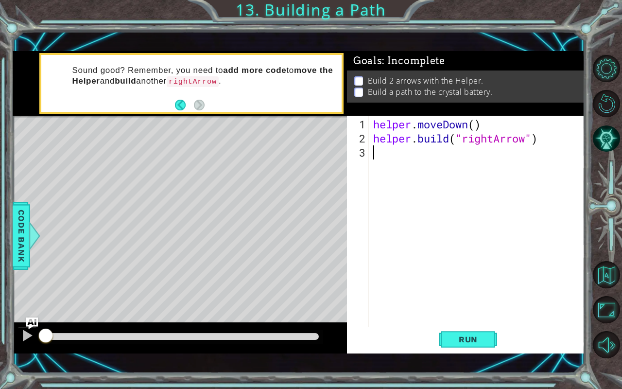
click at [381, 169] on div "helper . moveDown ( ) helper . build ( "rightArrow" )" at bounding box center [479, 236] width 216 height 239
click at [456, 322] on button "Run" at bounding box center [468, 339] width 58 height 24
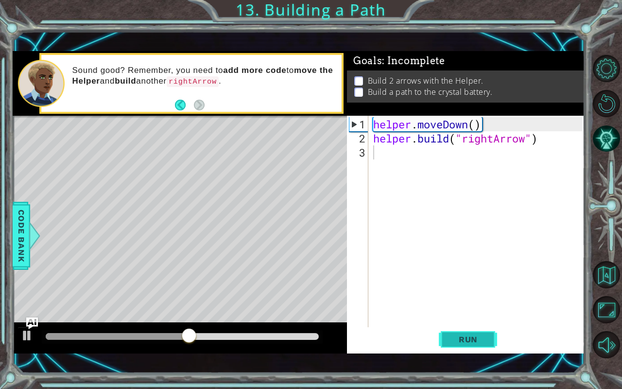
click at [456, 322] on button "Run" at bounding box center [468, 339] width 58 height 24
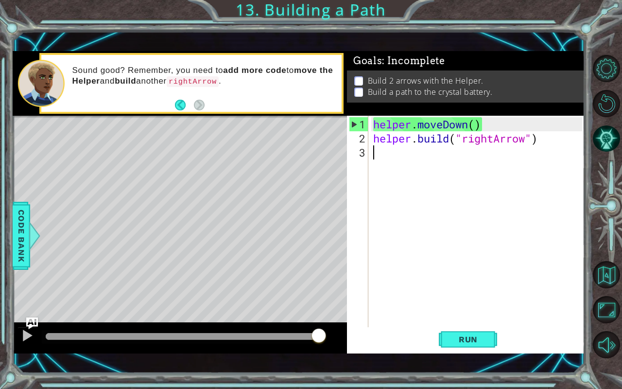
click at [448, 152] on div "helper . moveDown ( ) helper . build ( "rightArrow" )" at bounding box center [479, 236] width 216 height 239
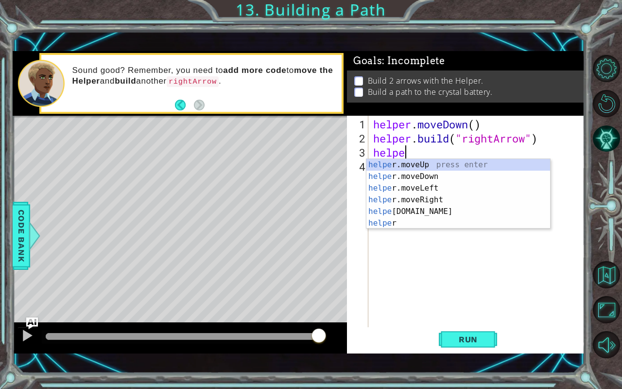
scroll to position [0, 1]
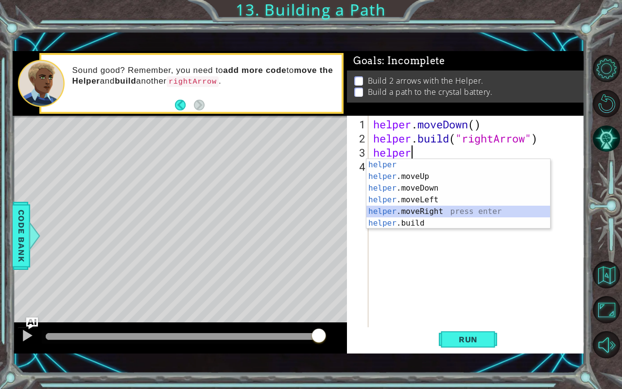
click at [451, 209] on div "helper press enter helper .moveUp press enter helper .moveDown press enter help…" at bounding box center [458, 205] width 184 height 93
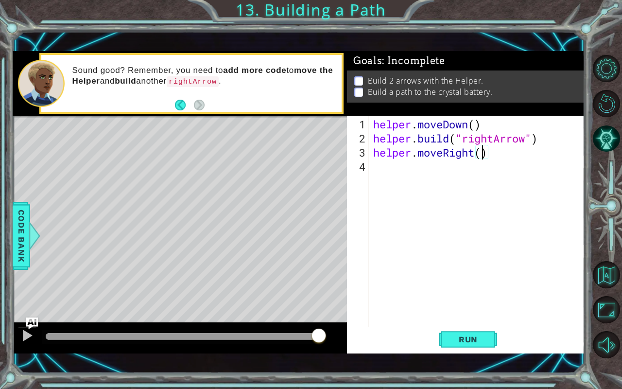
scroll to position [0, 5]
type textarea "helper.moveRight(4)"
click at [425, 194] on div "helper . moveDown ( ) helper . build ( "rightArrow" ) helper . moveRight ( 4 )" at bounding box center [479, 236] width 216 height 239
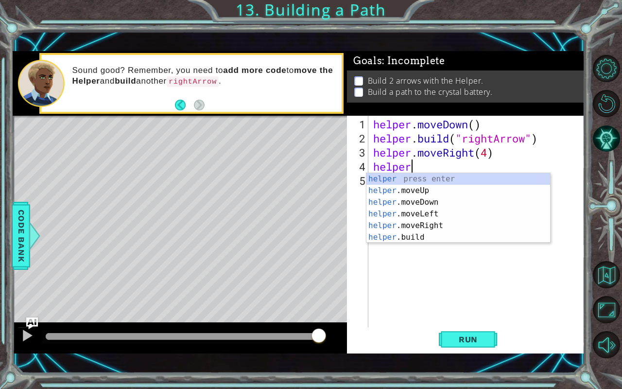
scroll to position [0, 1]
click at [425, 237] on div "helper press enter helper .moveUp press enter helper .moveDown press enter help…" at bounding box center [458, 219] width 184 height 93
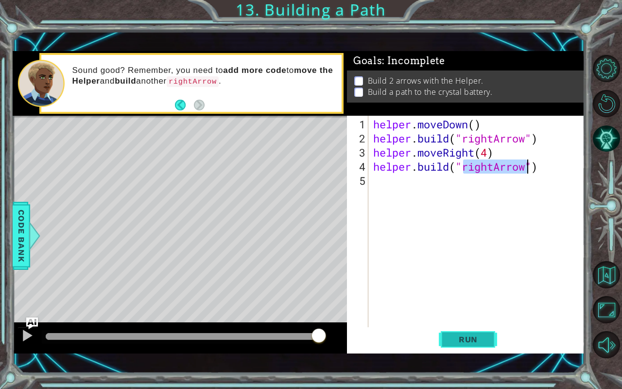
click at [474, 322] on span "Run" at bounding box center [468, 339] width 38 height 10
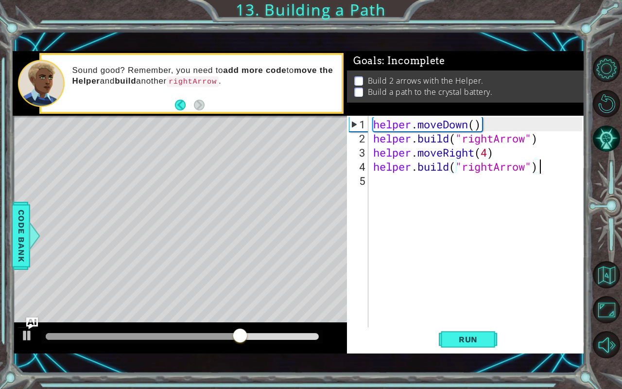
click at [487, 154] on div "helper . moveDown ( ) helper . build ( "rightArrow" ) helper . moveRight ( 4 ) …" at bounding box center [479, 236] width 216 height 239
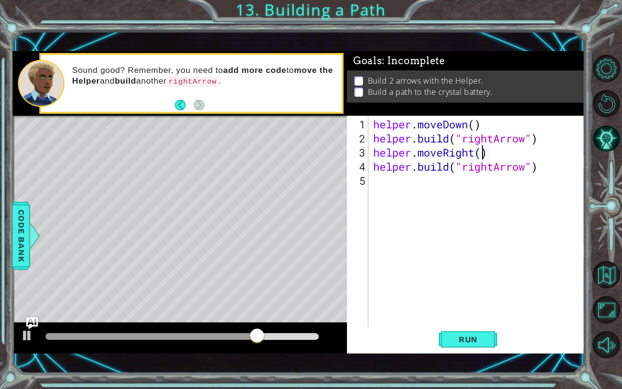
scroll to position [0, 5]
type textarea "helper.moveRight(3)"
click at [449, 322] on span "Run" at bounding box center [468, 339] width 38 height 10
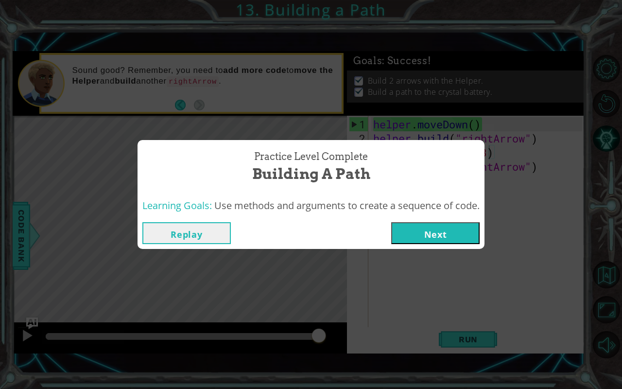
click at [438, 237] on button "Next" at bounding box center [435, 233] width 88 height 22
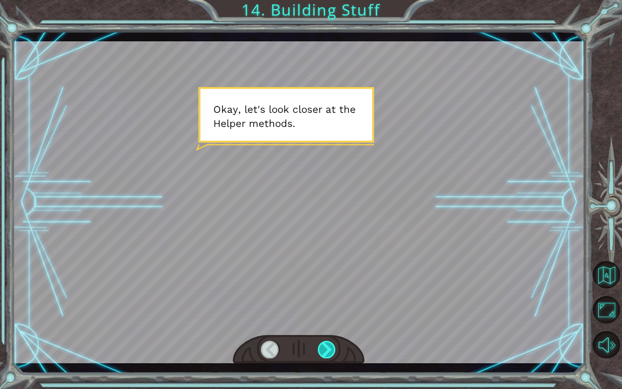
click at [322, 322] on div at bounding box center [327, 348] width 18 height 17
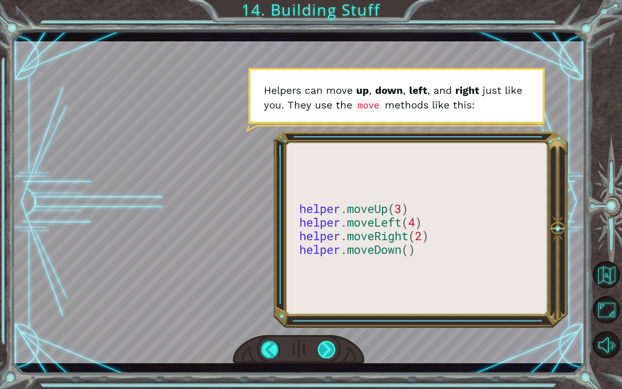
click at [322, 322] on div at bounding box center [327, 348] width 18 height 17
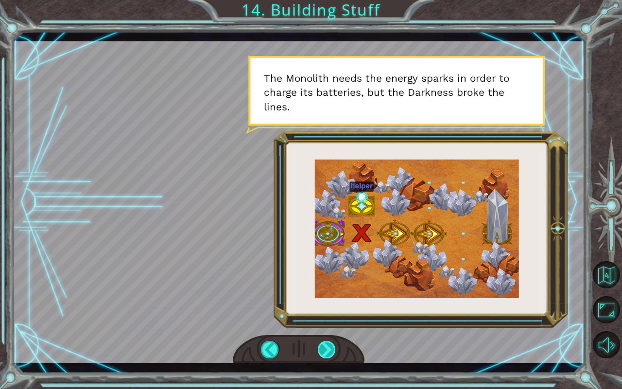
click at [321, 322] on div at bounding box center [327, 348] width 18 height 17
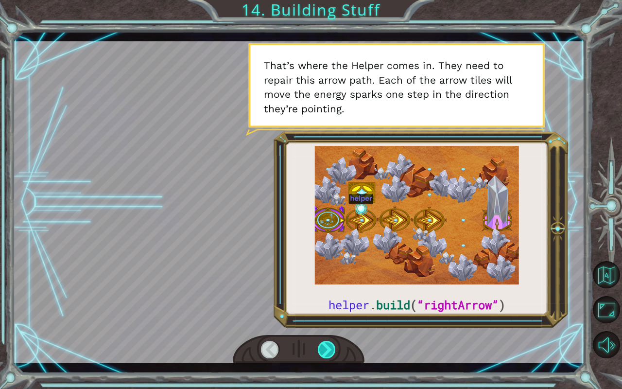
click at [321, 322] on div at bounding box center [327, 348] width 18 height 17
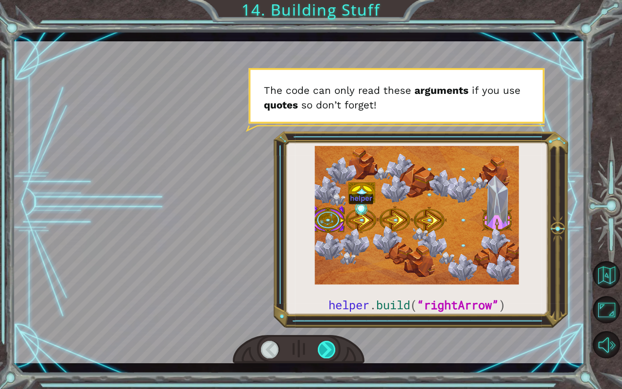
click at [321, 322] on div at bounding box center [327, 348] width 18 height 17
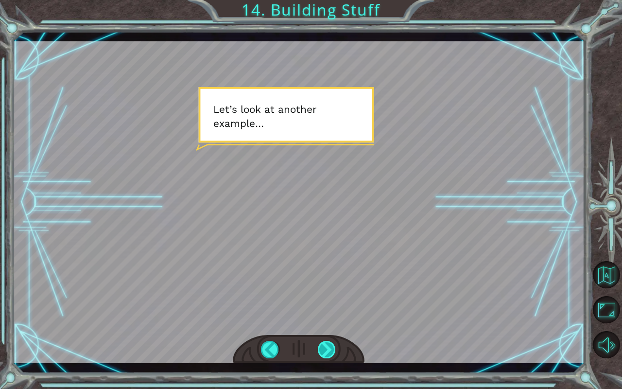
click at [321, 322] on div at bounding box center [327, 348] width 18 height 17
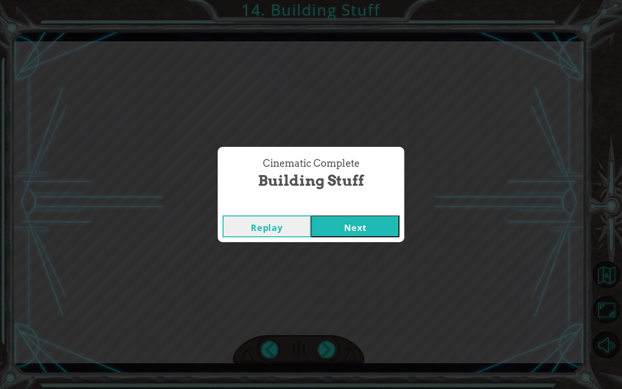
click at [330, 226] on button "Next" at bounding box center [355, 226] width 88 height 22
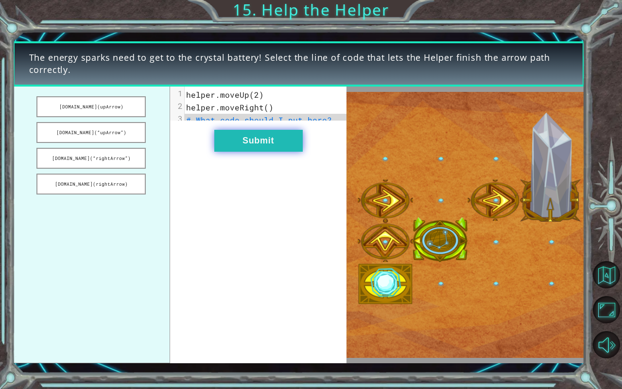
click at [258, 145] on button "Submit" at bounding box center [258, 141] width 88 height 22
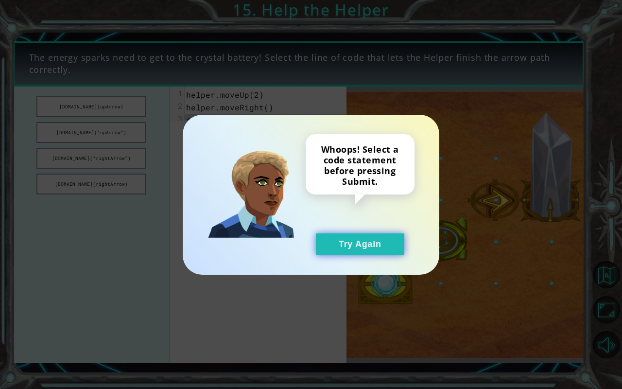
click at [339, 244] on button "Try Again" at bounding box center [360, 244] width 88 height 22
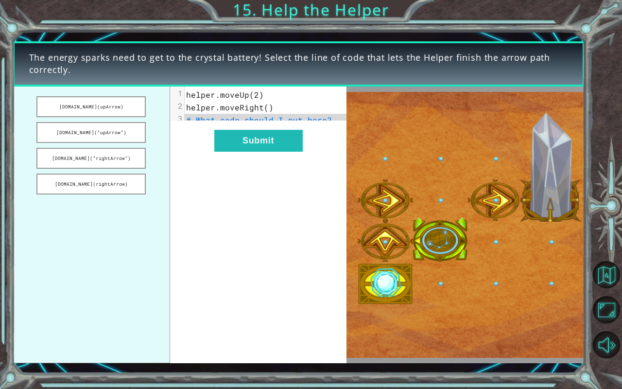
drag, startPoint x: 121, startPoint y: 156, endPoint x: 189, endPoint y: 126, distance: 74.4
click at [189, 126] on div "[DOMAIN_NAME](upArrow) [DOMAIN_NAME](“upArrow”) [DOMAIN_NAME](“rightArrow”) [DO…" at bounding box center [180, 224] width 334 height 276
click at [121, 155] on button "[DOMAIN_NAME](“rightArrow”)" at bounding box center [91, 158] width 110 height 21
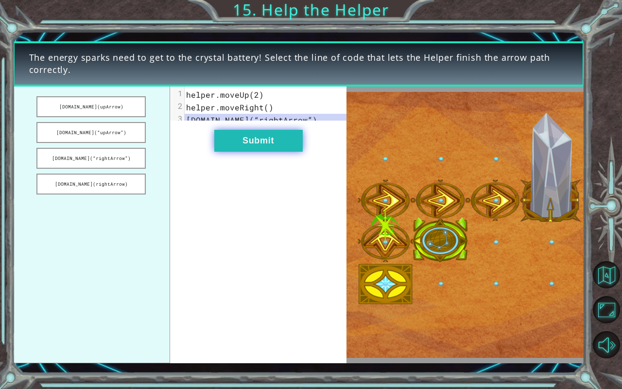
click at [241, 147] on button "Submit" at bounding box center [258, 141] width 88 height 22
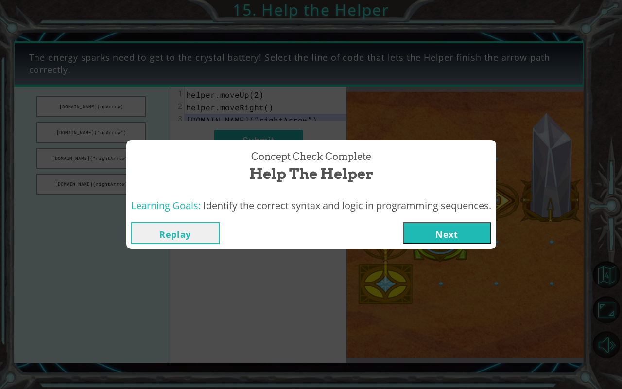
click at [428, 234] on button "Next" at bounding box center [447, 233] width 88 height 22
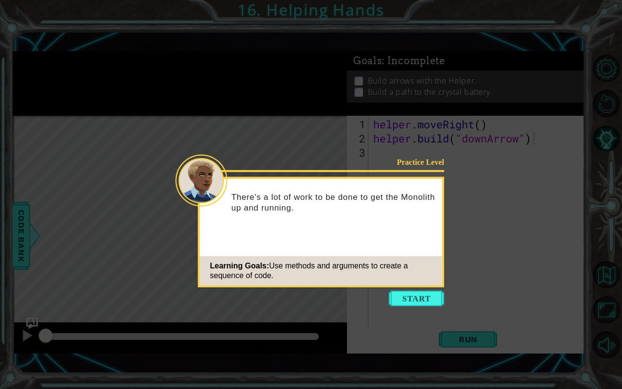
click at [428, 234] on div "Practice Level There's a lot of work to be done to get the Monolith up and runn…" at bounding box center [321, 232] width 246 height 110
click at [421, 298] on button "Start" at bounding box center [416, 298] width 55 height 16
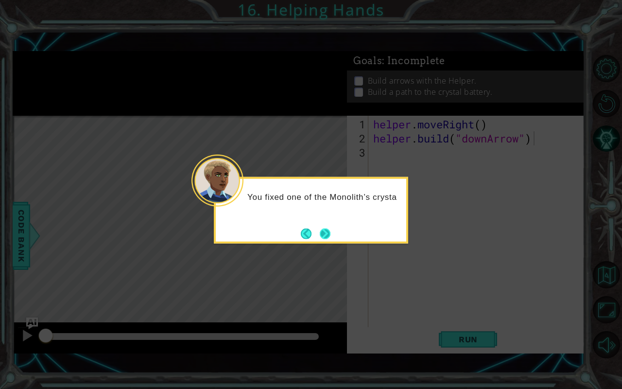
click at [320, 230] on button "Next" at bounding box center [325, 233] width 11 height 11
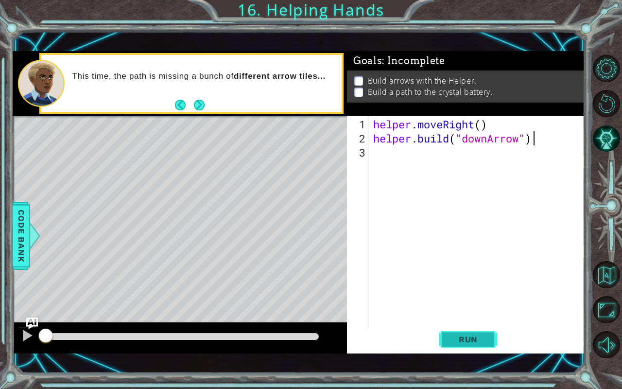
click at [472, 322] on span "Run" at bounding box center [468, 339] width 38 height 10
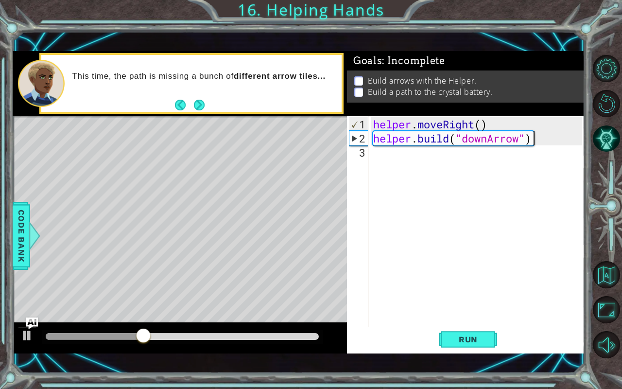
click at [375, 156] on div "helper . moveRight ( ) helper . build ( "downArrow" )" at bounding box center [479, 236] width 216 height 239
click at [328, 141] on div "Level Map" at bounding box center [237, 259] width 449 height 286
click at [388, 145] on div "helper . moveRight ( ) helper . build ( "downArrow" )" at bounding box center [479, 236] width 216 height 239
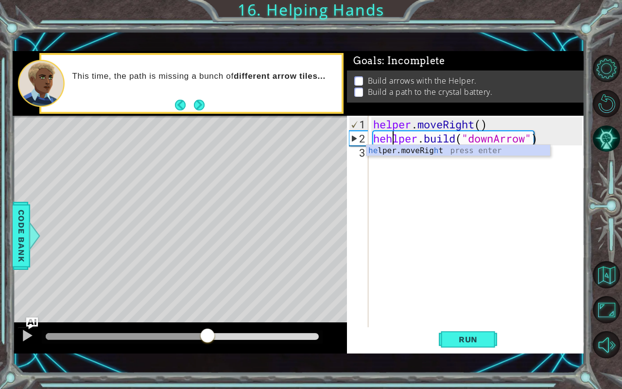
click at [388, 143] on div "helper . moveRight ( ) [PERSON_NAME] . build ( "downArrow" )" at bounding box center [479, 236] width 216 height 239
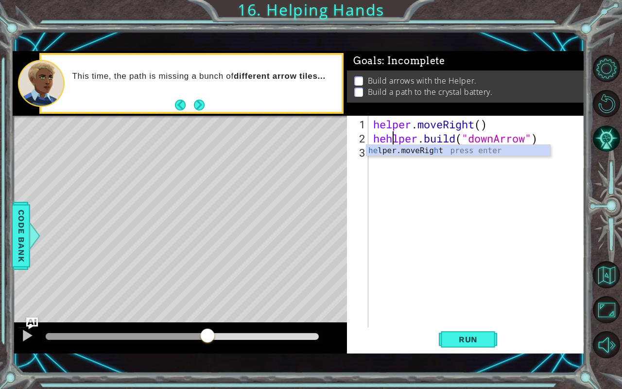
type textarea "[DOMAIN_NAME]("downArrow")"
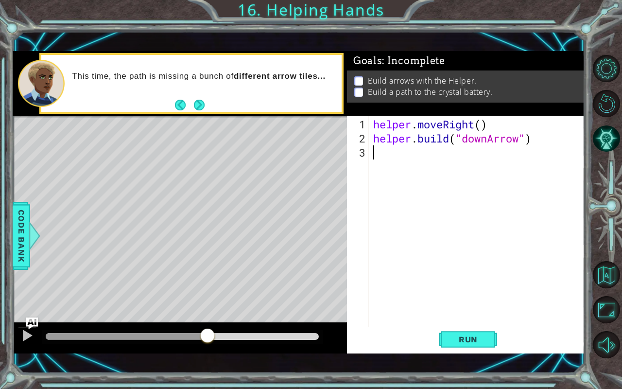
click at [401, 225] on div "helper . moveRight ( ) helper . build ( "downArrow" )" at bounding box center [479, 236] width 216 height 239
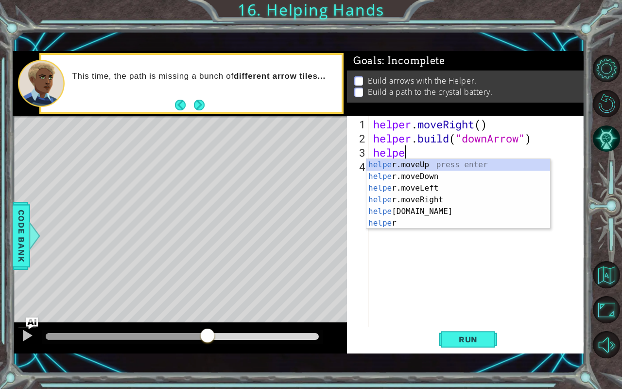
scroll to position [0, 1]
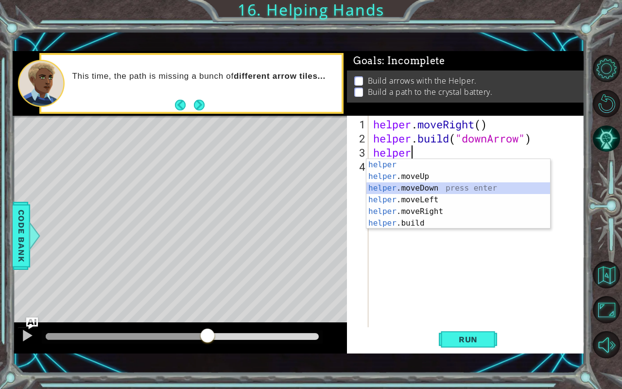
click at [422, 191] on div "helper press enter helper .moveUp press enter helper .moveDown press enter help…" at bounding box center [458, 205] width 184 height 93
type textarea "helper.moveDown(1)"
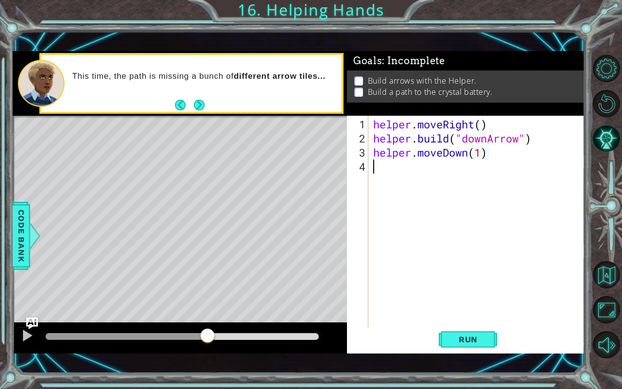
click at [417, 172] on div "helper . moveRight ( ) helper . build ( "downArrow" ) helper . moveDown ( 1 )" at bounding box center [479, 236] width 216 height 239
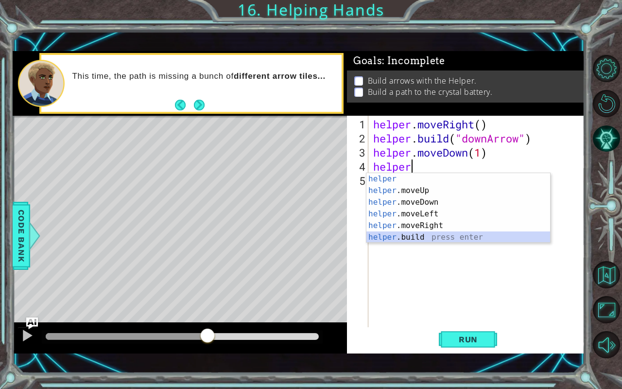
click at [415, 237] on div "helper press enter helper .moveUp press enter helper .moveDown press enter help…" at bounding box center [458, 219] width 184 height 93
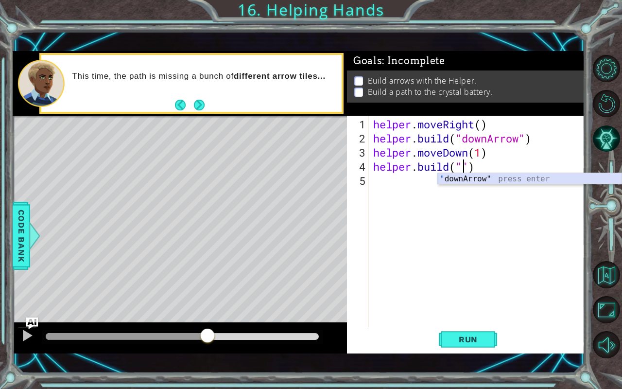
click at [481, 177] on div "" downArrow" press enter" at bounding box center [530, 190] width 184 height 35
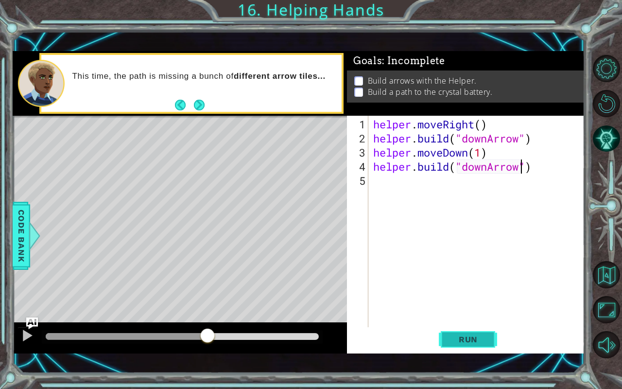
type textarea "[DOMAIN_NAME]("downArrow")"
click at [455, 322] on span "Run" at bounding box center [468, 339] width 38 height 10
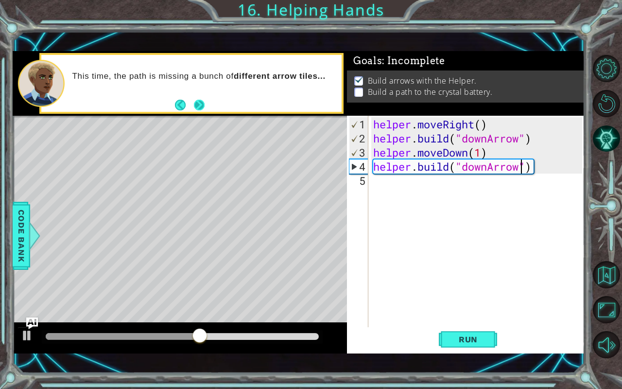
click at [198, 100] on button "Next" at bounding box center [199, 105] width 11 height 11
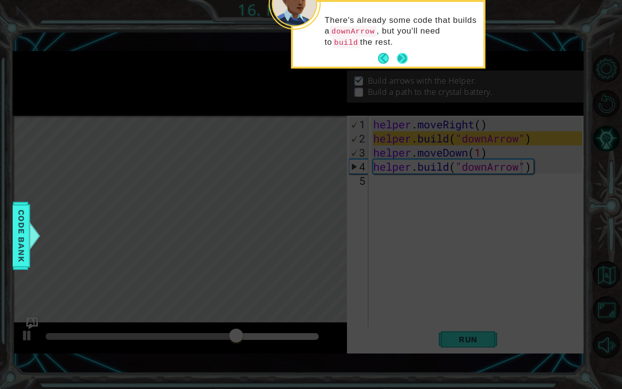
click at [400, 61] on button "Next" at bounding box center [402, 58] width 11 height 11
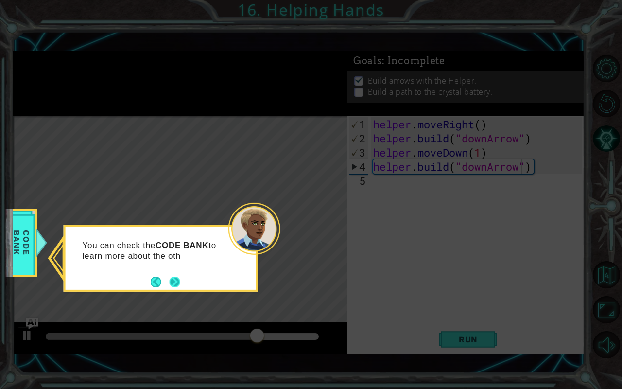
click at [181, 278] on div "You can check the CODE BANK to learn more about the oth" at bounding box center [161, 254] width 190 height 49
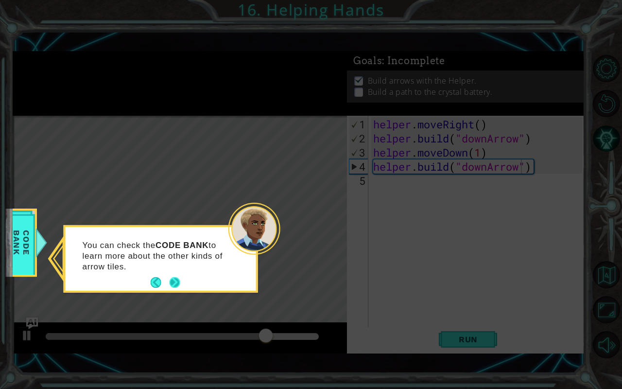
click at [178, 278] on button "Next" at bounding box center [174, 282] width 11 height 11
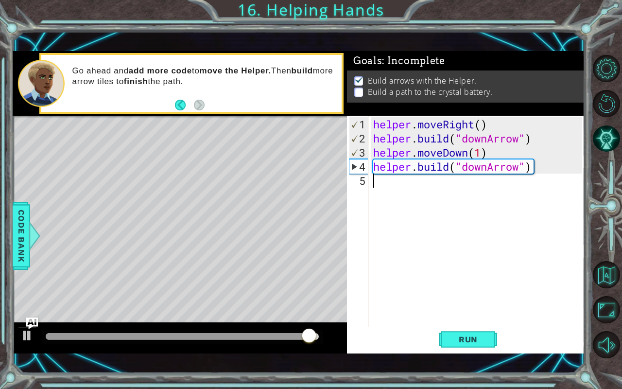
click at [391, 195] on div "helper . moveRight ( ) helper . build ( "downArrow" ) helper . moveDown ( 1 ) h…" at bounding box center [479, 236] width 216 height 239
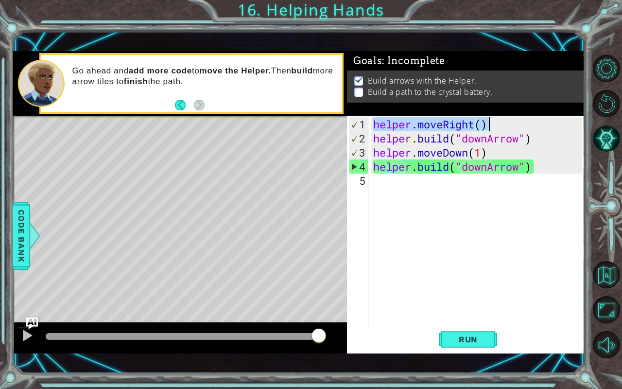
drag, startPoint x: 372, startPoint y: 123, endPoint x: 489, endPoint y: 124, distance: 116.6
click at [489, 124] on div "helper . moveRight ( ) helper . build ( "downArrow" ) helper . moveDown ( 1 ) h…" at bounding box center [479, 236] width 216 height 239
type textarea "helper.moveRight()"
click at [403, 188] on div "helper . moveRight ( ) helper . build ( "downArrow" ) helper . moveDown ( 1 ) h…" at bounding box center [479, 236] width 216 height 239
paste textarea "helper.moveRight()"
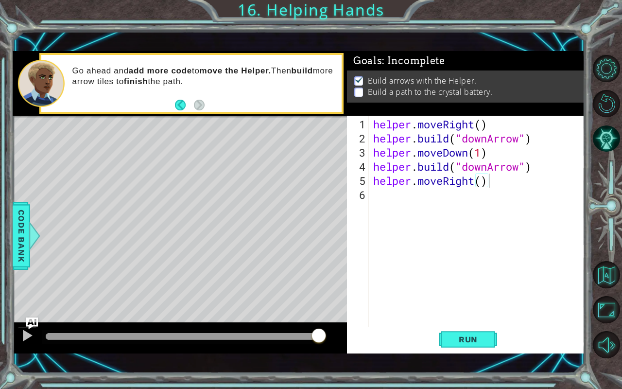
drag, startPoint x: 368, startPoint y: 164, endPoint x: 475, endPoint y: 160, distance: 107.4
click at [475, 160] on div "helper.moveRight() 1 2 3 4 5 6 helper . moveRight ( ) helper . build ( "downArr…" at bounding box center [464, 221] width 235 height 211
drag, startPoint x: 371, startPoint y: 164, endPoint x: 565, endPoint y: 169, distance: 194.3
click at [565, 169] on div "helper . moveRight ( ) helper . build ( "downArrow" ) helper . moveDown ( 1 ) h…" at bounding box center [479, 236] width 216 height 239
type textarea "[DOMAIN_NAME]("downArrow")"
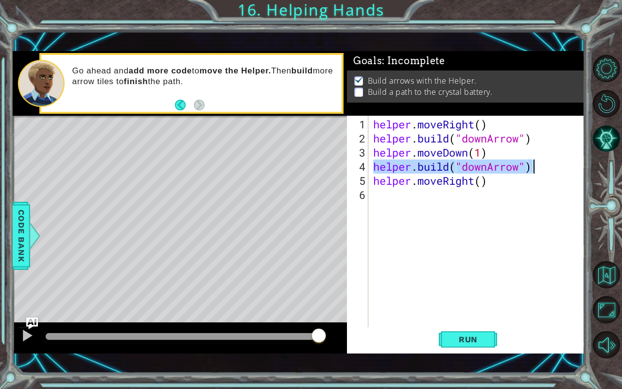
click at [398, 199] on div "helper . moveRight ( ) helper . build ( "downArrow" ) helper . moveDown ( 1 ) h…" at bounding box center [479, 236] width 216 height 239
paste textarea "[DOMAIN_NAME]("downArrow")"
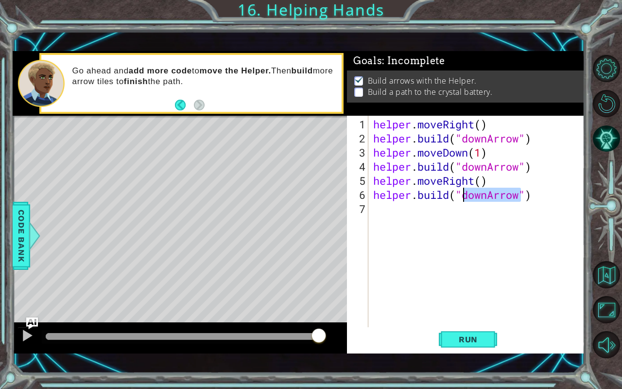
drag, startPoint x: 521, startPoint y: 199, endPoint x: 464, endPoint y: 197, distance: 56.4
click at [464, 197] on div "helper . moveRight ( ) helper . build ( "downArrow" ) helper . moveDown ( 1 ) h…" at bounding box center [479, 236] width 216 height 239
type textarea "[DOMAIN_NAME]("")"
click at [464, 197] on div "helper . moveRight ( ) helper . build ( "downArrow" ) helper . moveDown ( 1 ) h…" at bounding box center [479, 236] width 216 height 239
